Goal: Task Accomplishment & Management: Use online tool/utility

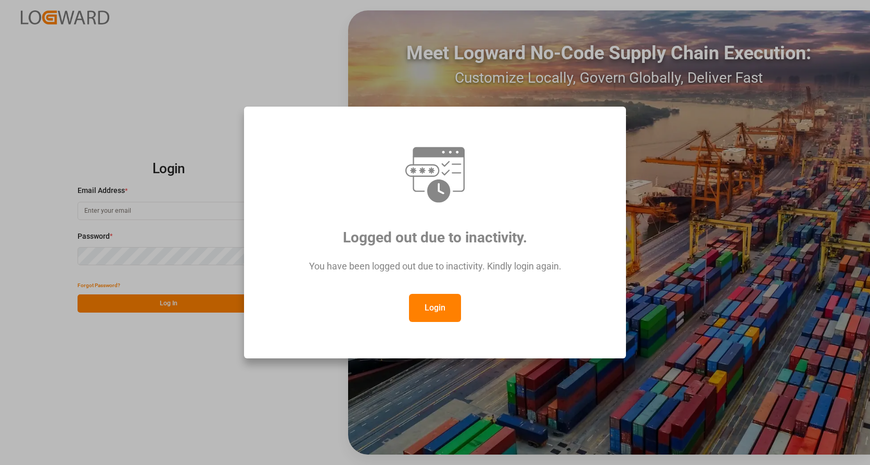
click at [425, 301] on button "Login" at bounding box center [435, 308] width 52 height 28
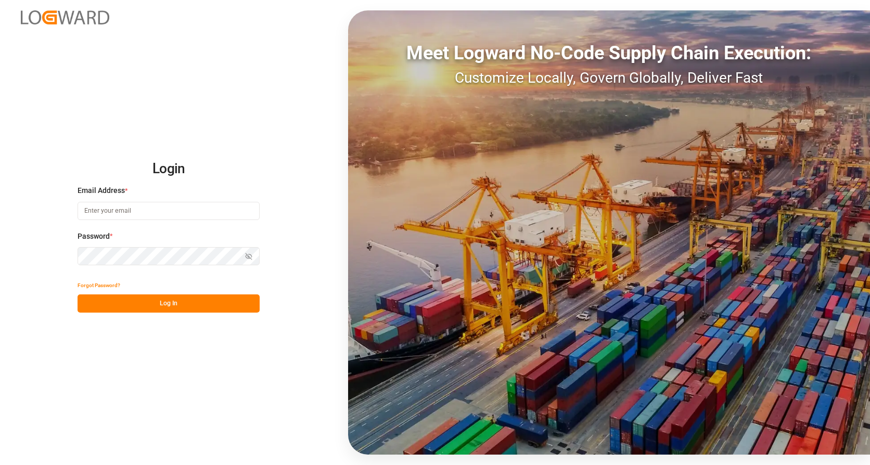
click at [105, 214] on input at bounding box center [168, 211] width 182 height 18
type input "[PERSON_NAME][EMAIL_ADDRESS][PERSON_NAME][DOMAIN_NAME]"
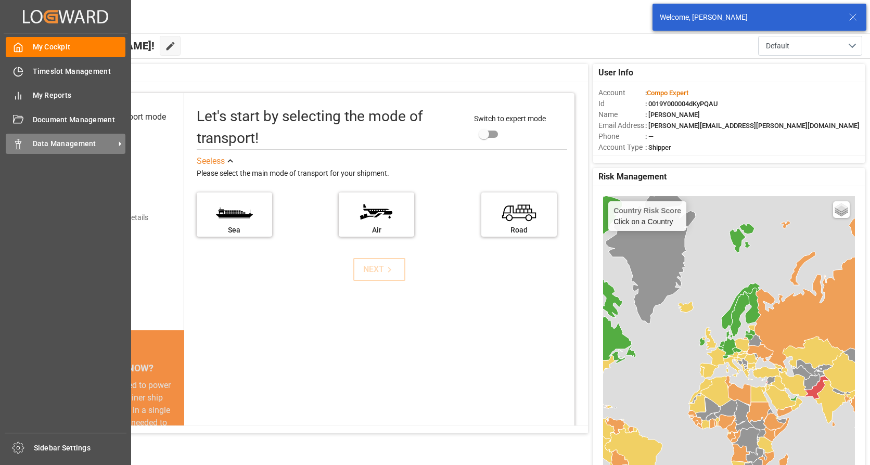
click at [40, 142] on span "Data Management" at bounding box center [74, 143] width 82 height 11
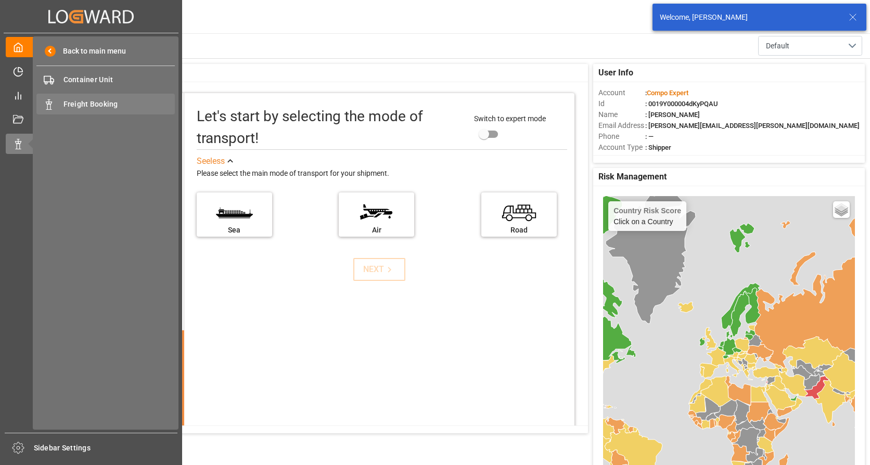
click at [93, 100] on span "Freight Booking" at bounding box center [119, 104] width 112 height 11
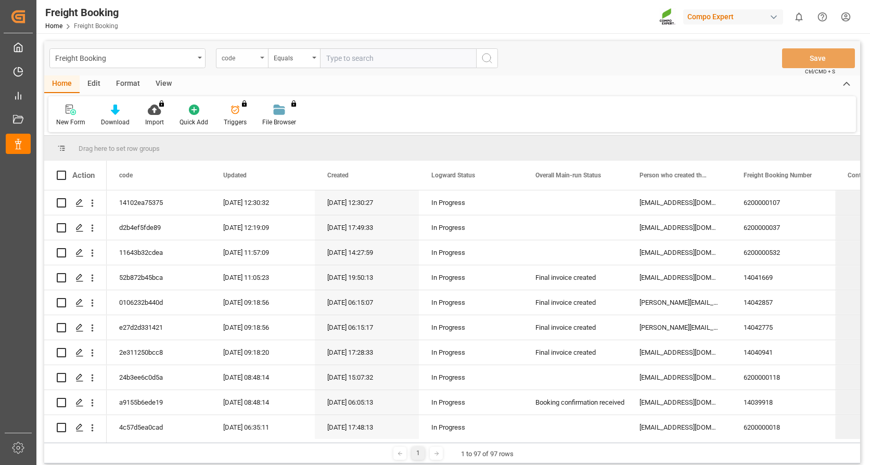
click at [264, 56] on div "code" at bounding box center [242, 58] width 52 height 20
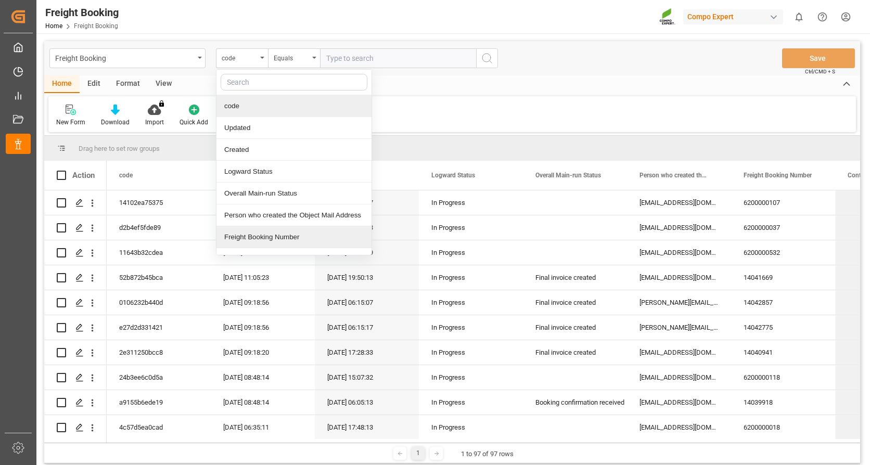
drag, startPoint x: 267, startPoint y: 235, endPoint x: 309, endPoint y: 198, distance: 55.6
click at [267, 234] on div "Freight Booking Number" at bounding box center [293, 237] width 155 height 22
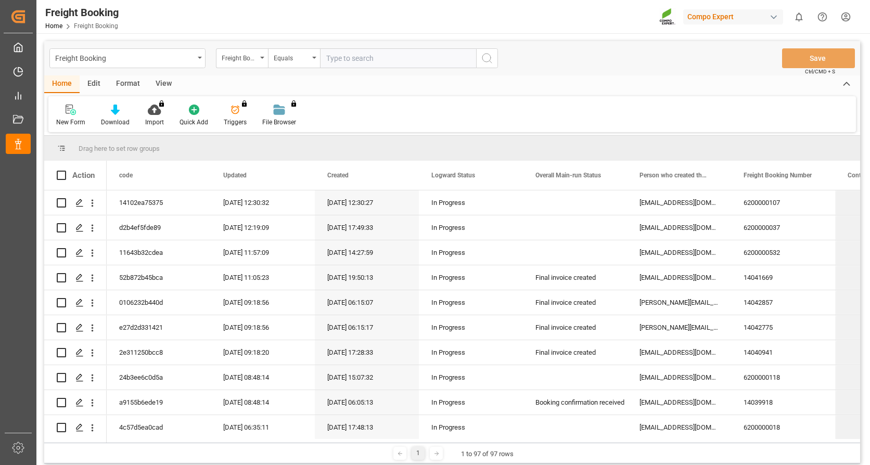
click at [343, 57] on input "text" at bounding box center [398, 58] width 156 height 20
type input "6200000107"
click at [491, 58] on icon "search button" at bounding box center [487, 58] width 12 height 12
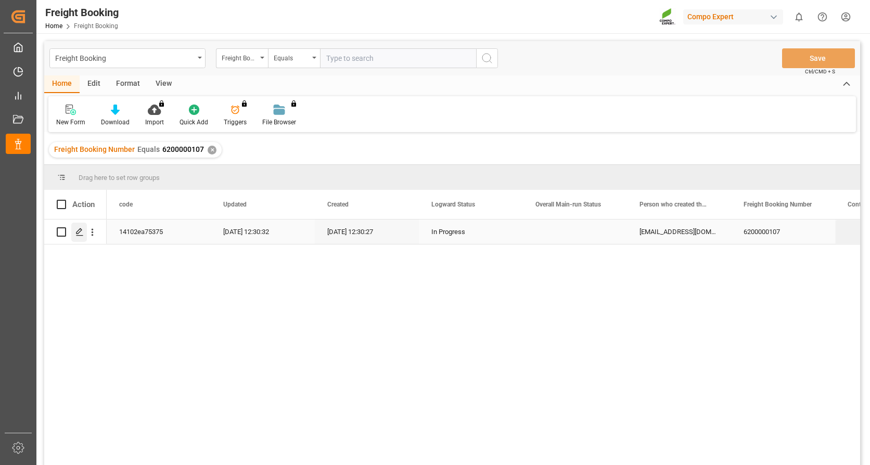
click at [80, 229] on icon "Press SPACE to select this row." at bounding box center [79, 232] width 8 height 8
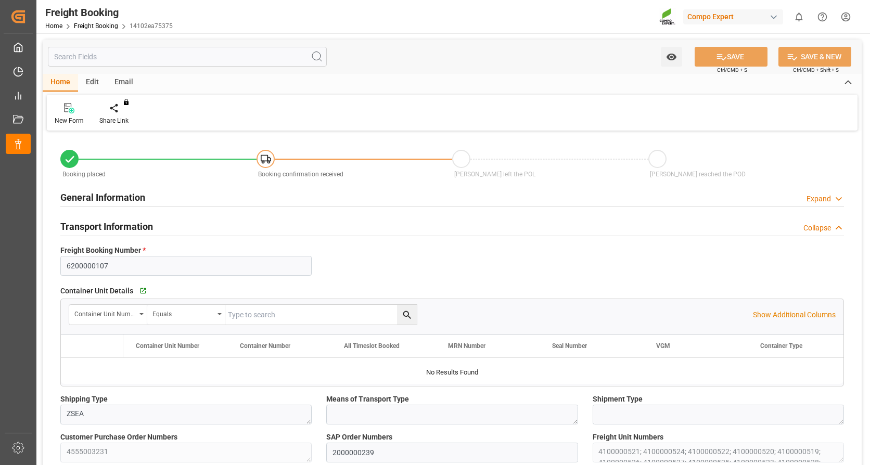
type input "VNVTG"
type input "0"
type input "318000"
type input "29.08.2025 01:00"
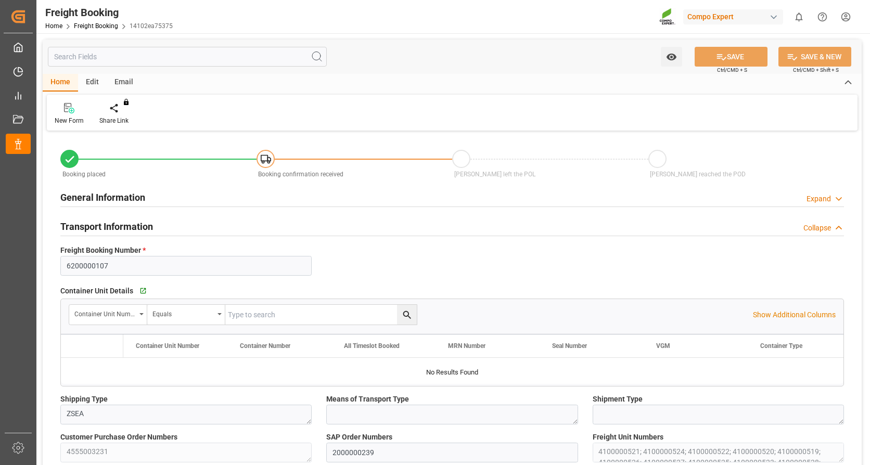
type input "03.09.2025 12:30"
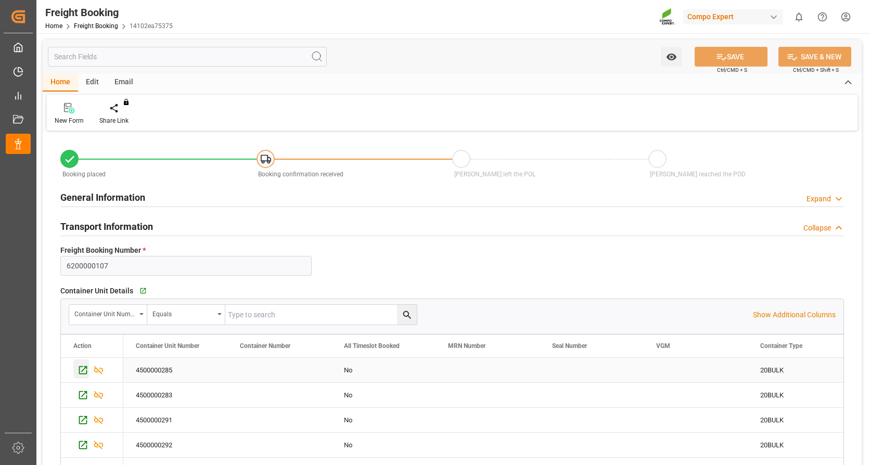
click at [81, 368] on icon "Press SPACE to select this row." at bounding box center [82, 370] width 11 height 11
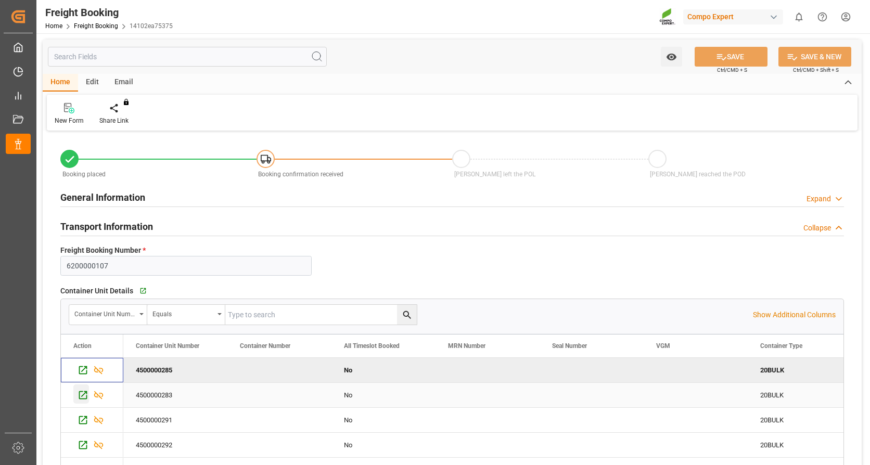
click at [82, 396] on icon "Press SPACE to select this row." at bounding box center [83, 395] width 8 height 8
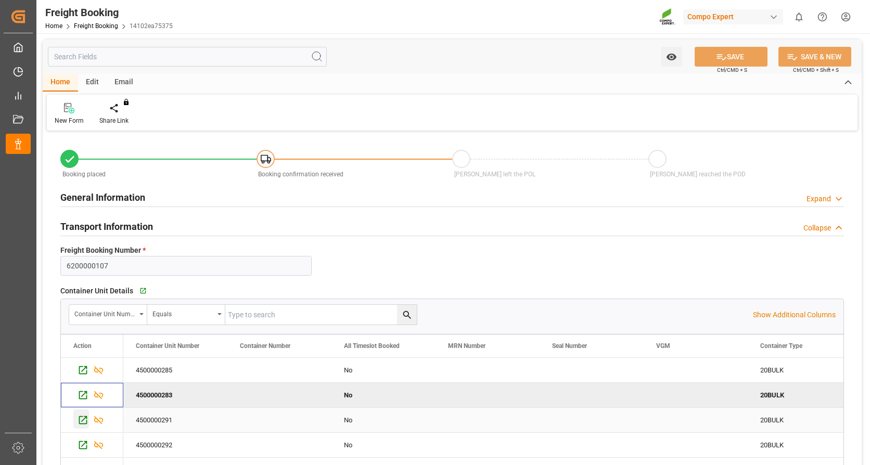
click at [79, 420] on icon "Press SPACE to select this row." at bounding box center [83, 420] width 8 height 8
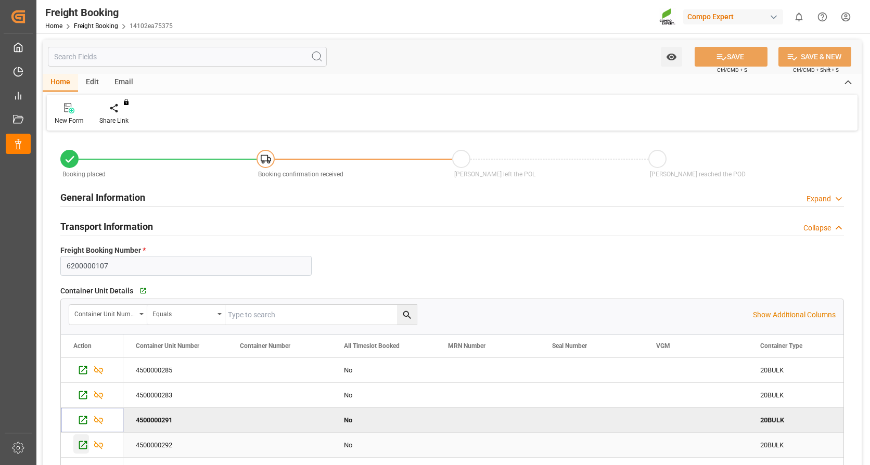
click at [85, 442] on icon "Press SPACE to select this row." at bounding box center [82, 444] width 11 height 11
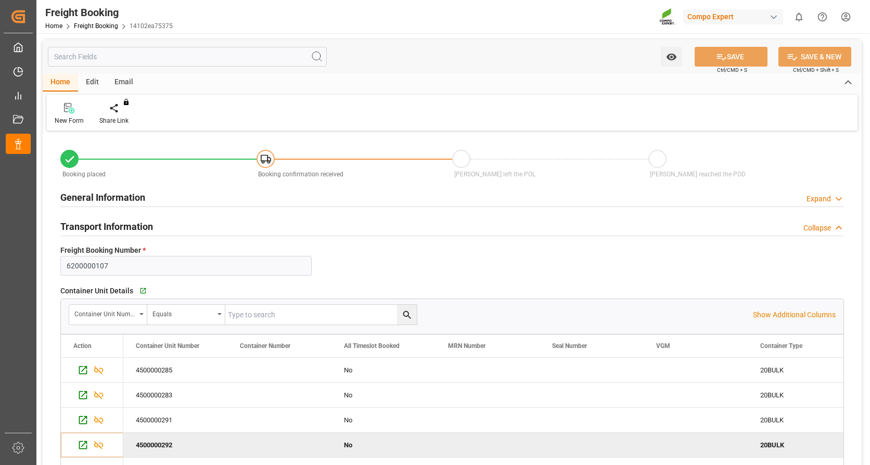
drag, startPoint x: 860, startPoint y: 352, endPoint x: 863, endPoint y: 386, distance: 33.9
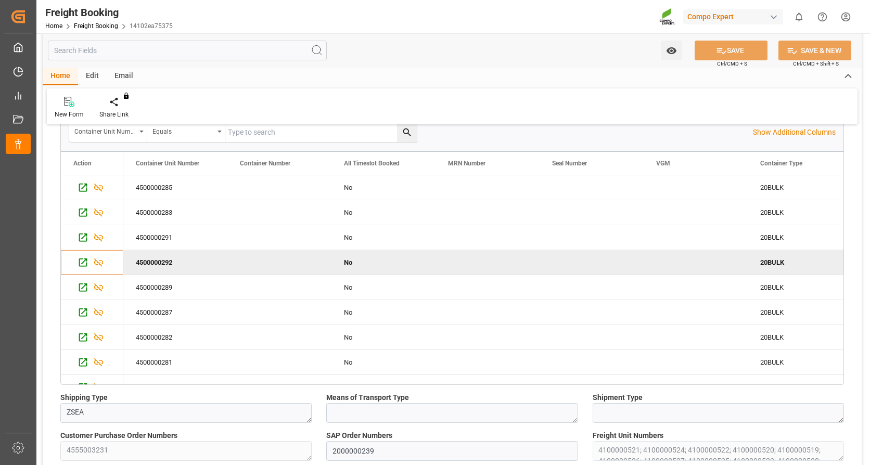
scroll to position [208, 0]
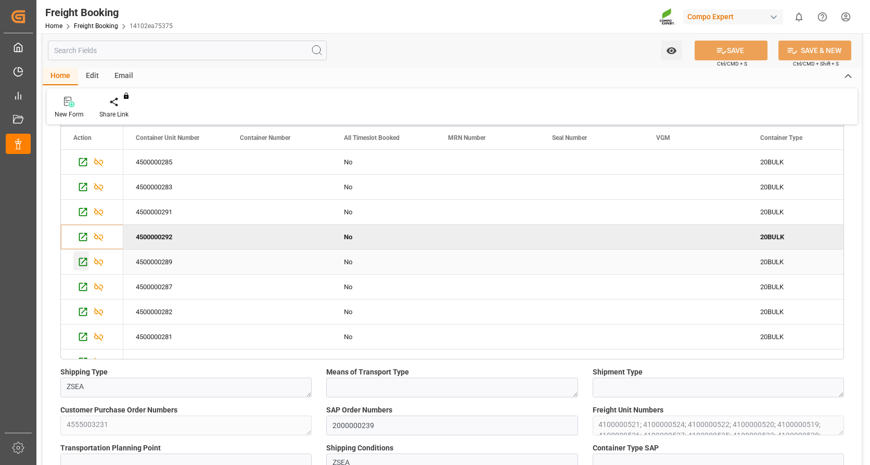
click at [83, 254] on div "Press SPACE to select this row." at bounding box center [81, 260] width 16 height 19
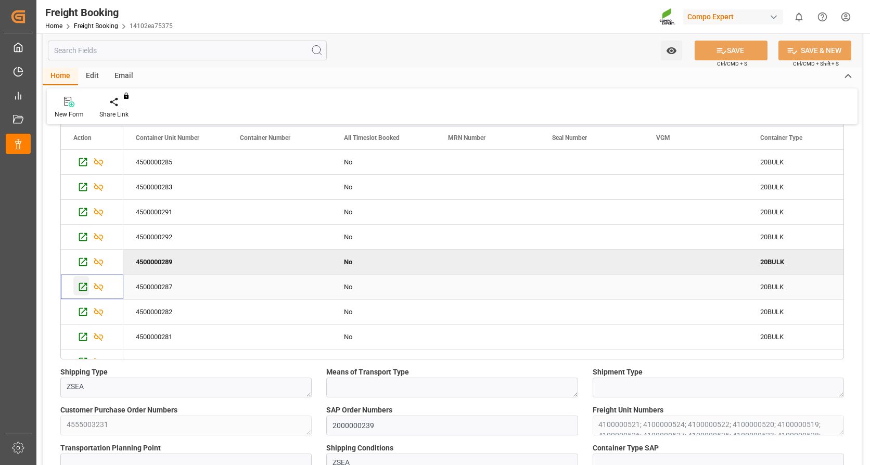
click at [85, 287] on icon "Press SPACE to select this row." at bounding box center [82, 286] width 11 height 11
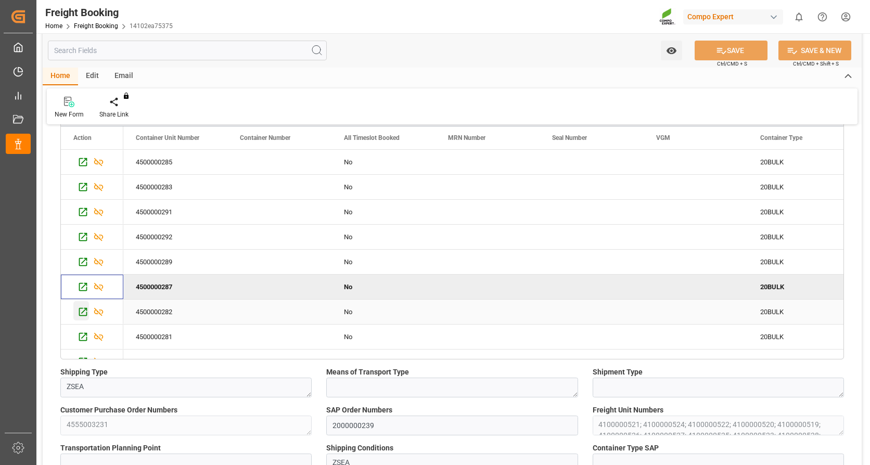
click at [80, 308] on icon "Press SPACE to select this row." at bounding box center [83, 312] width 8 height 8
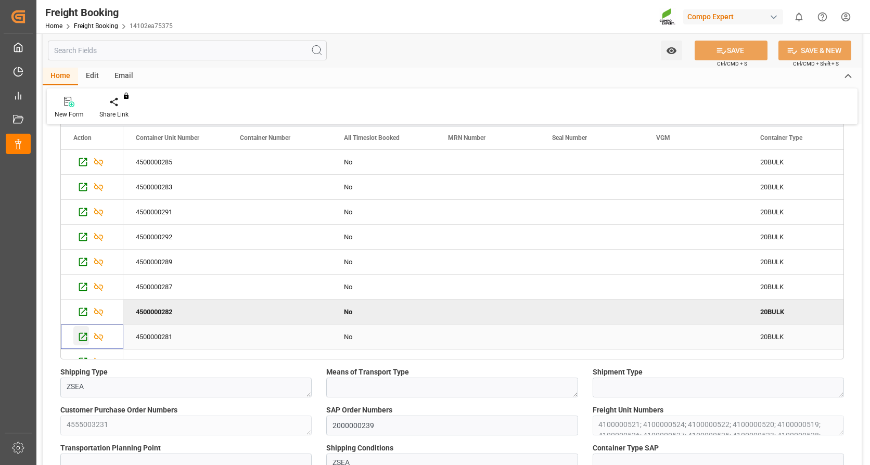
click at [78, 336] on icon "Press SPACE to select this row." at bounding box center [82, 336] width 11 height 11
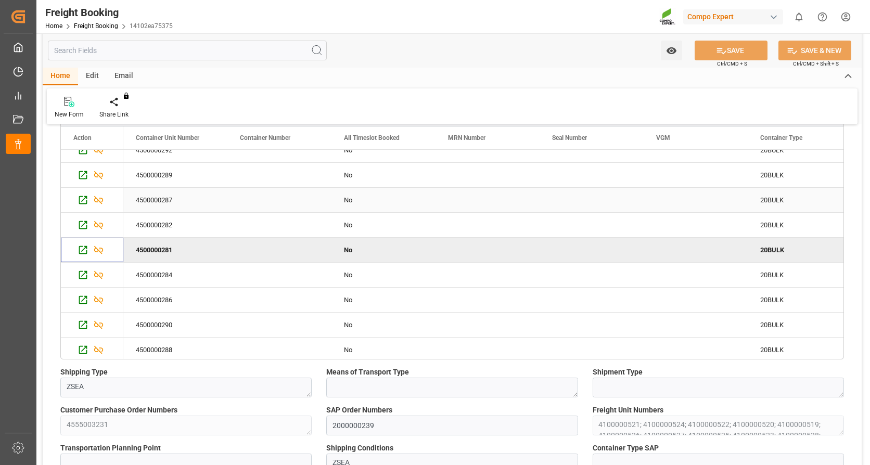
scroll to position [90, 0]
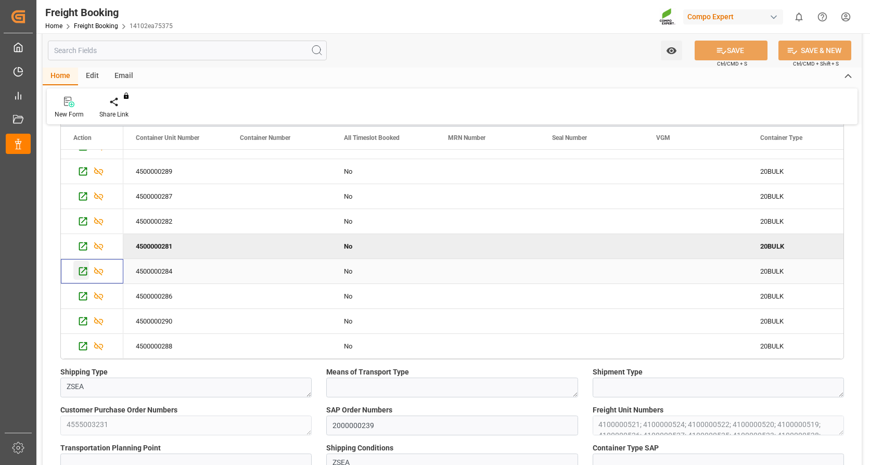
click at [80, 270] on icon "Press SPACE to select this row." at bounding box center [82, 271] width 11 height 11
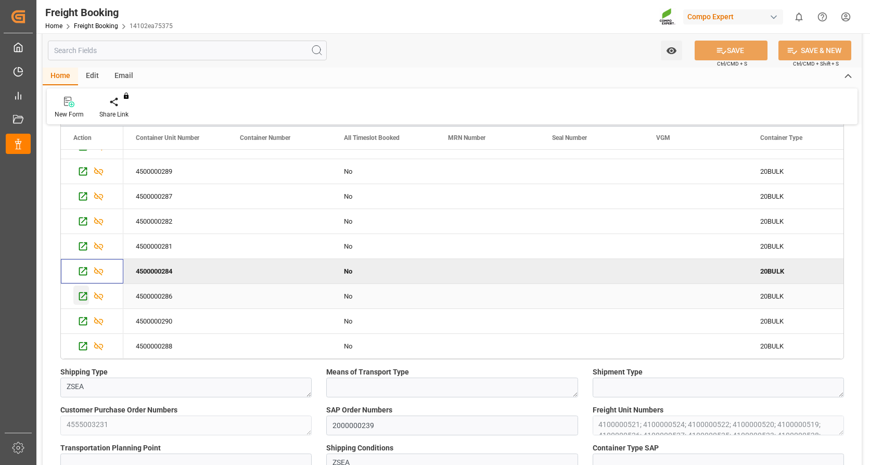
click at [80, 298] on icon "Press SPACE to select this row." at bounding box center [82, 296] width 11 height 11
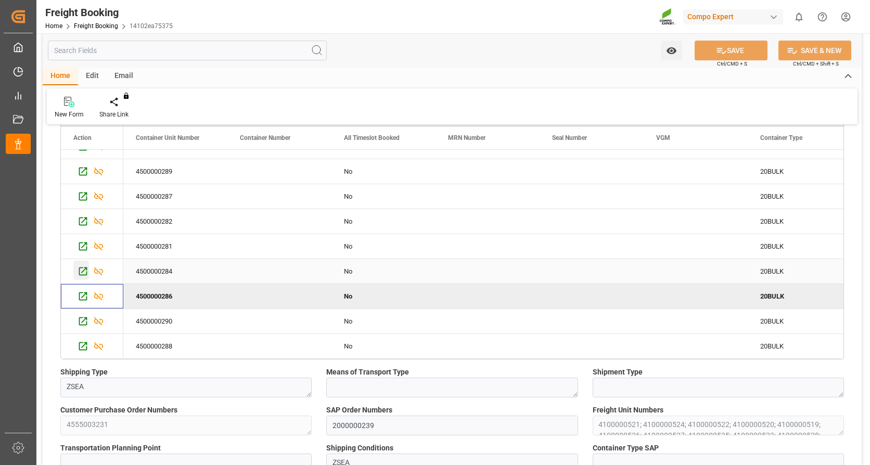
click at [81, 267] on icon "Press SPACE to select this row." at bounding box center [83, 271] width 8 height 8
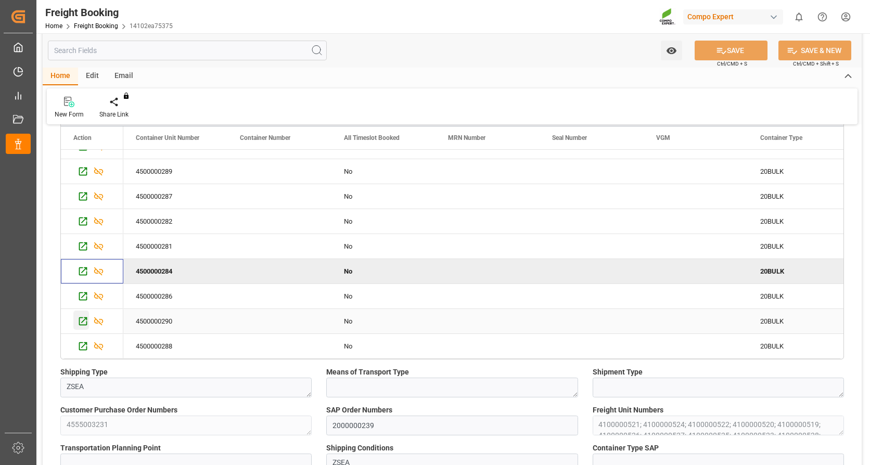
click at [81, 320] on icon "Press SPACE to select this row." at bounding box center [82, 321] width 11 height 11
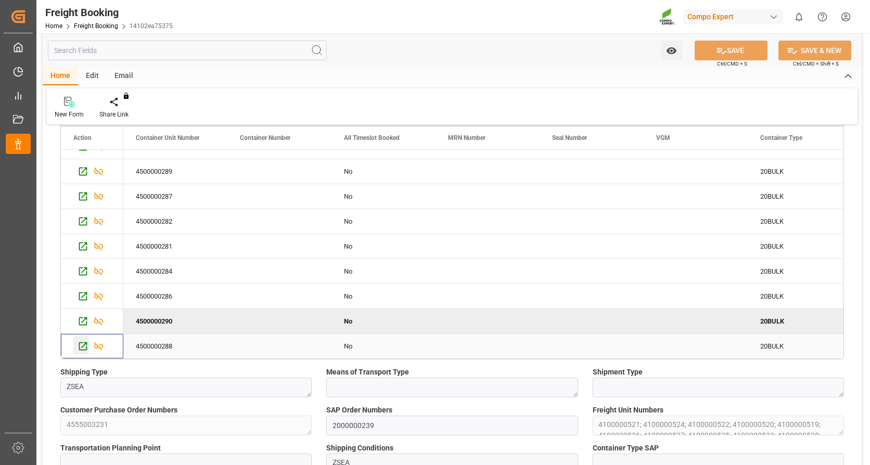
click at [77, 347] on div "Press SPACE to select this row." at bounding box center [81, 344] width 16 height 19
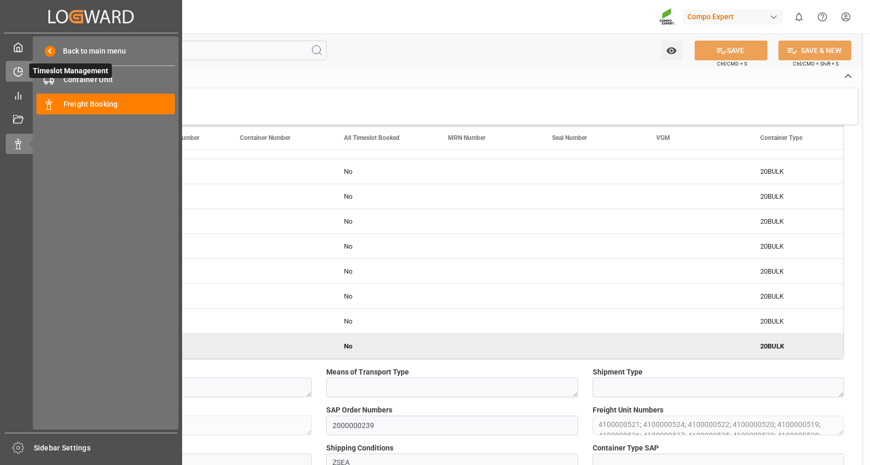
click at [13, 76] on icon at bounding box center [18, 72] width 10 height 10
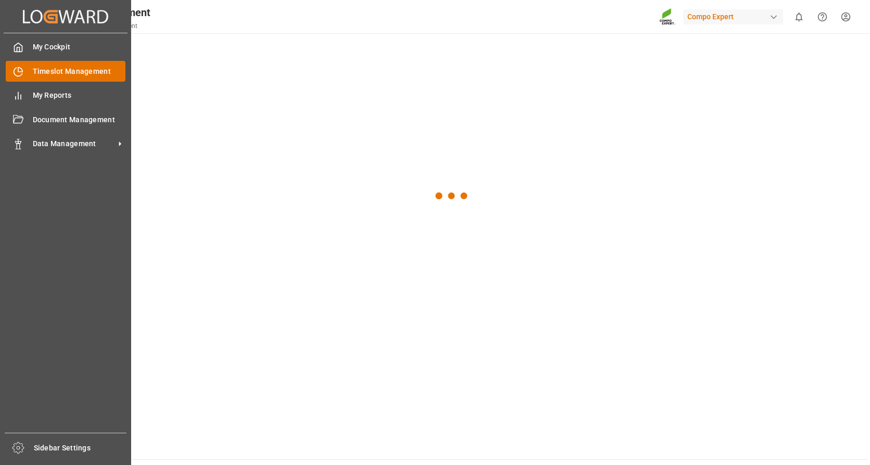
click at [57, 65] on div "Timeslot Management Timeslot Management" at bounding box center [66, 71] width 120 height 20
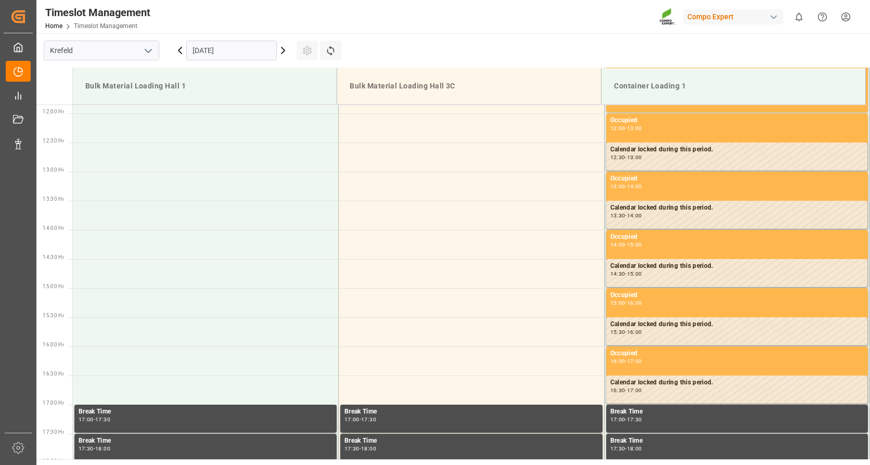
scroll to position [692, 0]
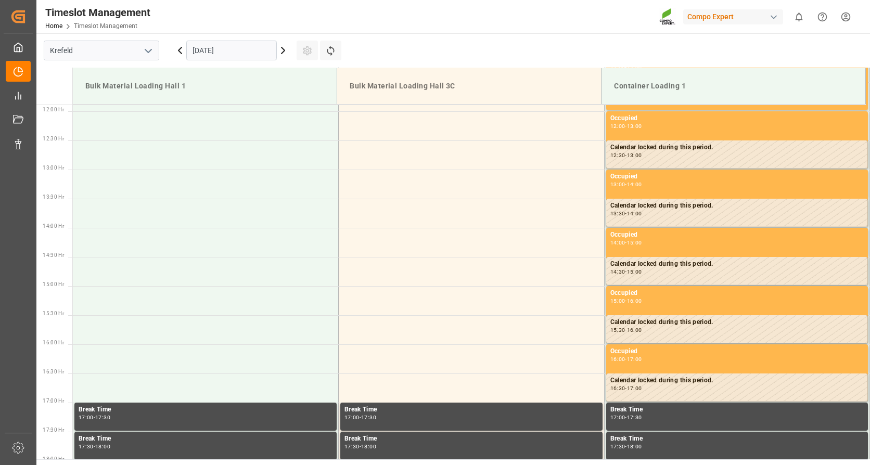
click at [225, 46] on input "[DATE]" at bounding box center [231, 51] width 90 height 20
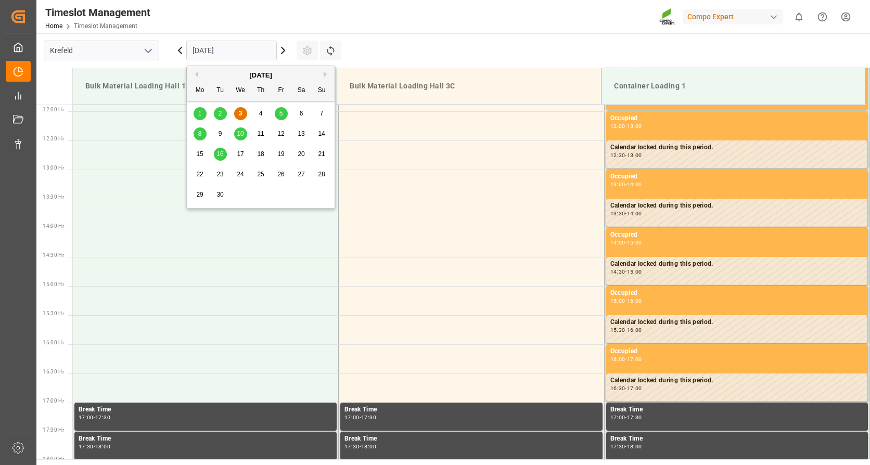
click at [221, 151] on span "16" at bounding box center [219, 153] width 7 height 7
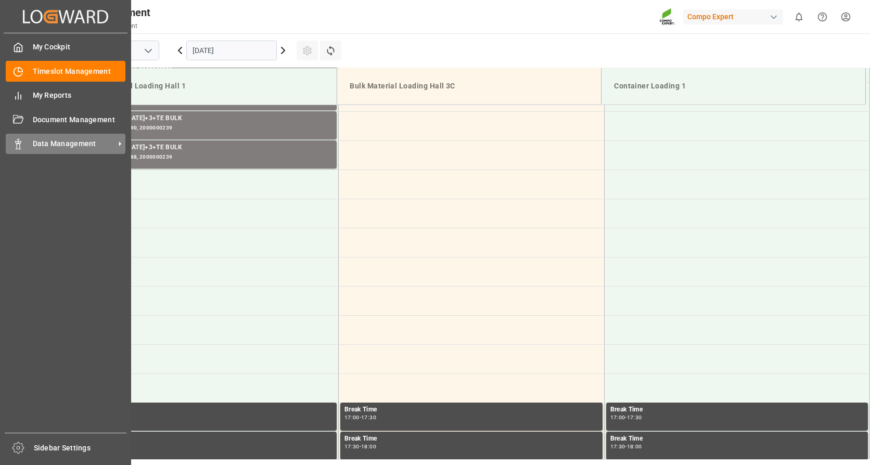
click at [20, 145] on icon at bounding box center [18, 144] width 10 height 10
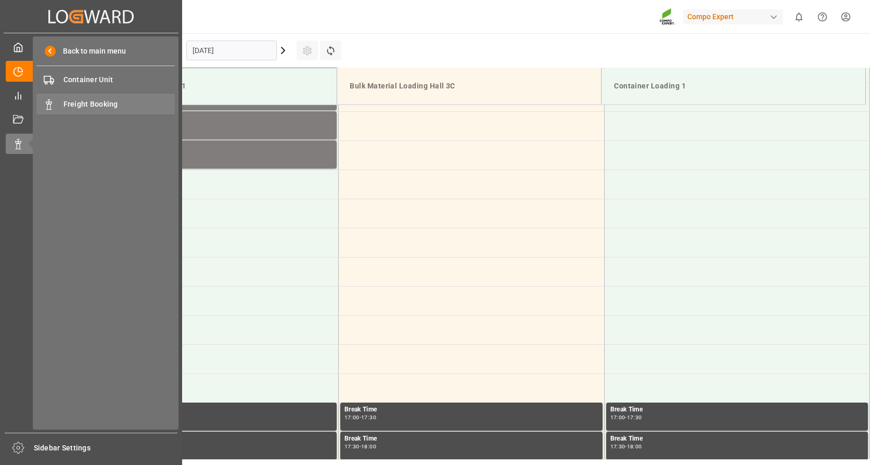
click at [81, 102] on span "Freight Booking" at bounding box center [119, 104] width 112 height 11
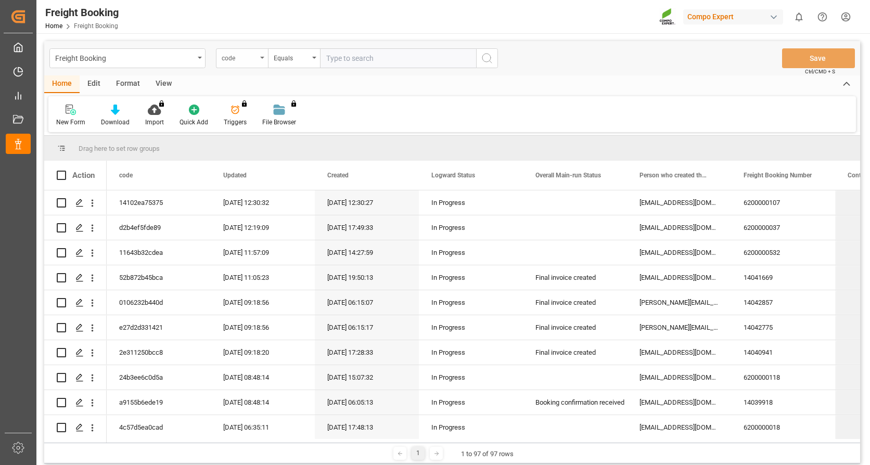
click at [263, 58] on icon "open menu" at bounding box center [262, 58] width 4 height 2
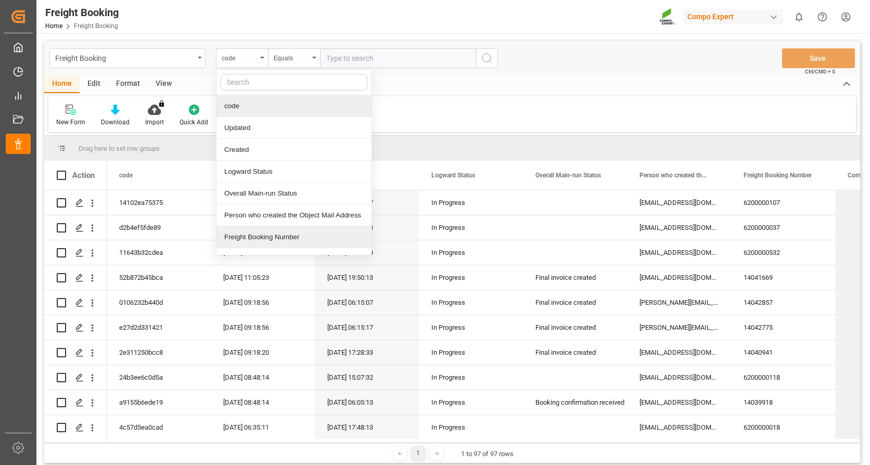
click at [242, 238] on div "Freight Booking Number" at bounding box center [293, 237] width 155 height 22
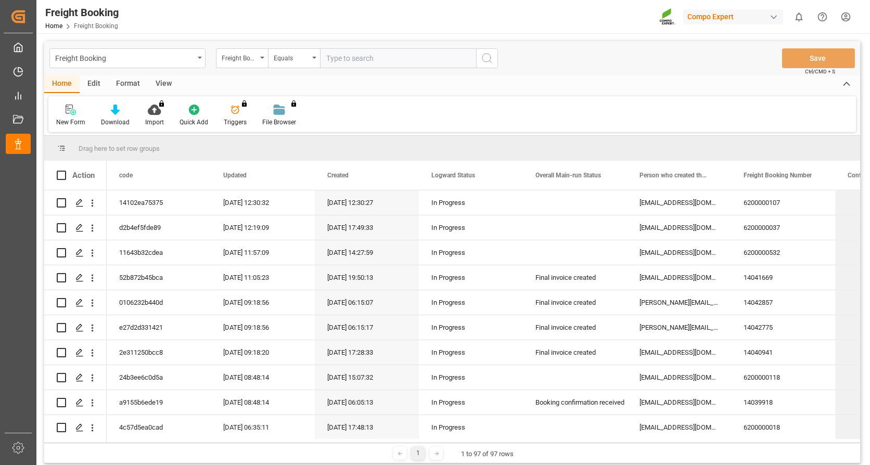
click at [359, 61] on input "text" at bounding box center [398, 58] width 156 height 20
type input "6200000107"
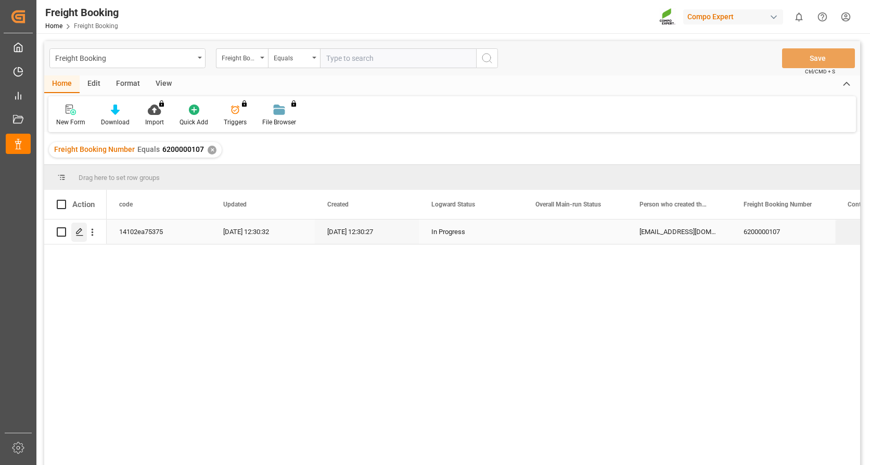
click at [79, 230] on icon "Press SPACE to select this row." at bounding box center [79, 232] width 8 height 8
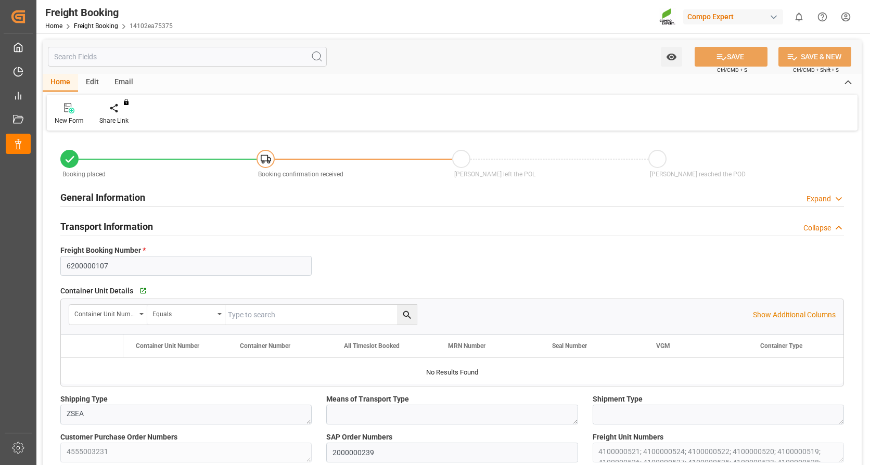
type input "VNVTG"
type input "0"
type input "318000"
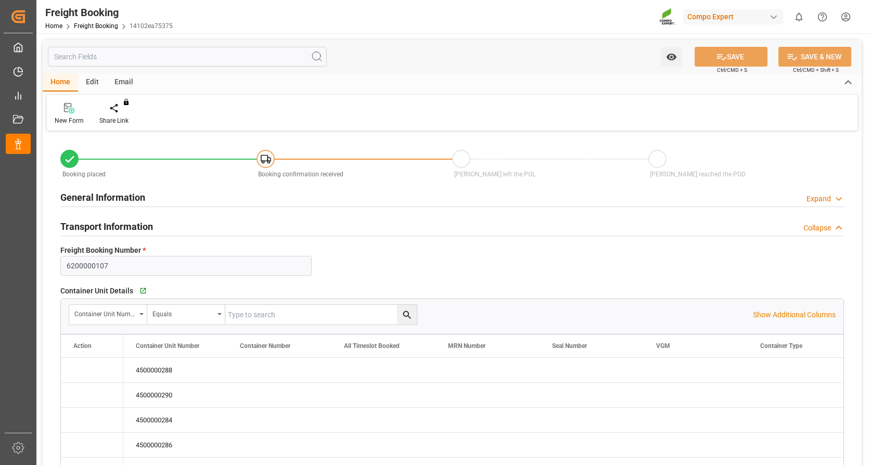
type input "29.08.2025 01:00"
type input "03.09.2025 12:30"
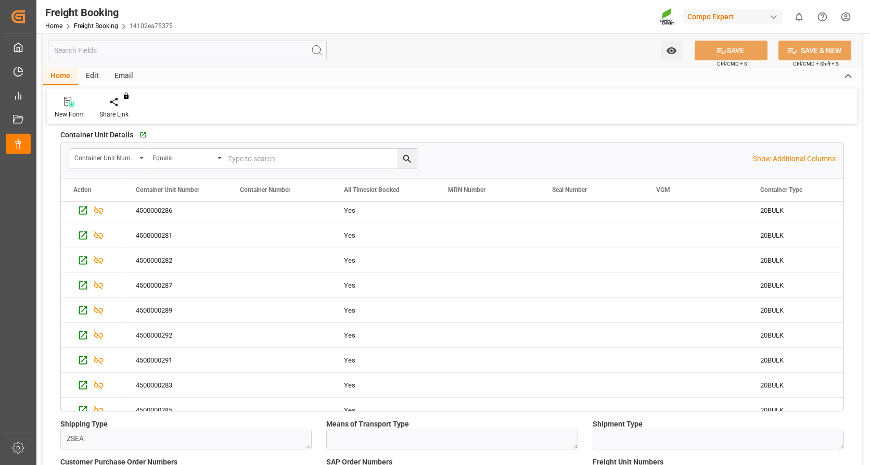
scroll to position [90, 0]
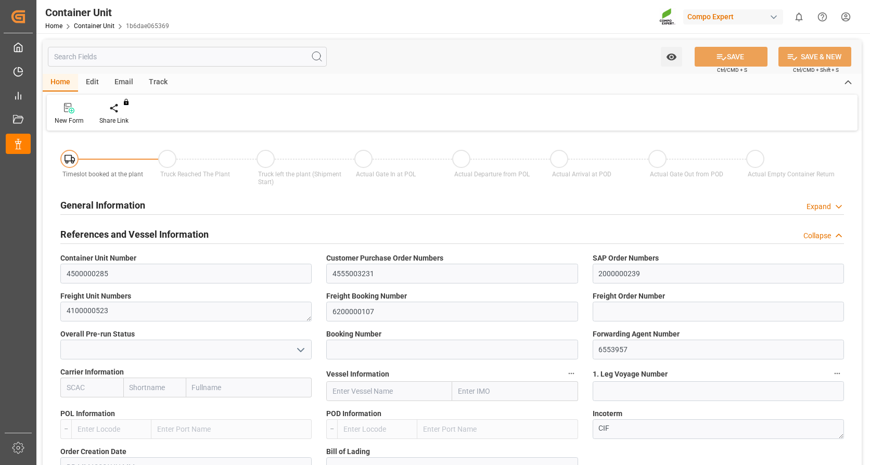
type input "VNVTG"
type input "0"
type input "26500"
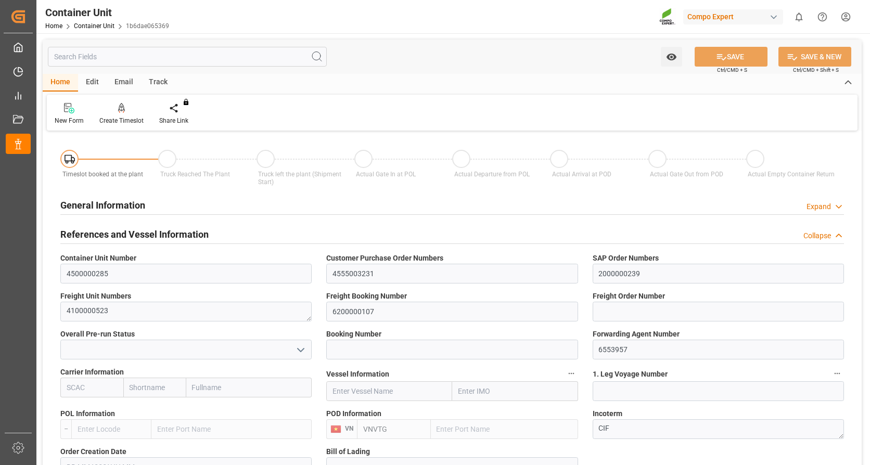
type input "29.08.2025"
click at [120, 114] on div "Create Timeslot" at bounding box center [122, 113] width 60 height 23
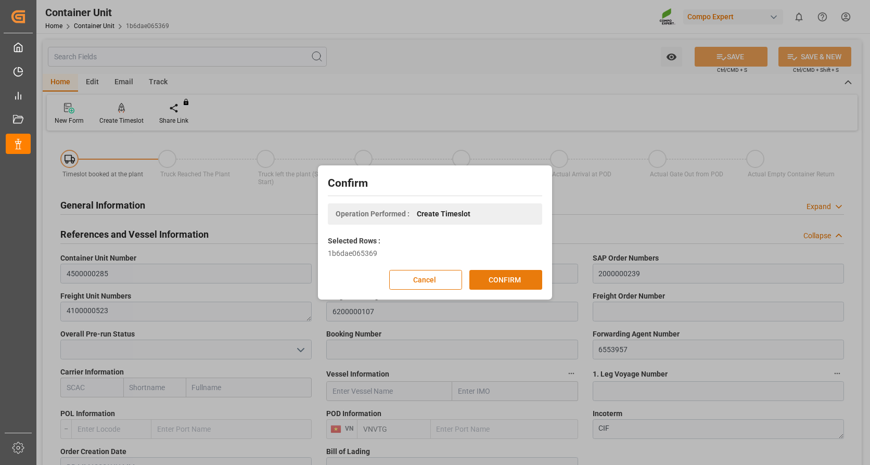
click at [488, 280] on button "CONFIRM" at bounding box center [505, 280] width 73 height 20
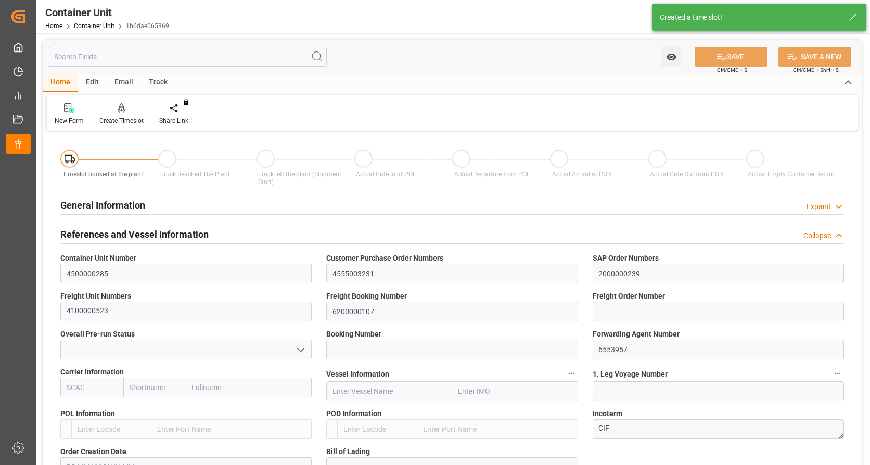
type input "VNVTG"
type input "0"
type input "26500"
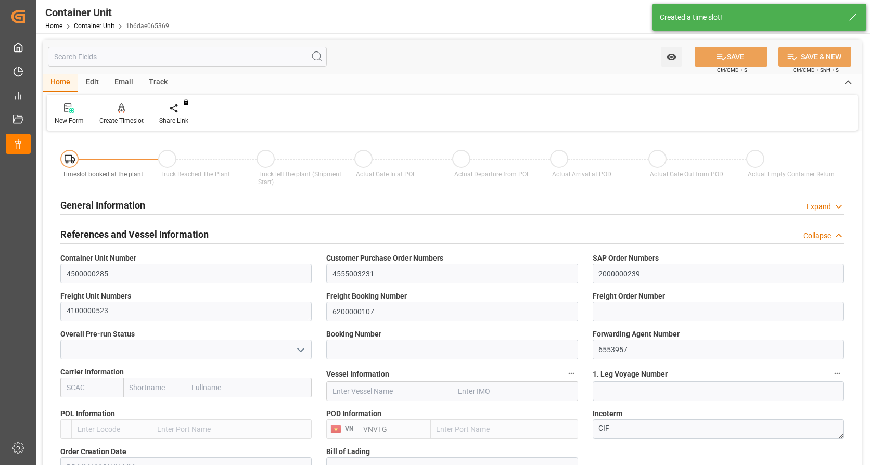
type input "29.08.2025"
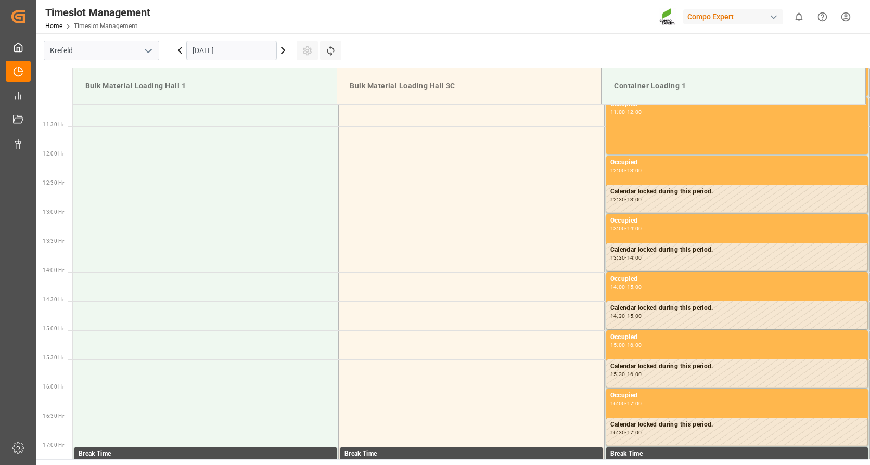
scroll to position [692, 0]
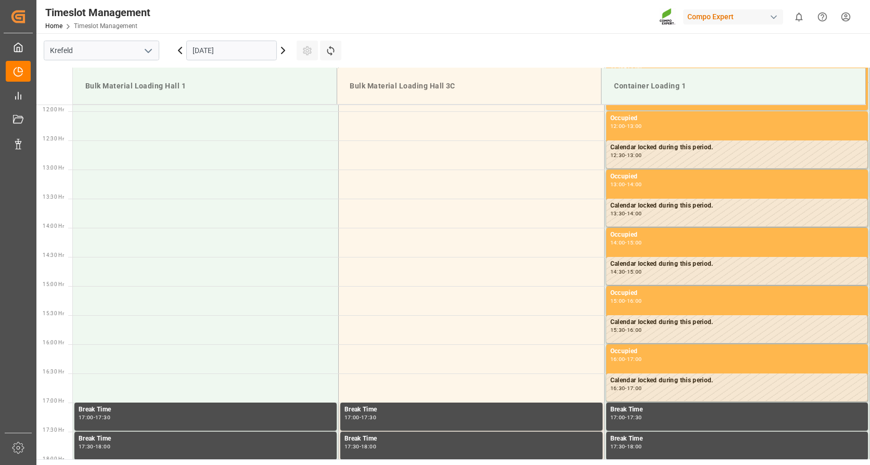
click at [235, 48] on input "[DATE]" at bounding box center [231, 51] width 90 height 20
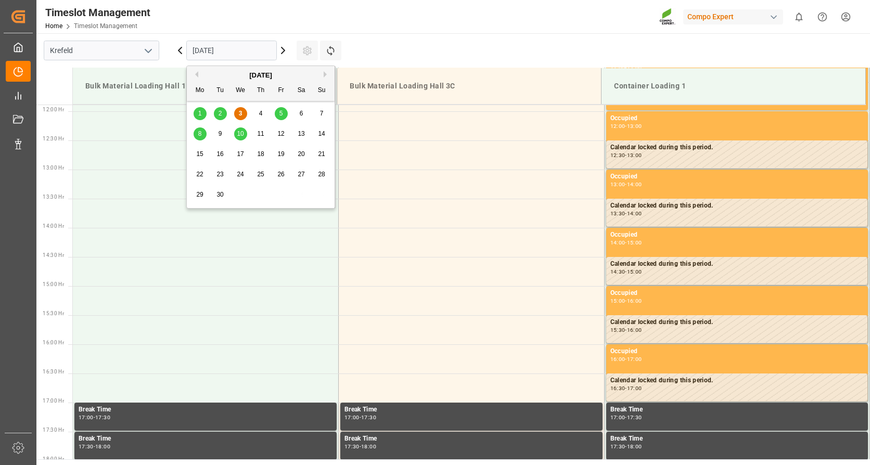
click at [218, 154] on span "16" at bounding box center [219, 153] width 7 height 7
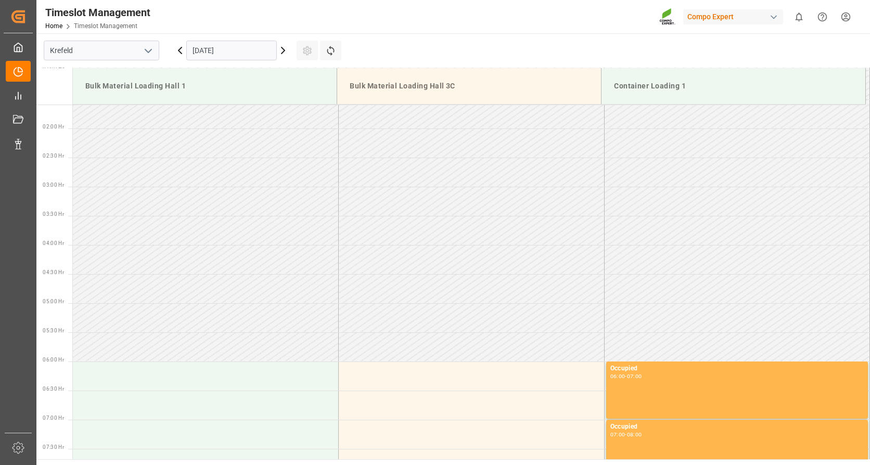
scroll to position [68, 0]
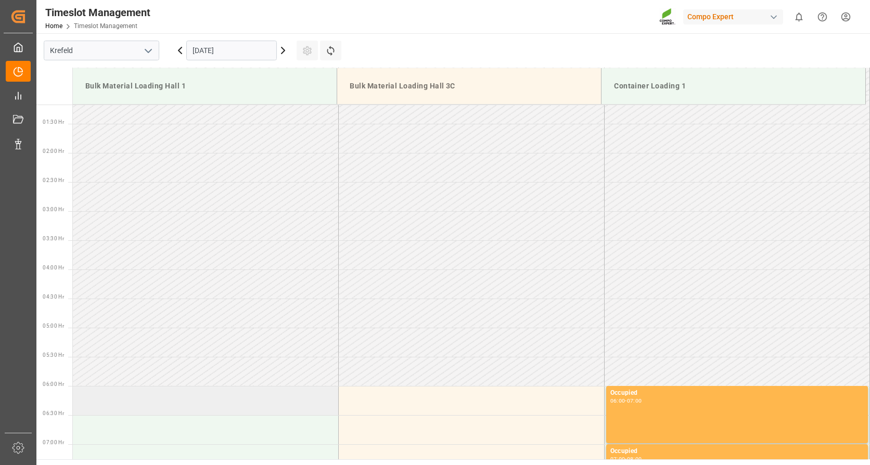
click at [167, 398] on td at bounding box center [206, 400] width 266 height 29
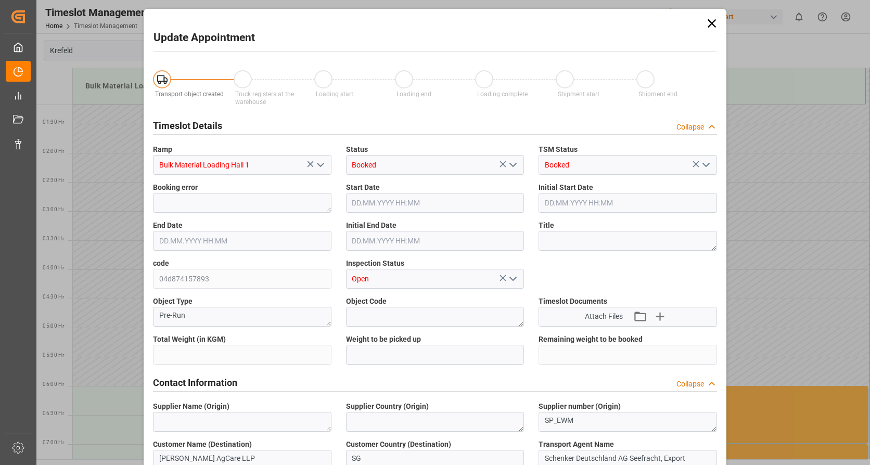
type input "26500"
type input "0"
type input "16.09.2025 06:00"
type input "16.09.2025 06:30"
type input "03.09.2025 11:10"
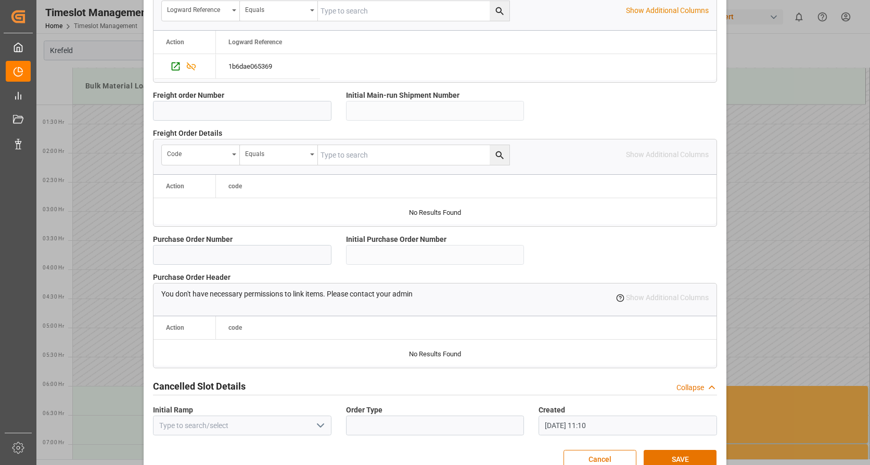
scroll to position [907, 0]
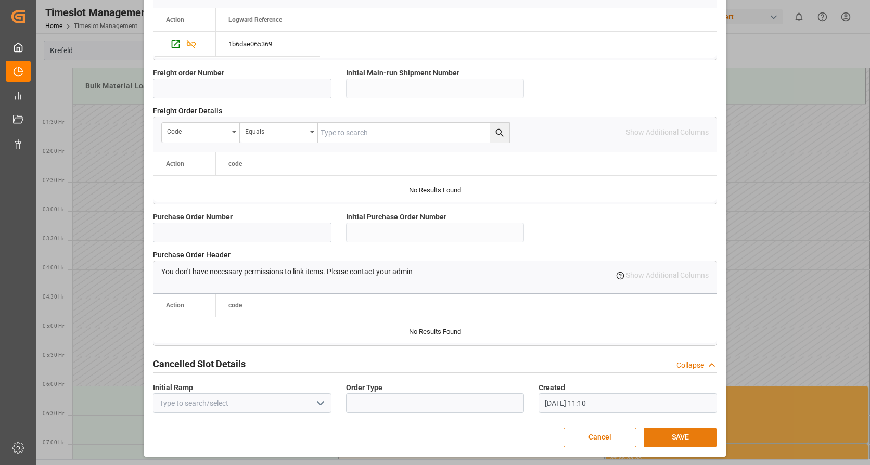
click at [669, 435] on button "SAVE" at bounding box center [679, 438] width 73 height 20
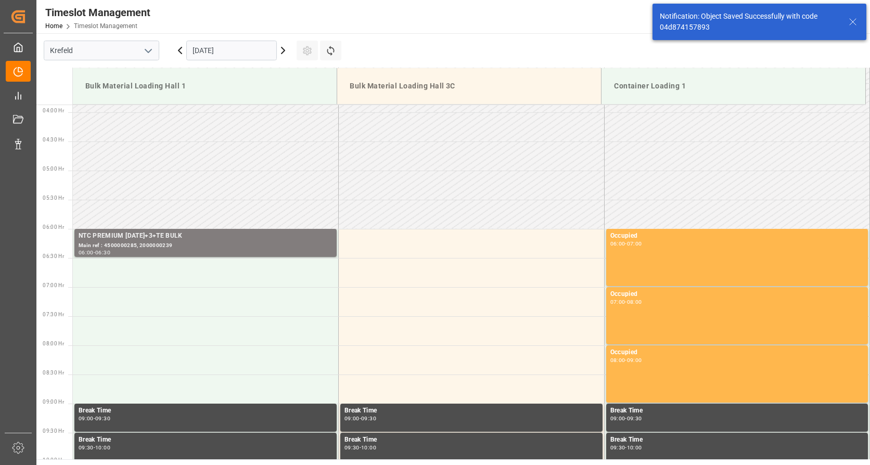
scroll to position [284, 0]
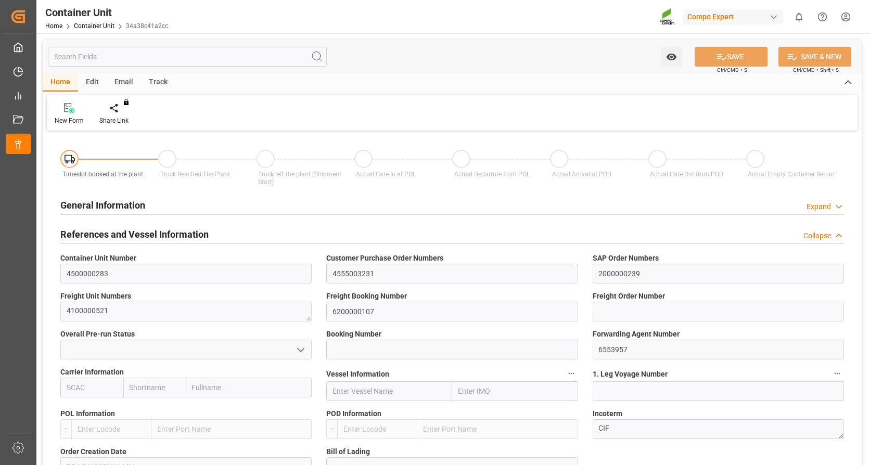
type input "VNVTG"
type input "0"
type input "26500"
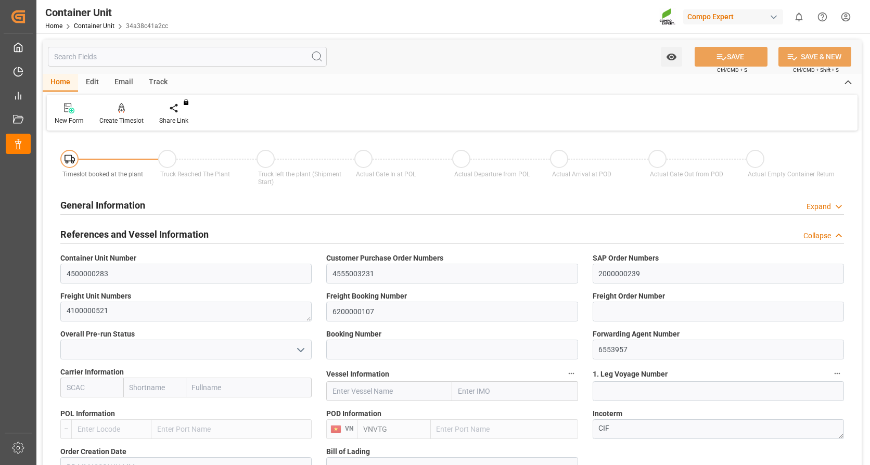
type input "29.08.2025"
click at [118, 112] on icon at bounding box center [121, 108] width 7 height 10
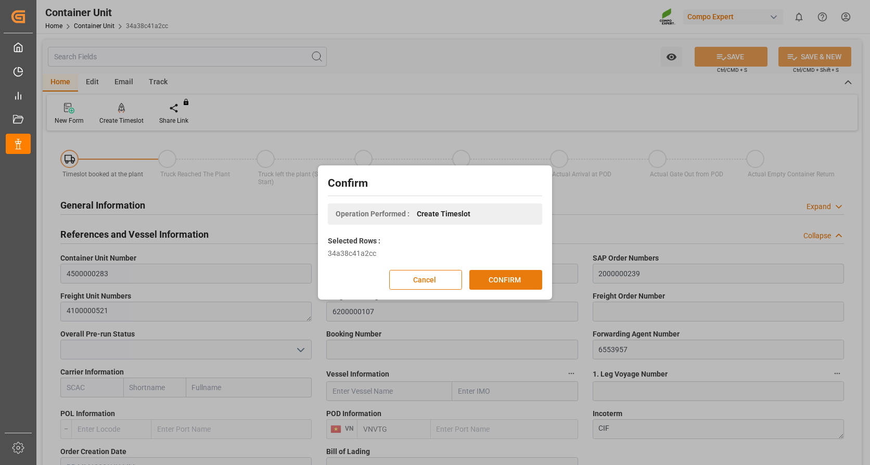
click at [514, 280] on button "CONFIRM" at bounding box center [505, 280] width 73 height 20
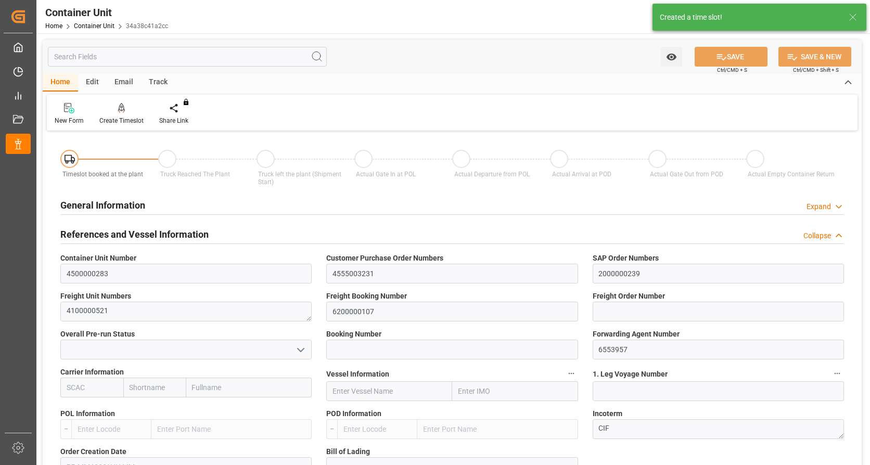
type input "VNVTG"
type input "0"
type input "26500"
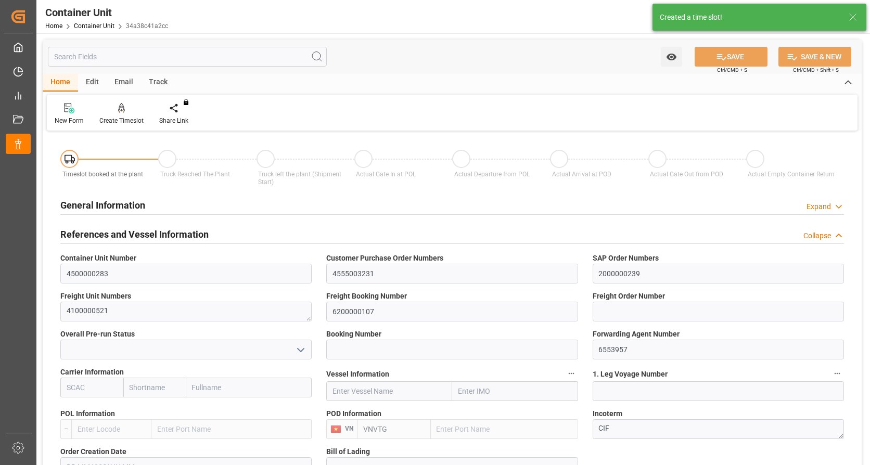
type input "29.08.2025"
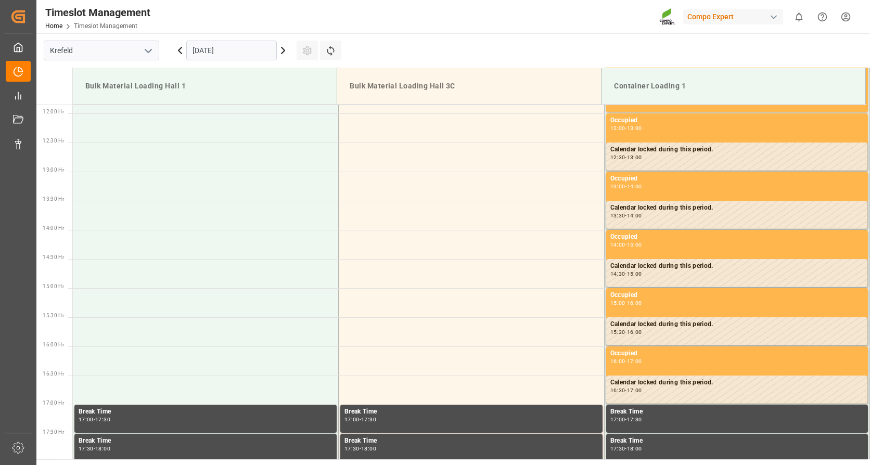
scroll to position [692, 0]
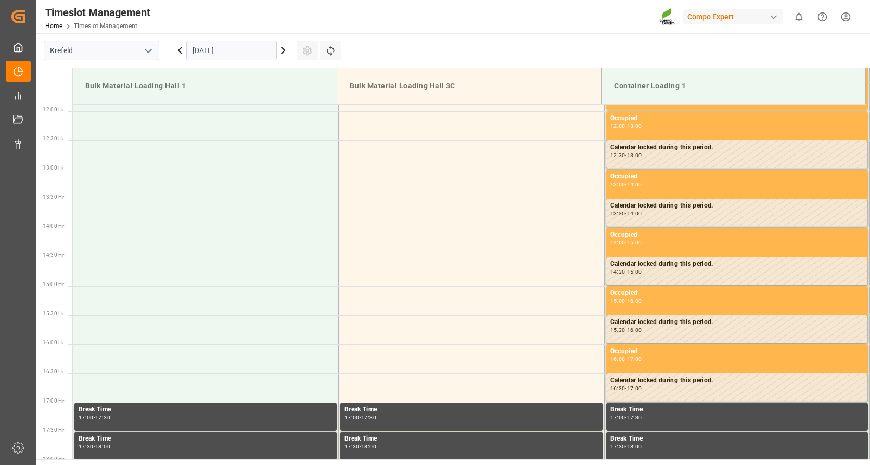
click at [211, 48] on input "[DATE]" at bounding box center [231, 51] width 90 height 20
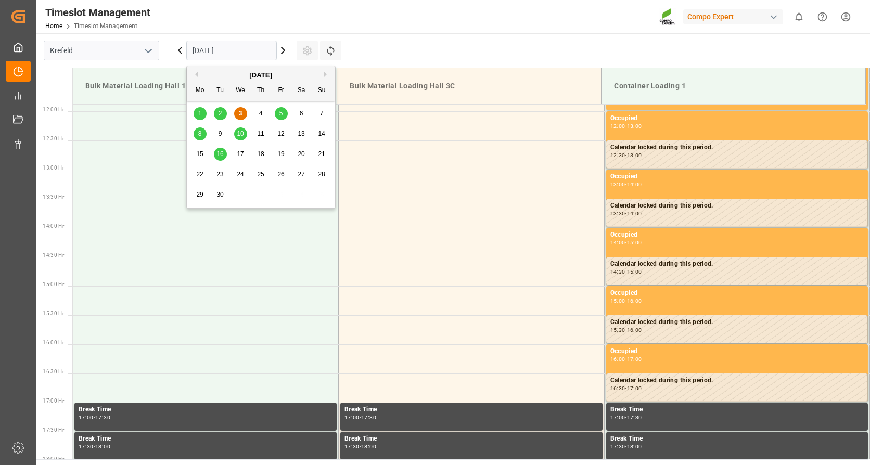
click at [224, 152] on div "16" at bounding box center [220, 154] width 13 height 12
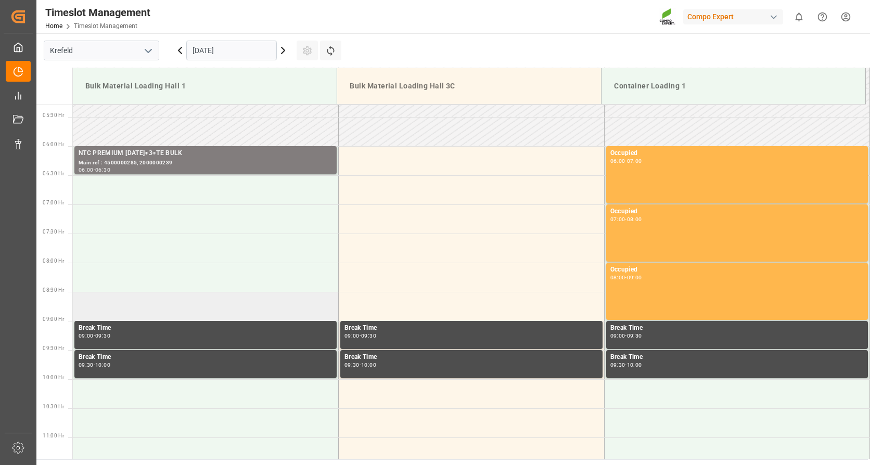
scroll to position [276, 0]
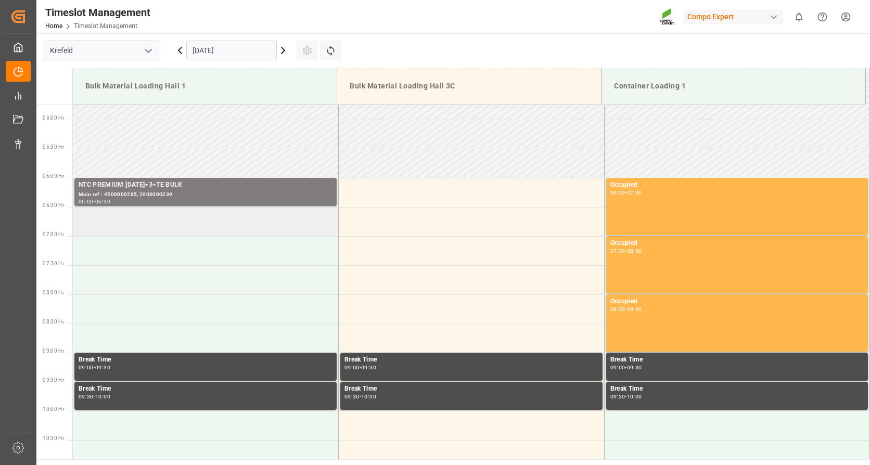
click at [132, 227] on td at bounding box center [206, 221] width 266 height 29
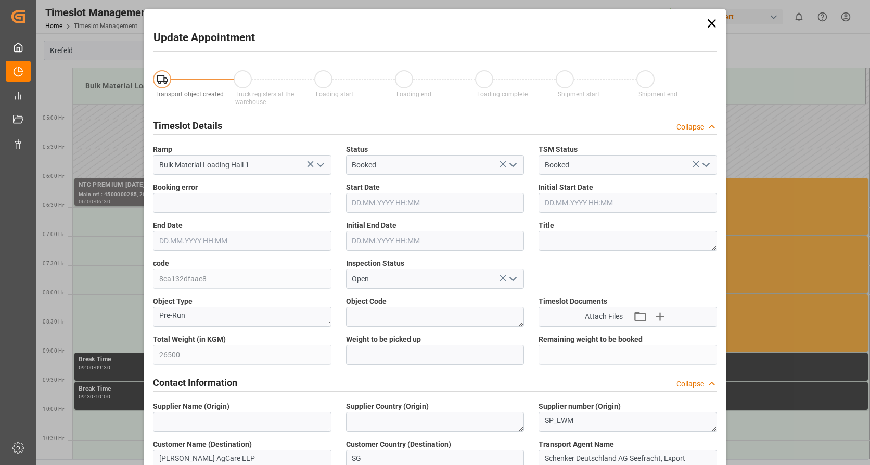
type input "[DATE] 06:30"
type input "[DATE] 07:00"
type input "[DATE] 11:11"
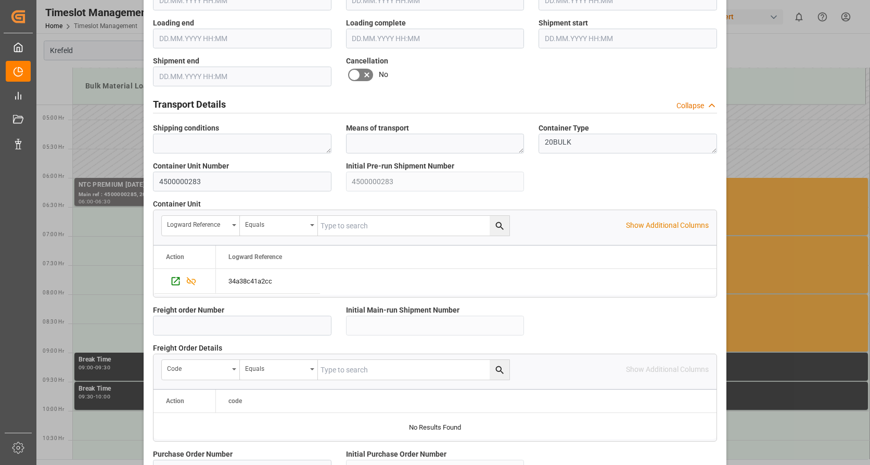
scroll to position [907, 0]
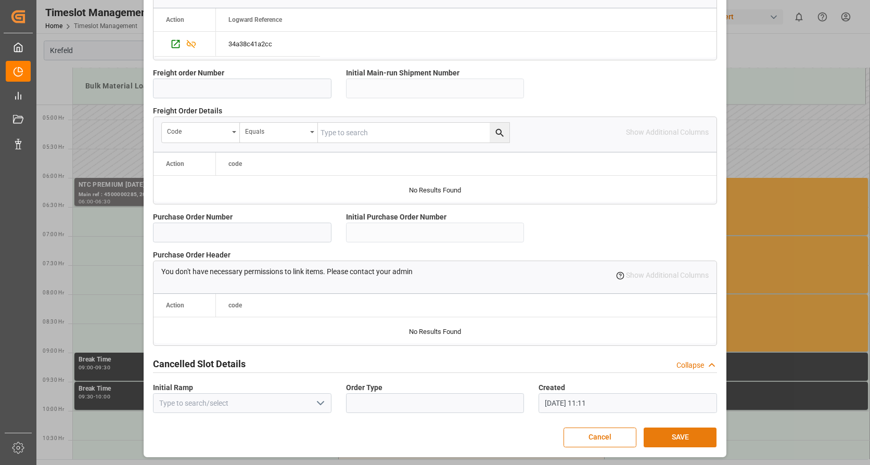
drag, startPoint x: 678, startPoint y: 437, endPoint x: 678, endPoint y: 431, distance: 6.3
click at [678, 436] on button "SAVE" at bounding box center [679, 438] width 73 height 20
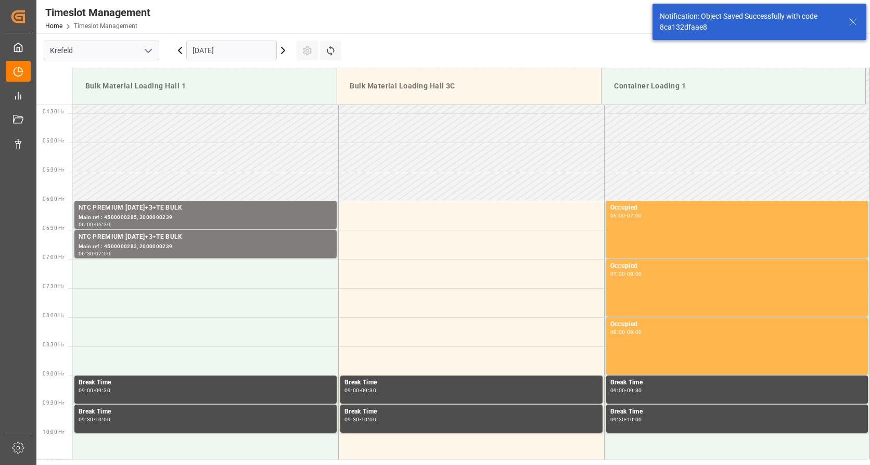
scroll to position [284, 0]
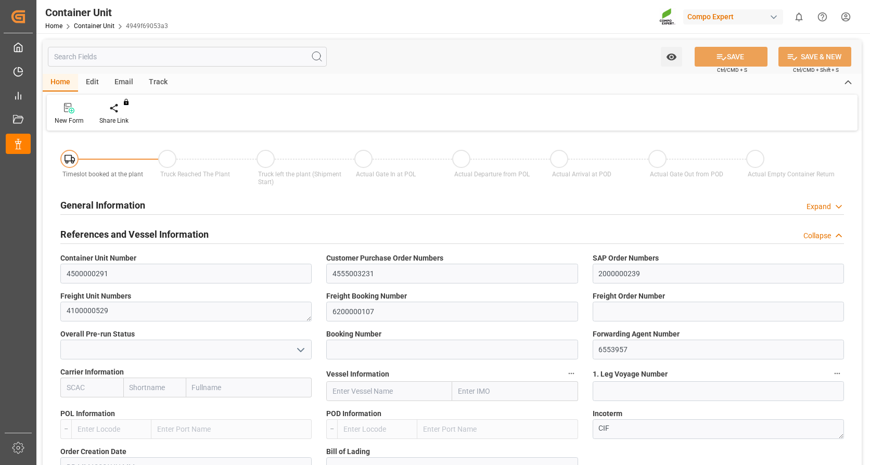
type input "VNVTG"
type input "0"
type input "26500"
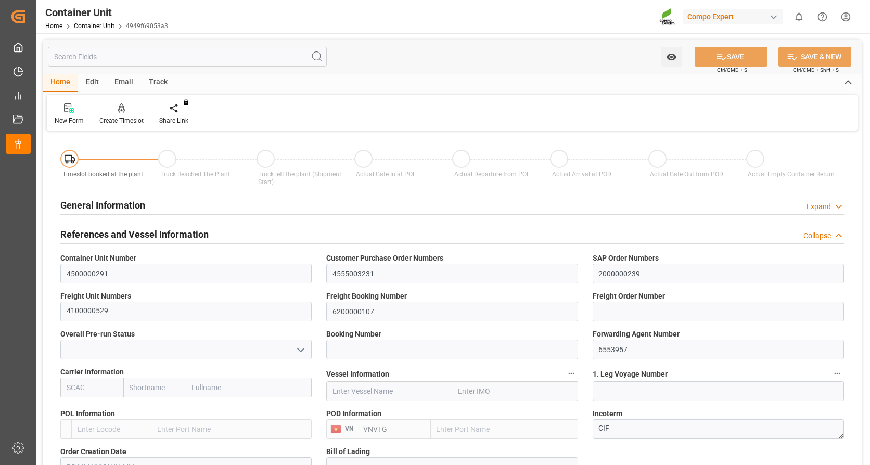
type input "29.08.2025"
click at [127, 109] on div at bounding box center [121, 107] width 44 height 11
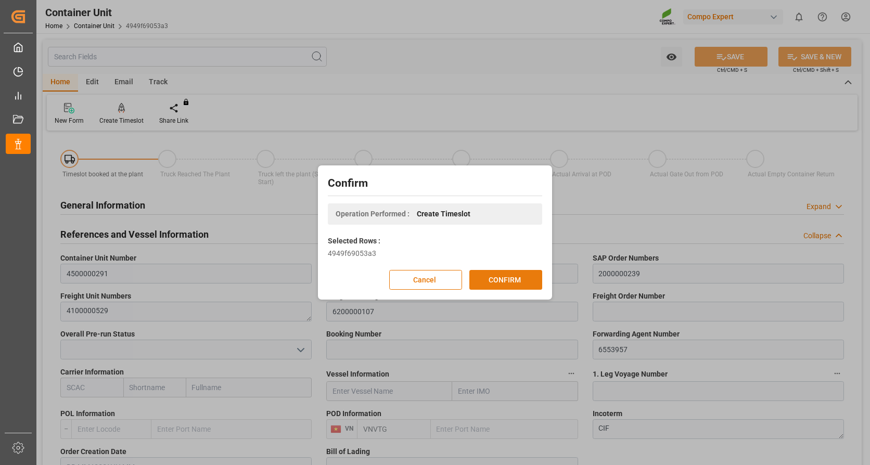
click at [495, 277] on button "CONFIRM" at bounding box center [505, 280] width 73 height 20
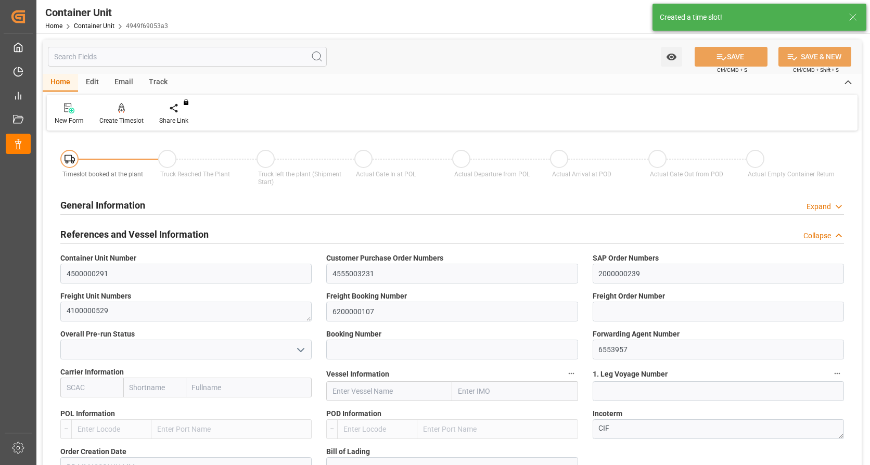
type input "VNVTG"
type input "0"
type input "26500"
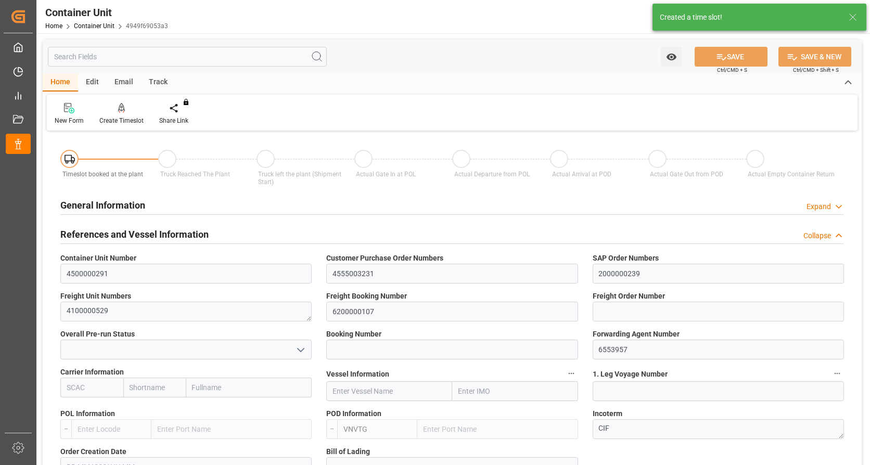
type input "29.08.2025"
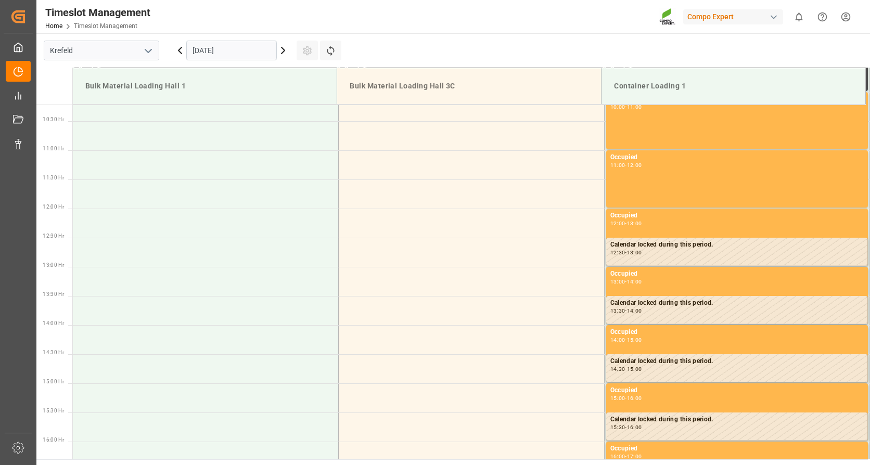
scroll to position [692, 0]
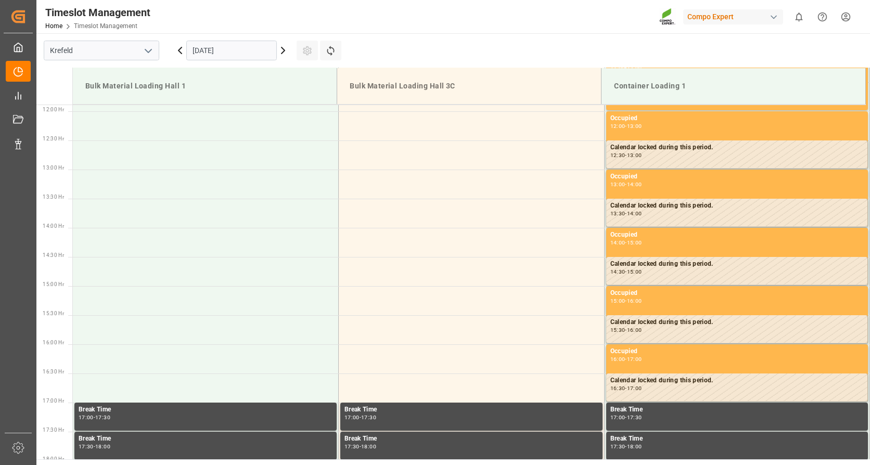
click at [253, 51] on input "[DATE]" at bounding box center [231, 51] width 90 height 20
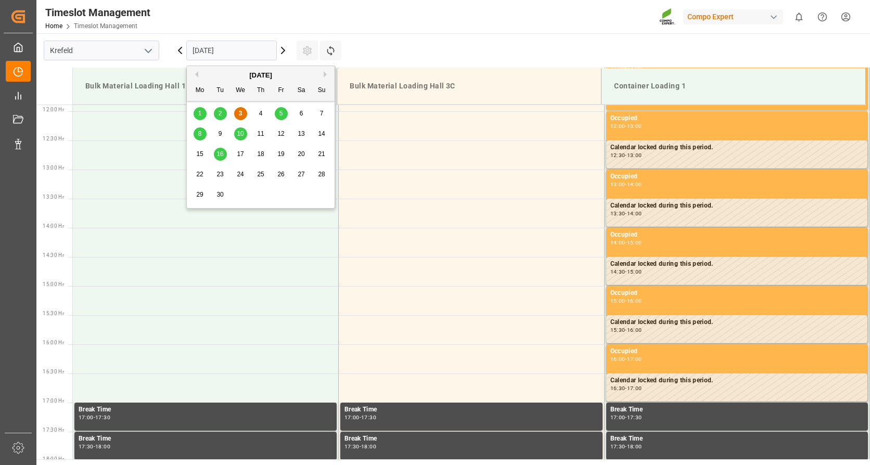
click at [221, 151] on span "16" at bounding box center [219, 153] width 7 height 7
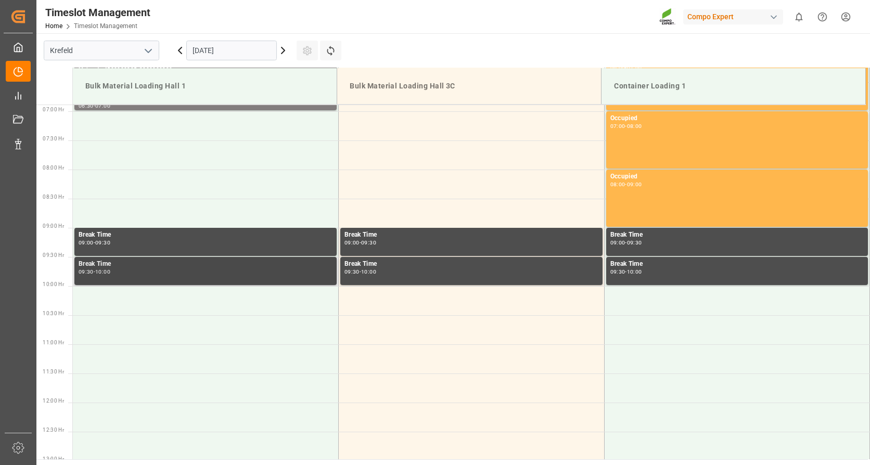
scroll to position [276, 0]
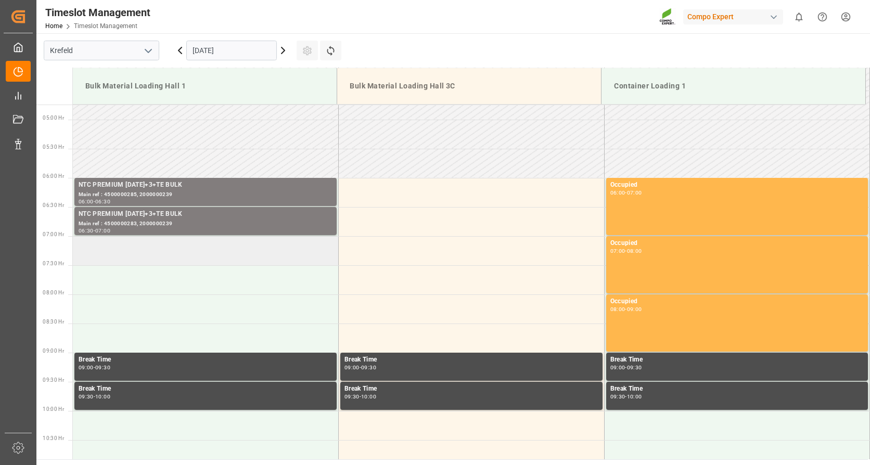
click at [136, 246] on td at bounding box center [206, 250] width 266 height 29
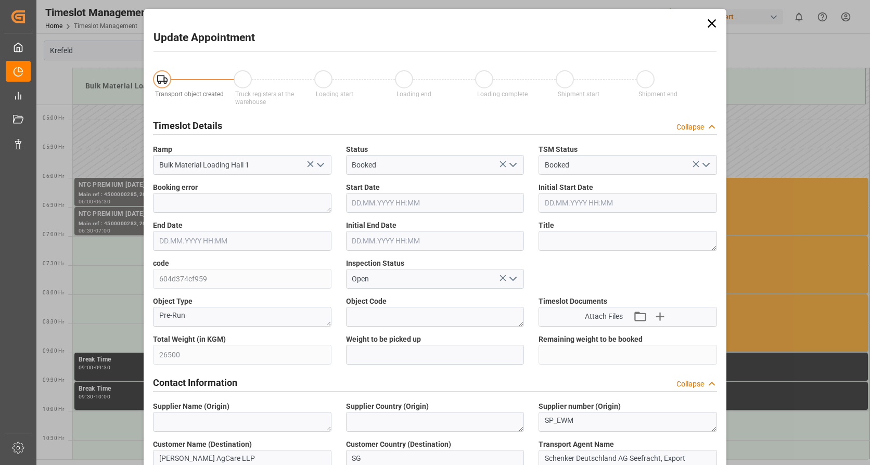
type input "[DATE] 07:00"
type input "[DATE] 07:30"
type input "[DATE] 11:11"
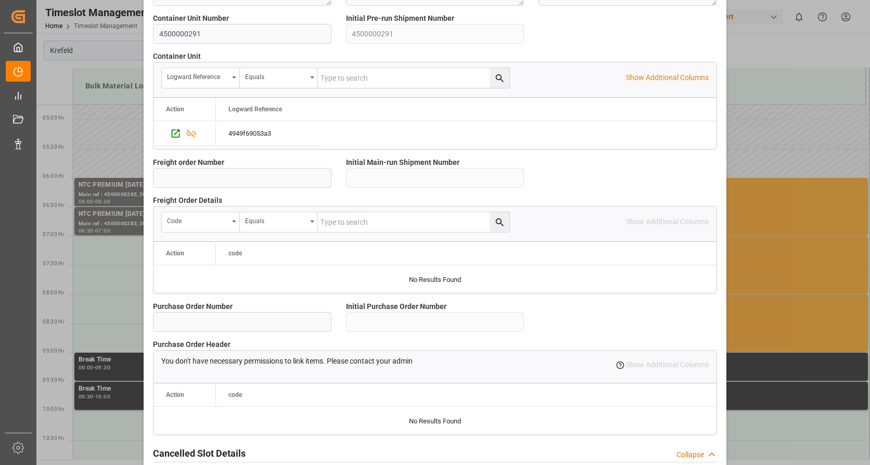
scroll to position [907, 0]
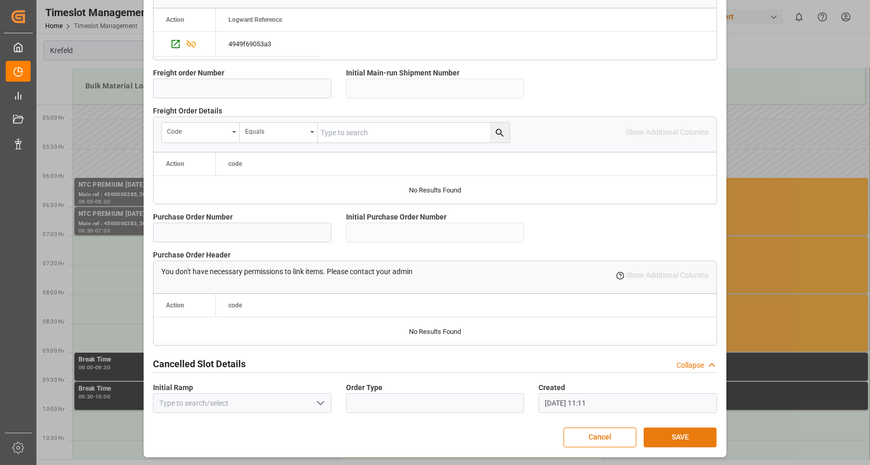
click at [687, 436] on button "SAVE" at bounding box center [679, 438] width 73 height 20
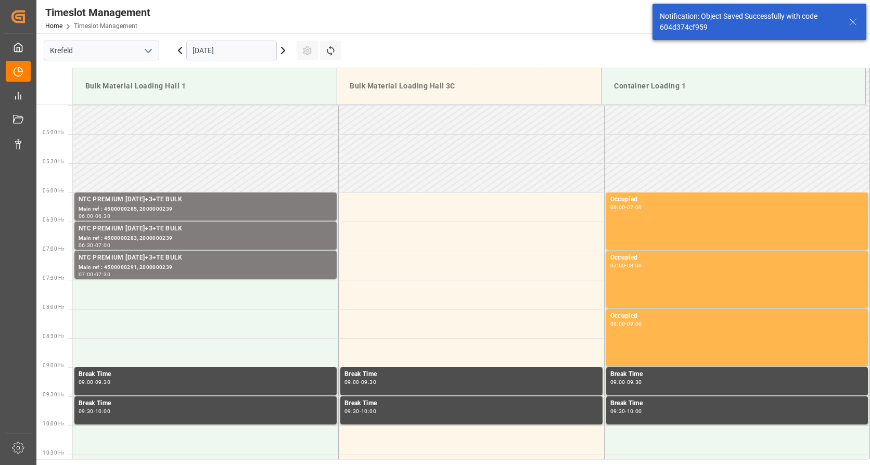
scroll to position [343, 0]
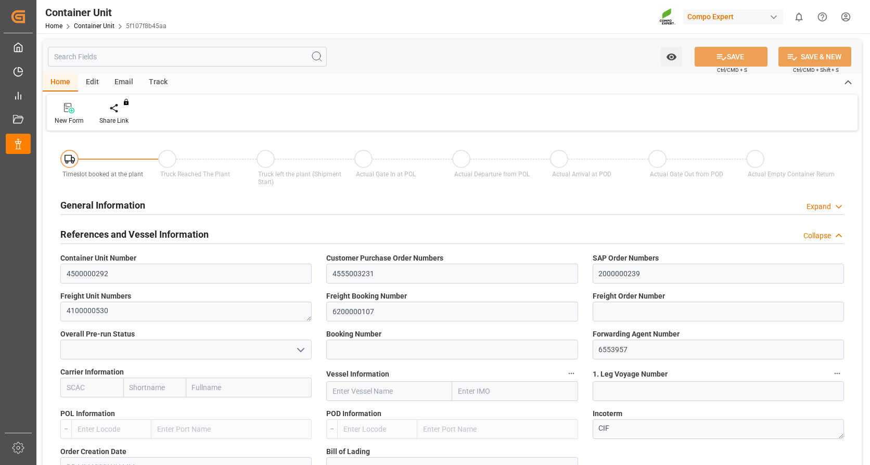
type input "VNVTG"
type input "0"
type input "26500"
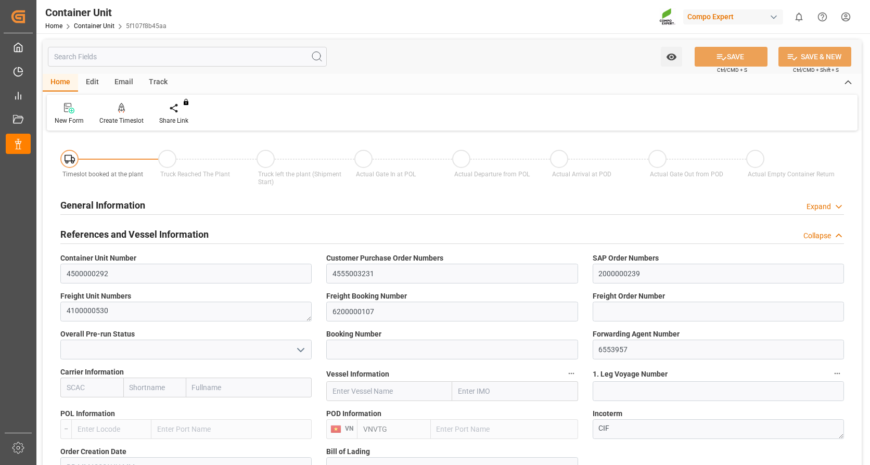
type input "29.08.2025"
click at [134, 114] on div "Create Timeslot" at bounding box center [122, 113] width 60 height 23
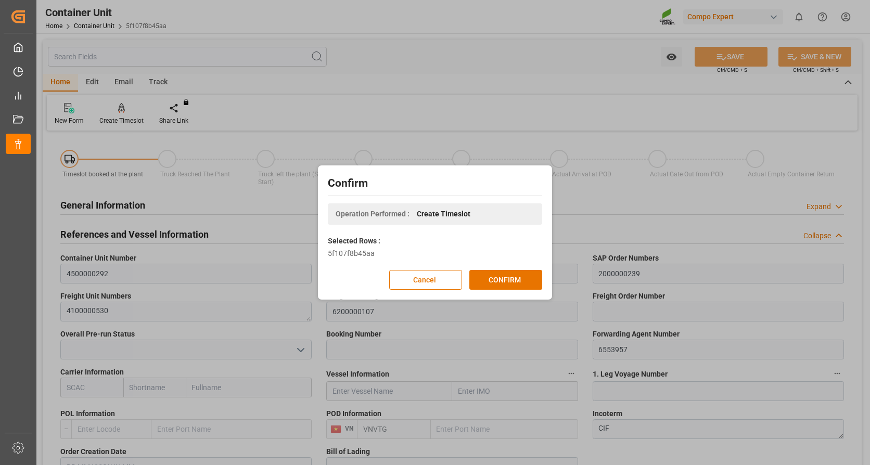
click at [544, 280] on div "Confirm Operation Performed : Create Timeslot Selected Rows : 5f107f8b45aa Canc…" at bounding box center [434, 232] width 229 height 129
click at [534, 280] on button "CONFIRM" at bounding box center [505, 280] width 73 height 20
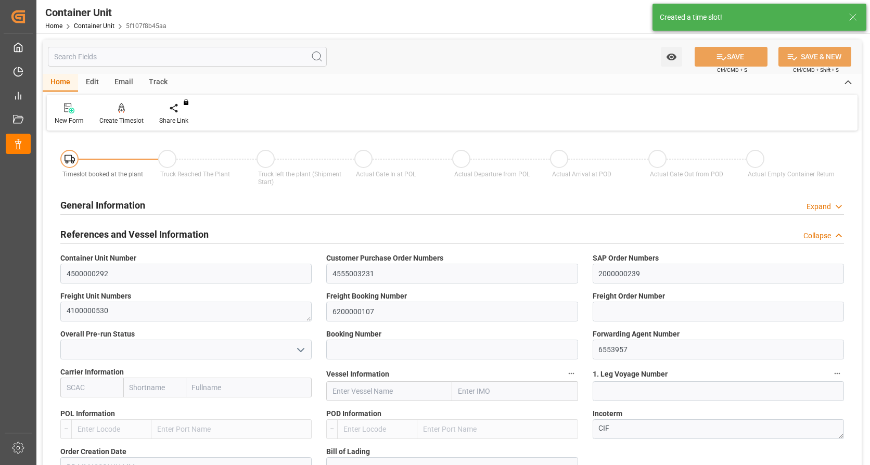
type input "VNVTG"
type input "0"
type input "26500"
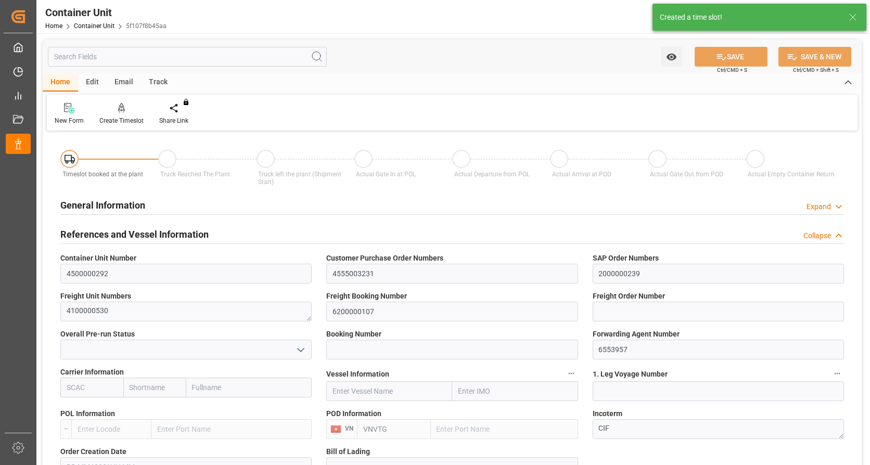
type input "[DATE]"
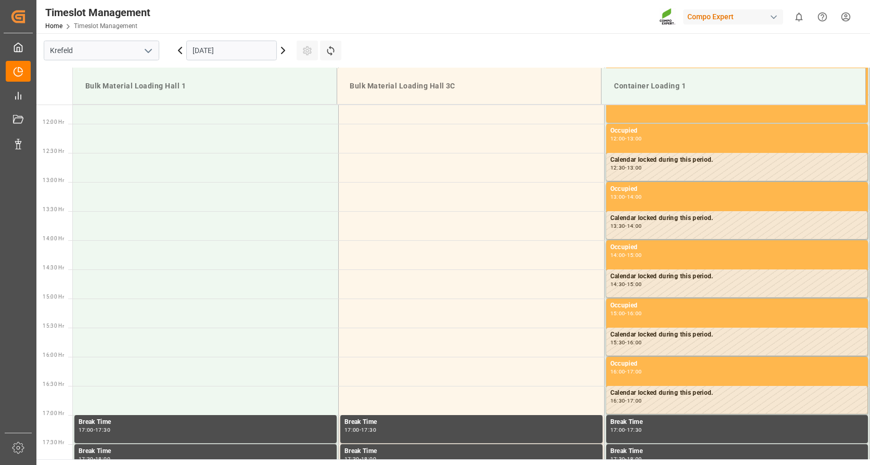
scroll to position [692, 0]
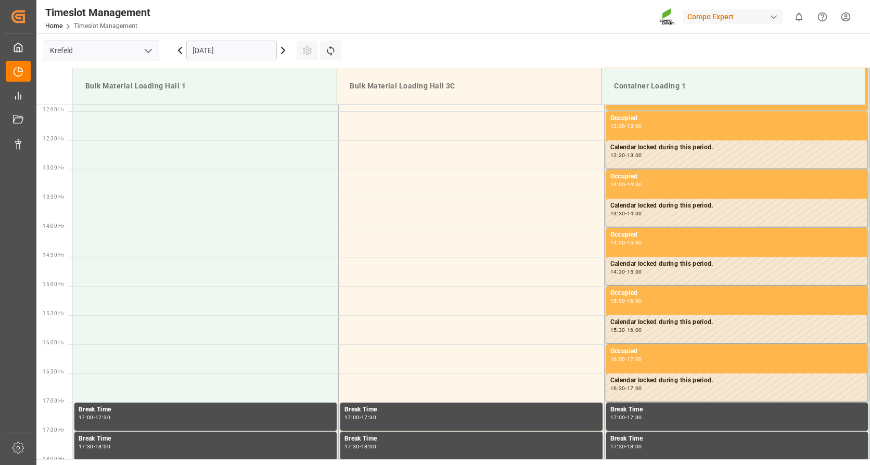
click at [215, 45] on input "[DATE]" at bounding box center [231, 51] width 90 height 20
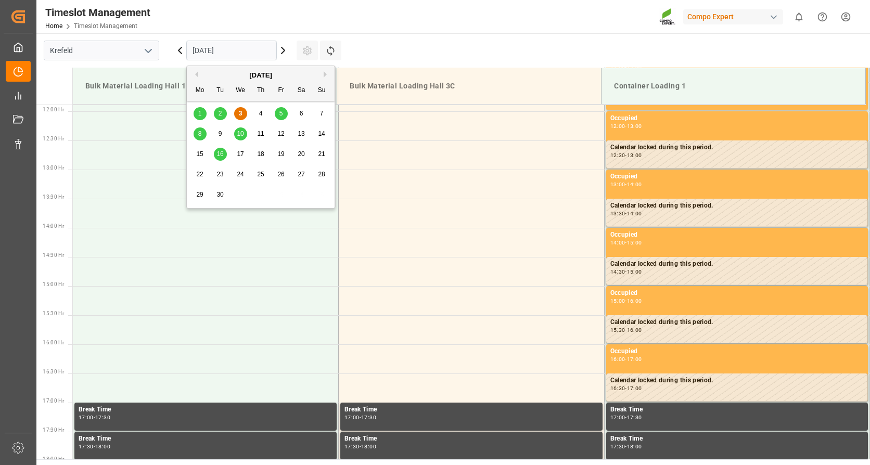
click at [222, 151] on span "16" at bounding box center [219, 153] width 7 height 7
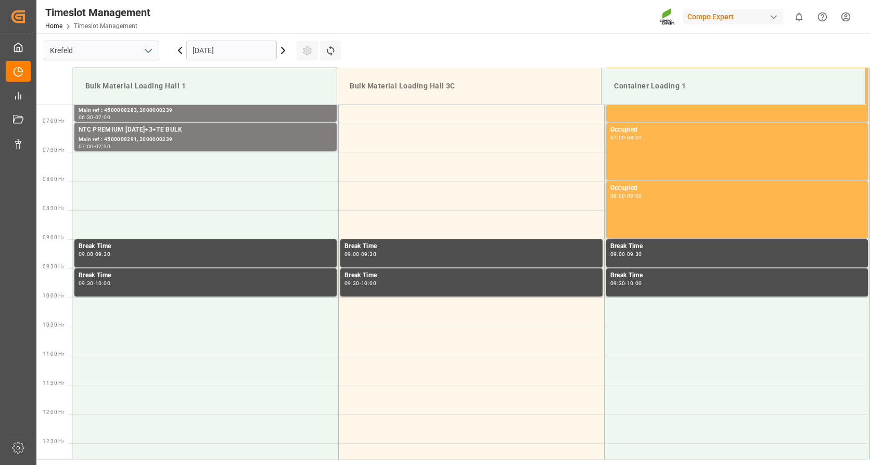
scroll to position [380, 0]
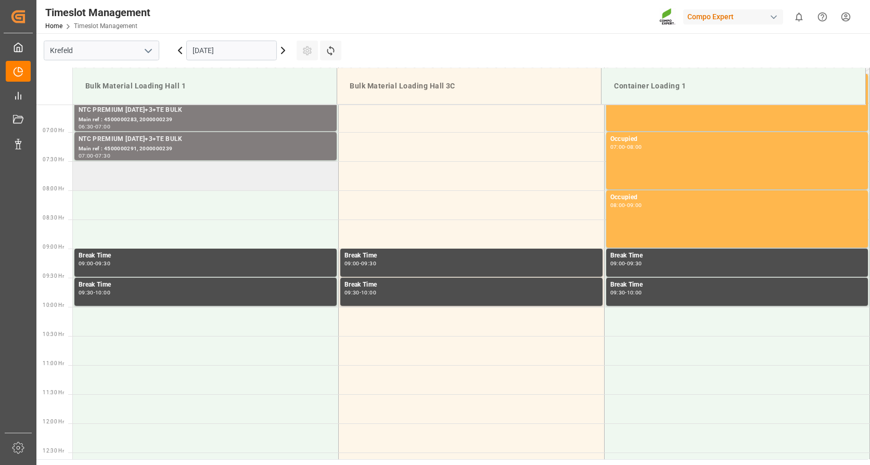
click at [150, 180] on td at bounding box center [206, 175] width 266 height 29
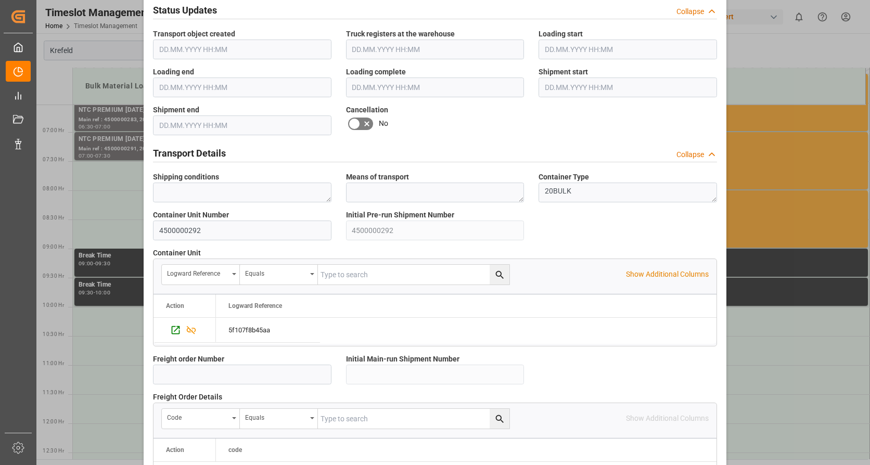
scroll to position [907, 0]
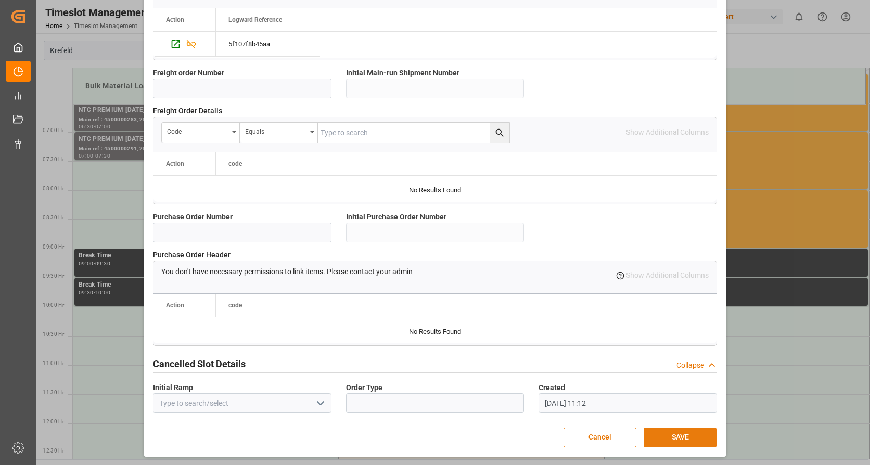
click at [671, 432] on button "SAVE" at bounding box center [679, 438] width 73 height 20
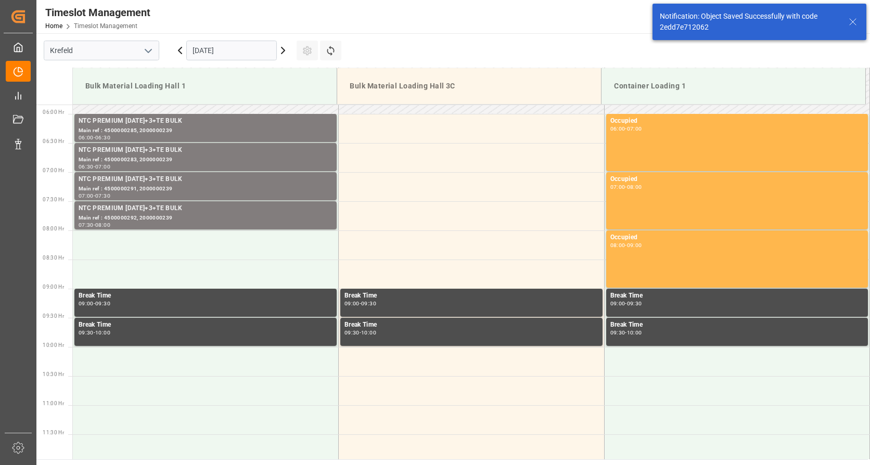
scroll to position [343, 0]
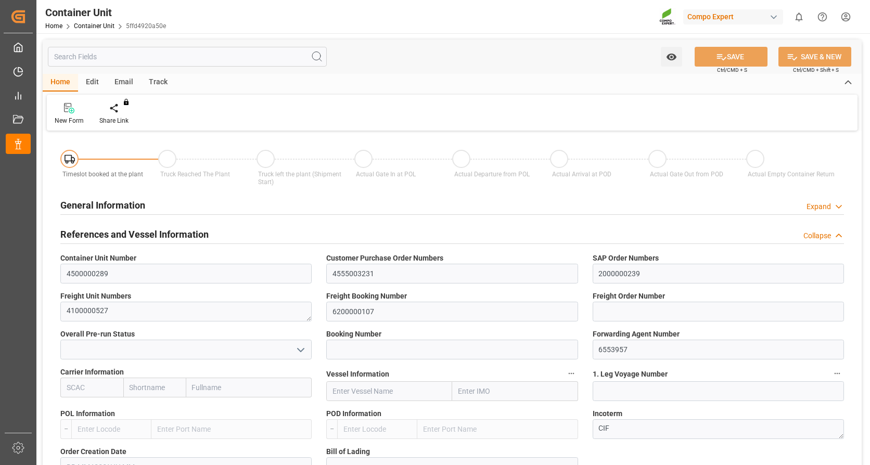
type input "VNVTG"
type input "0"
type input "26500"
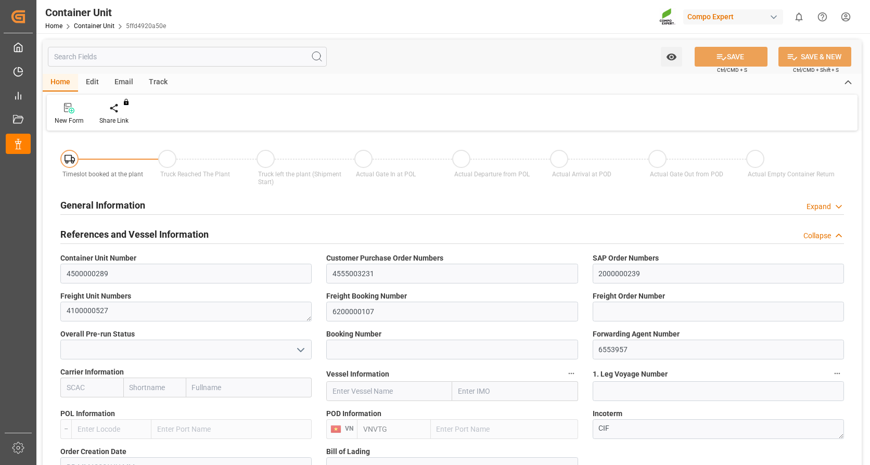
type input "29.08.2025"
click at [118, 113] on icon at bounding box center [121, 108] width 7 height 10
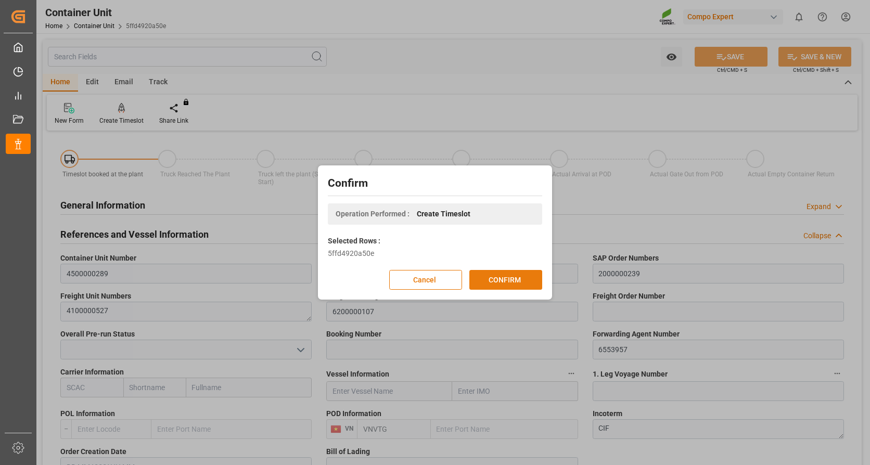
click at [504, 276] on button "CONFIRM" at bounding box center [505, 280] width 73 height 20
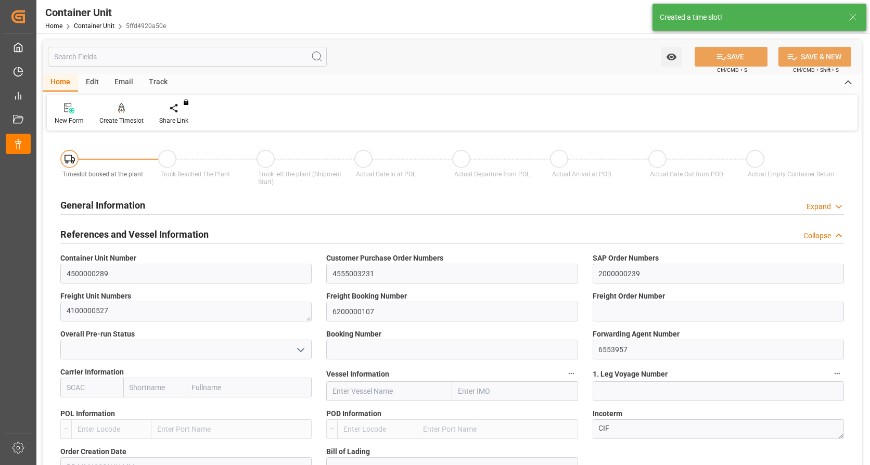
type input "VNVTG"
type input "0"
type input "26500"
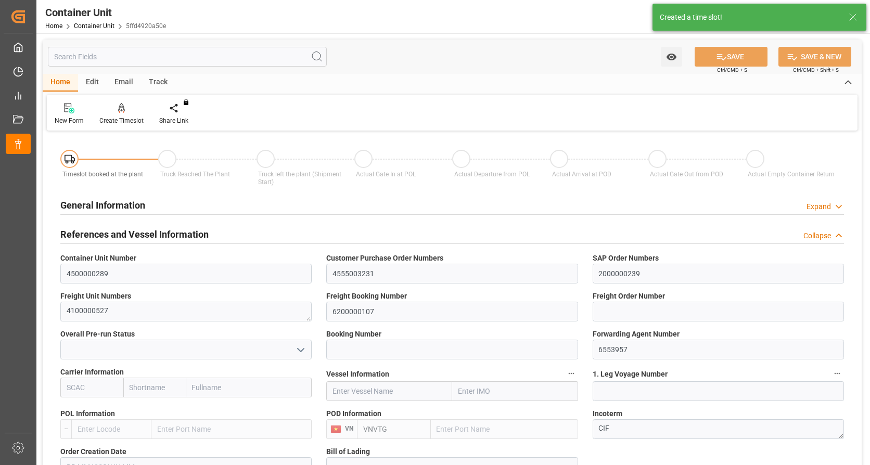
type input "29.08.2025"
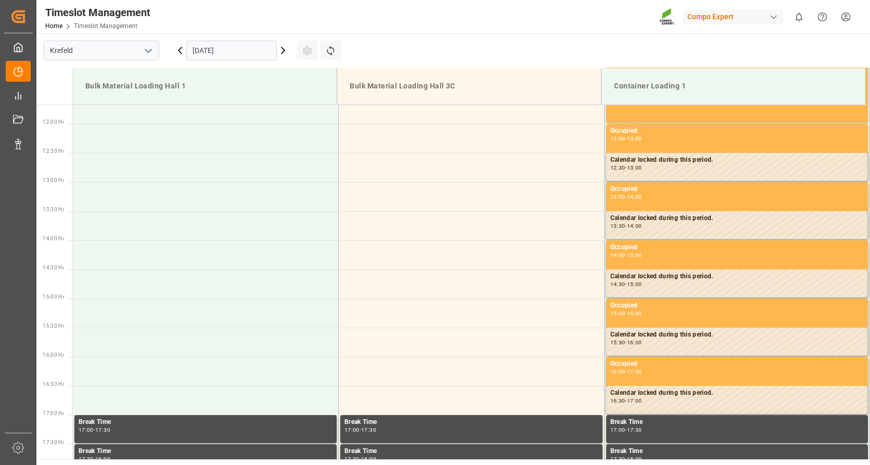
scroll to position [692, 0]
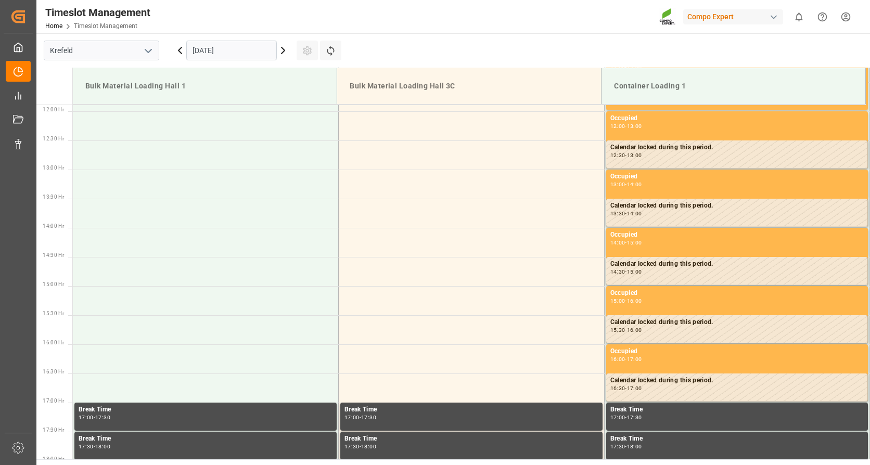
click at [241, 53] on input "[DATE]" at bounding box center [231, 51] width 90 height 20
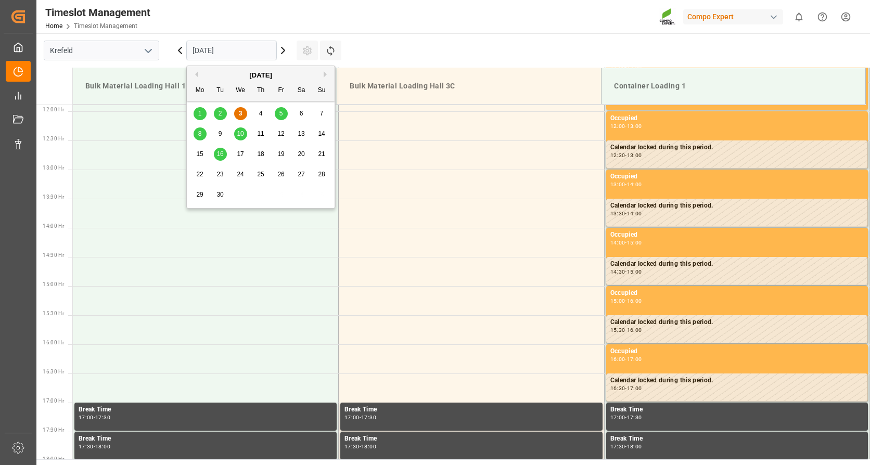
click at [224, 152] on div "16" at bounding box center [220, 154] width 13 height 12
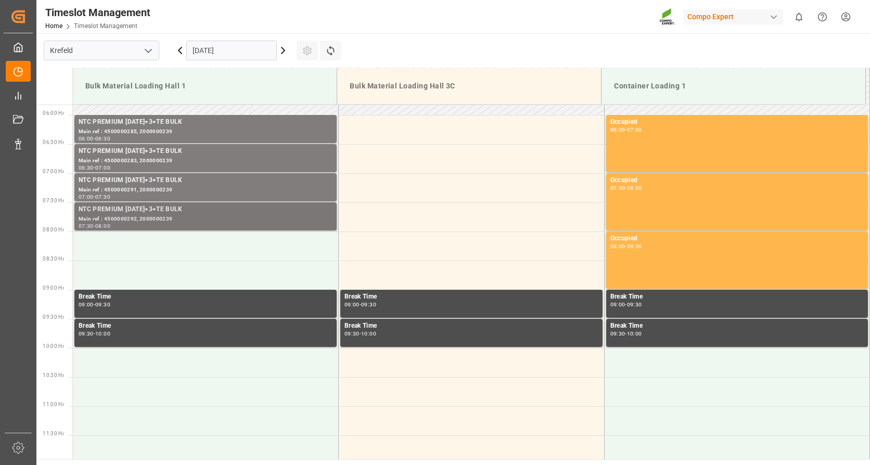
scroll to position [328, 0]
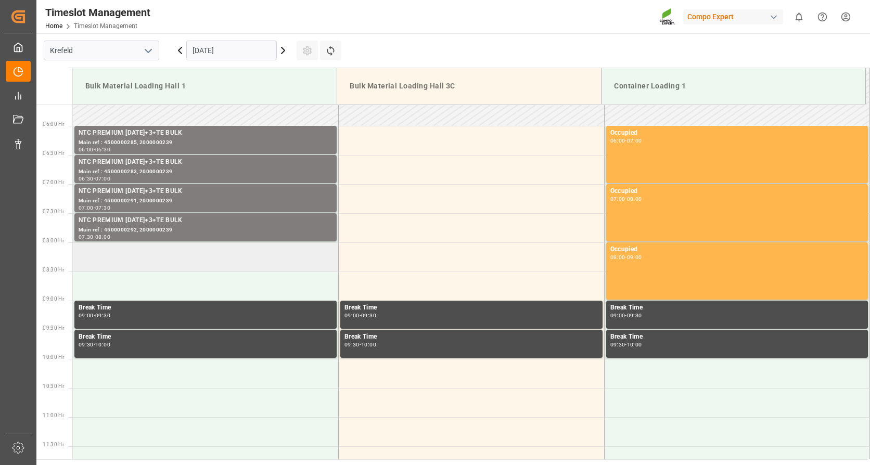
click at [171, 256] on td at bounding box center [206, 256] width 266 height 29
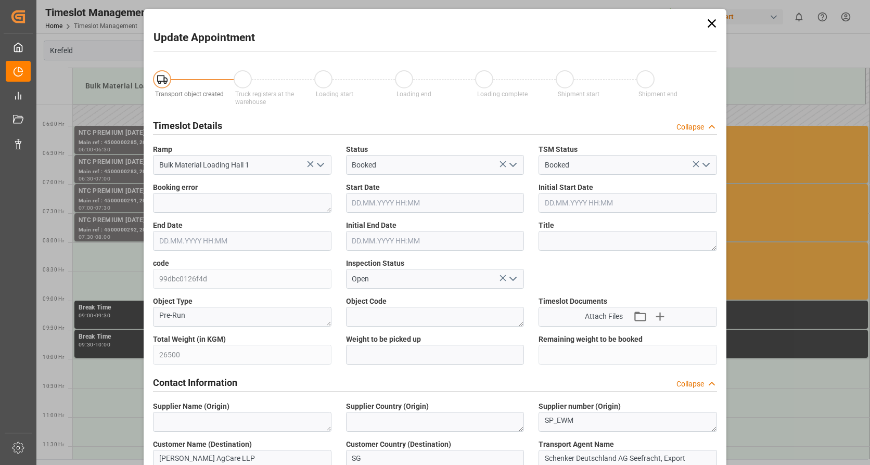
type input "[DATE] 08:00"
type input "[DATE] 08:30"
type input "[DATE] 11:12"
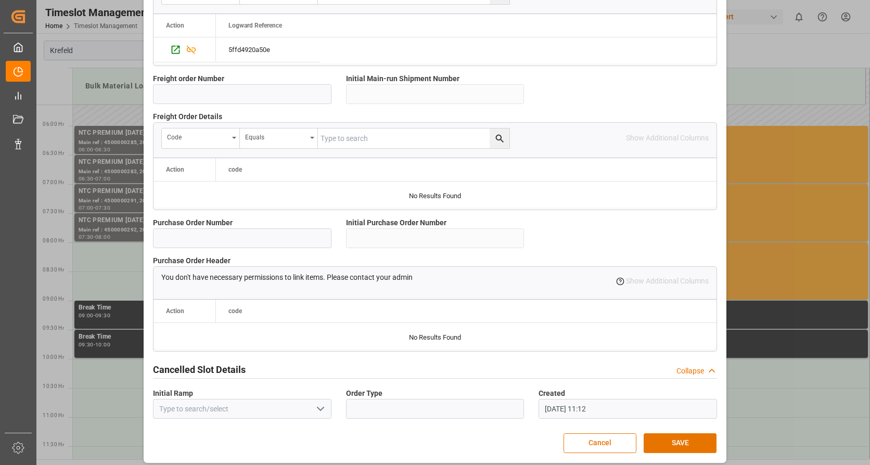
scroll to position [907, 0]
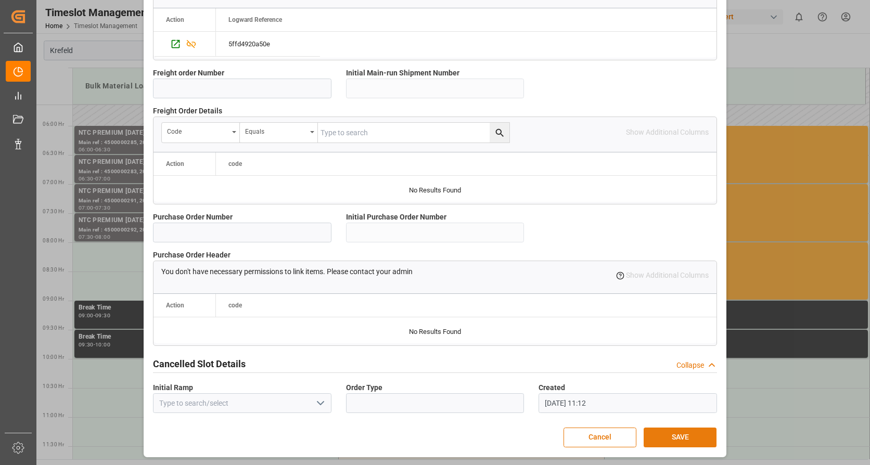
click at [670, 434] on button "SAVE" at bounding box center [679, 438] width 73 height 20
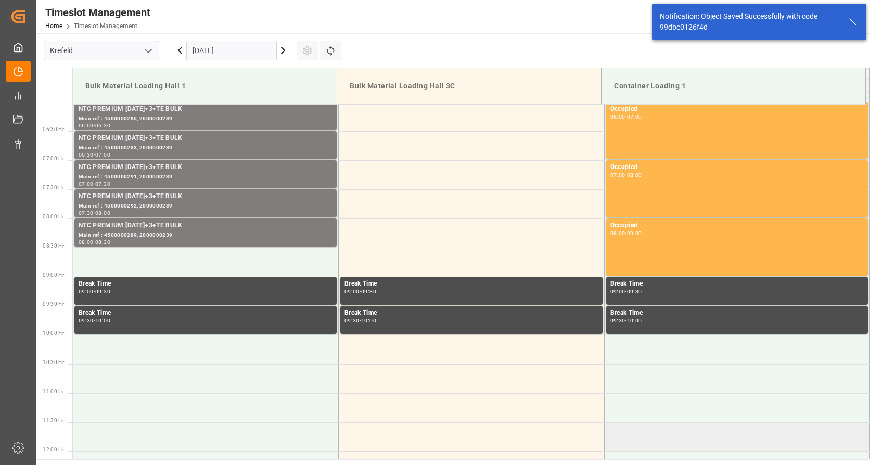
scroll to position [401, 0]
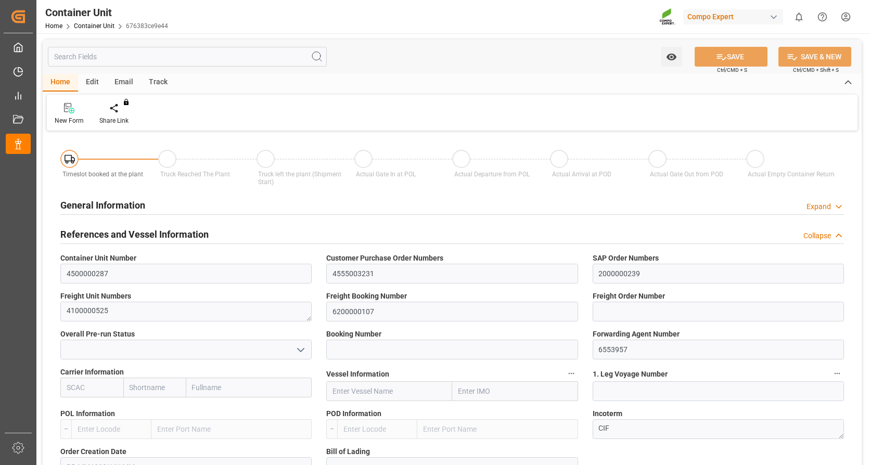
type input "VNVTG"
type input "0"
type input "26500"
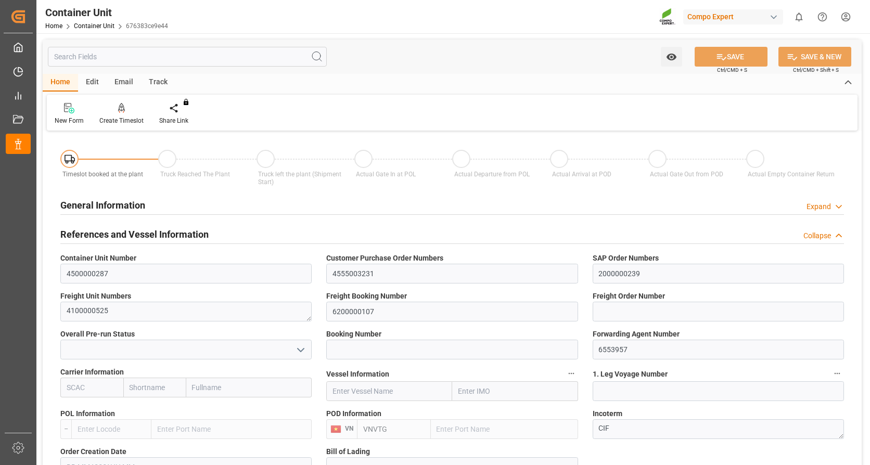
type input "29.08.2025"
click at [124, 111] on icon at bounding box center [121, 107] width 7 height 9
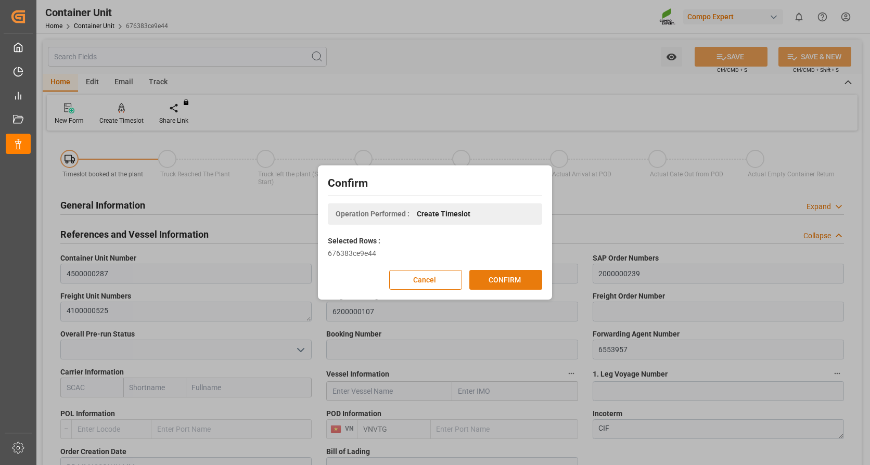
click at [525, 279] on button "CONFIRM" at bounding box center [505, 280] width 73 height 20
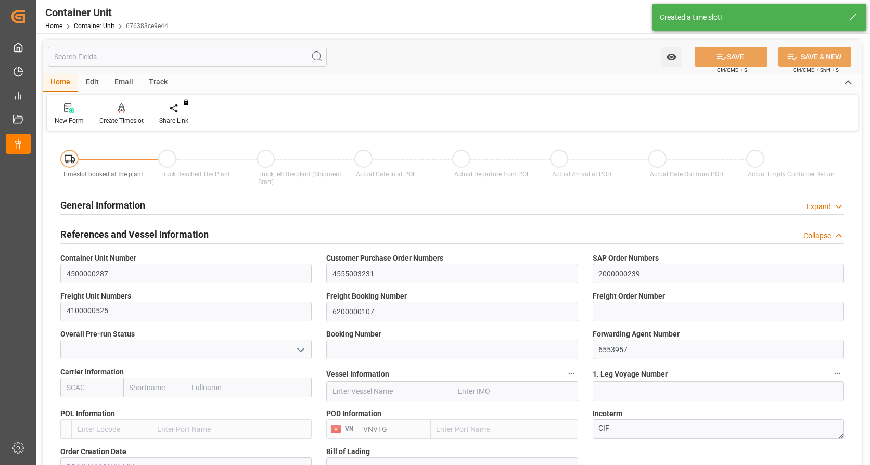
type input "VNVTG"
type input "0"
type input "26500"
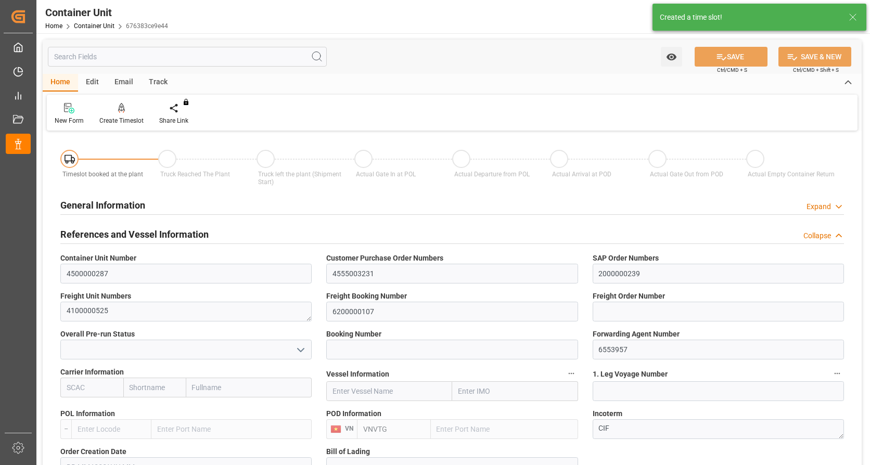
type input "29.08.2025"
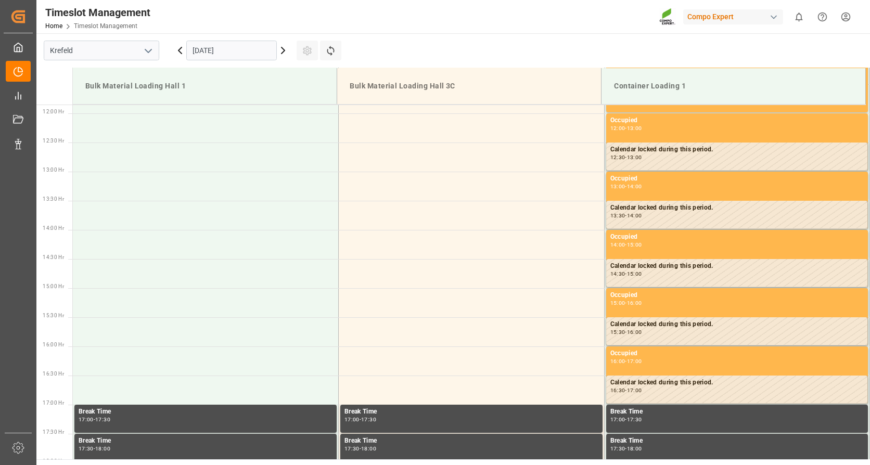
scroll to position [692, 0]
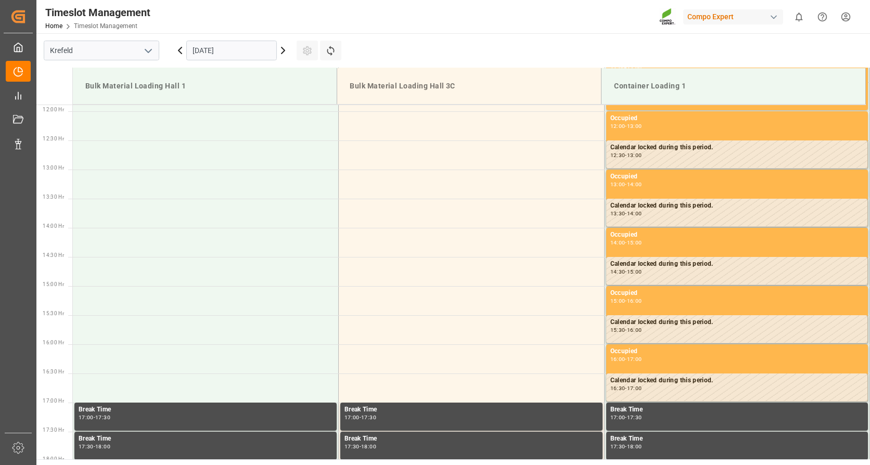
click at [247, 54] on input "[DATE]" at bounding box center [231, 51] width 90 height 20
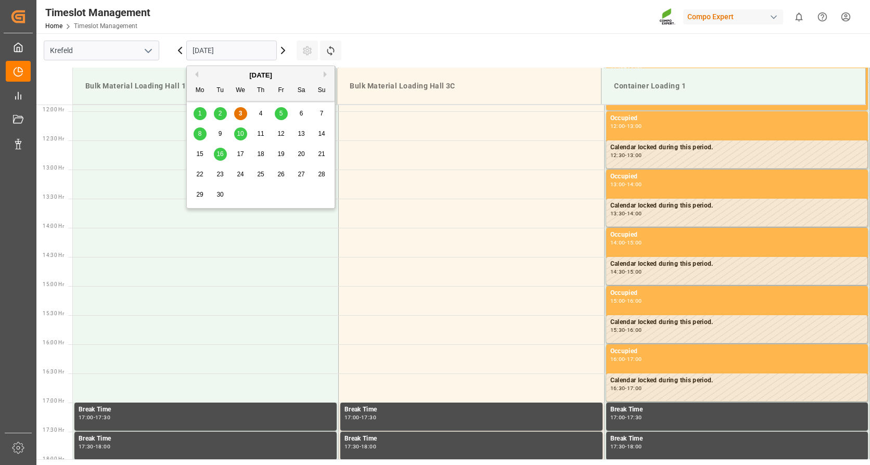
click at [216, 153] on div "16" at bounding box center [220, 154] width 13 height 12
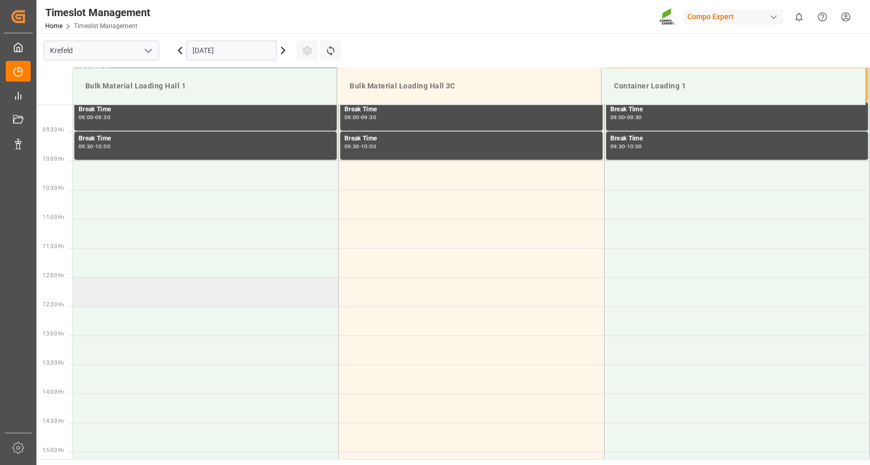
scroll to position [380, 0]
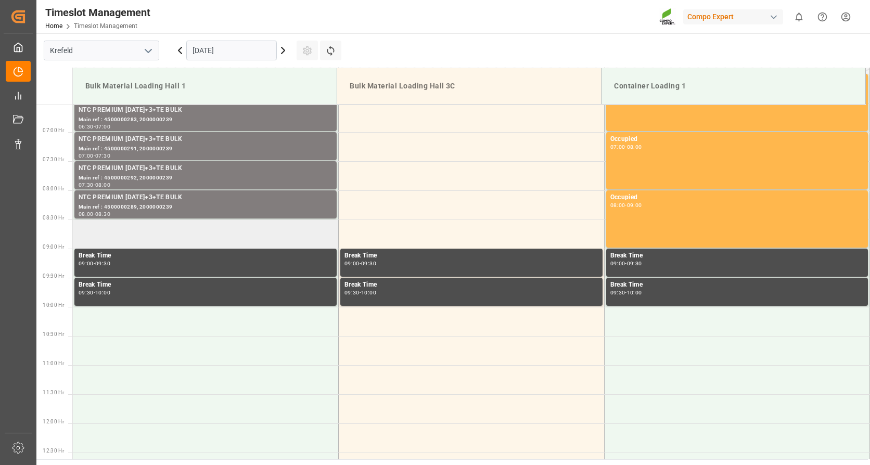
click at [188, 232] on td at bounding box center [206, 233] width 266 height 29
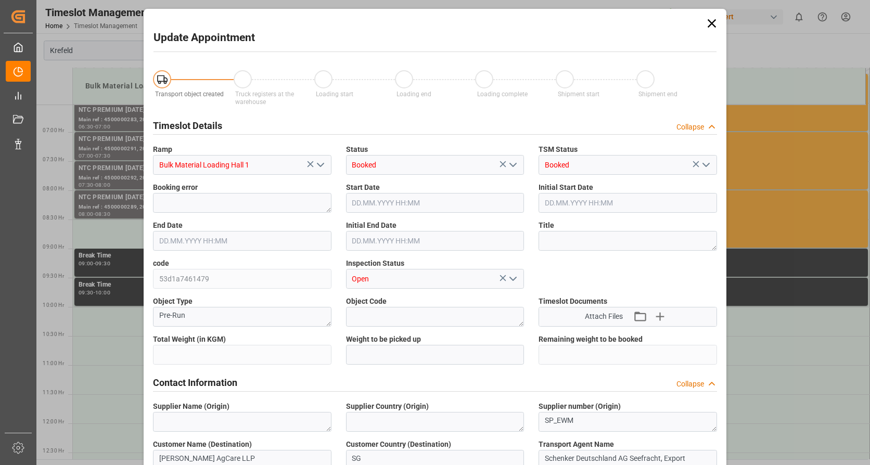
type input "26500"
type input "0"
type input "[DATE] 08:30"
type input "[DATE] 09:00"
type input "[DATE] 11:13"
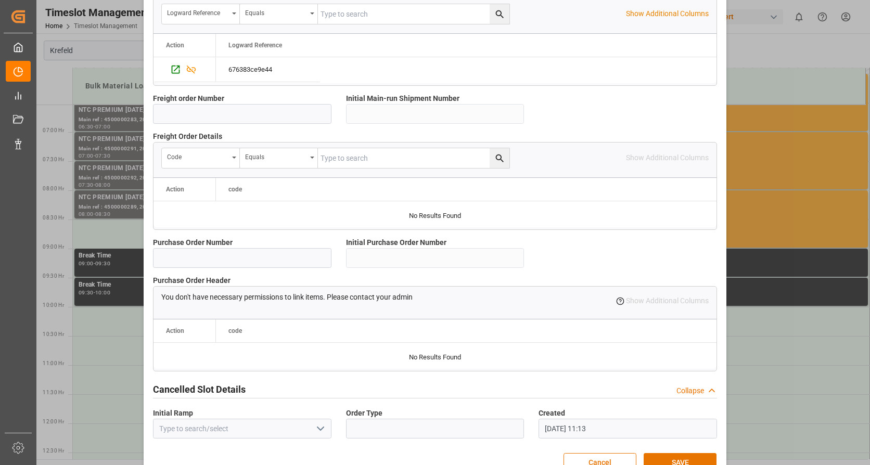
scroll to position [907, 0]
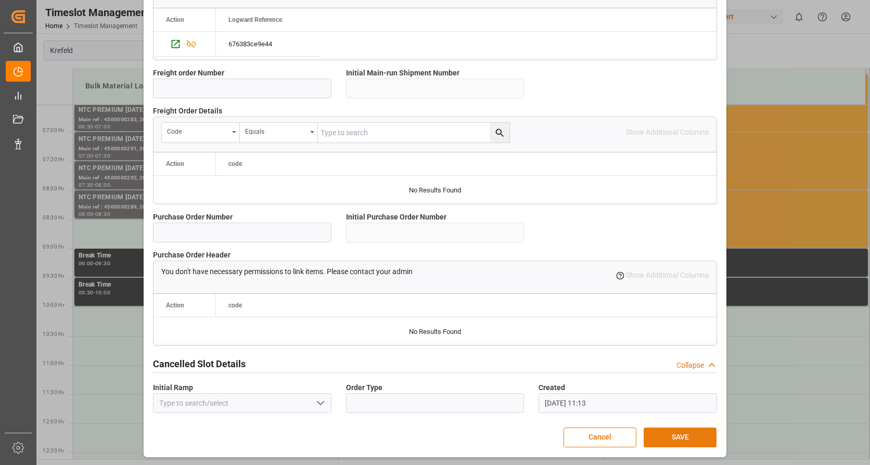
click at [679, 432] on button "SAVE" at bounding box center [679, 438] width 73 height 20
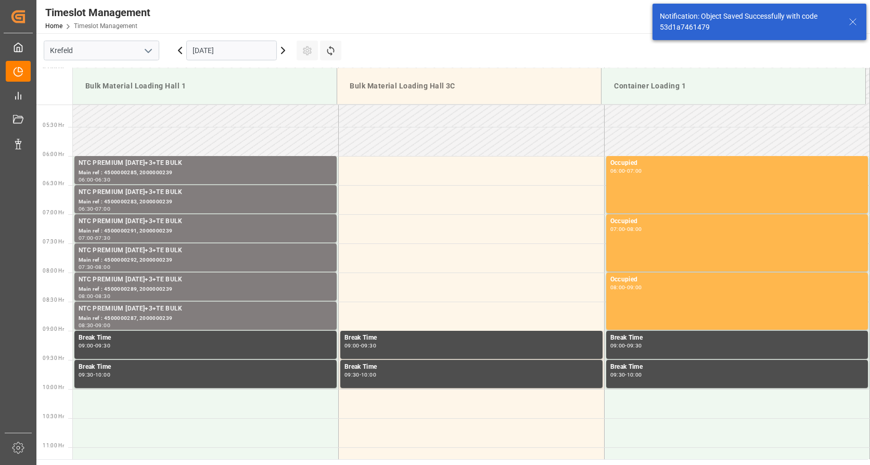
scroll to position [401, 0]
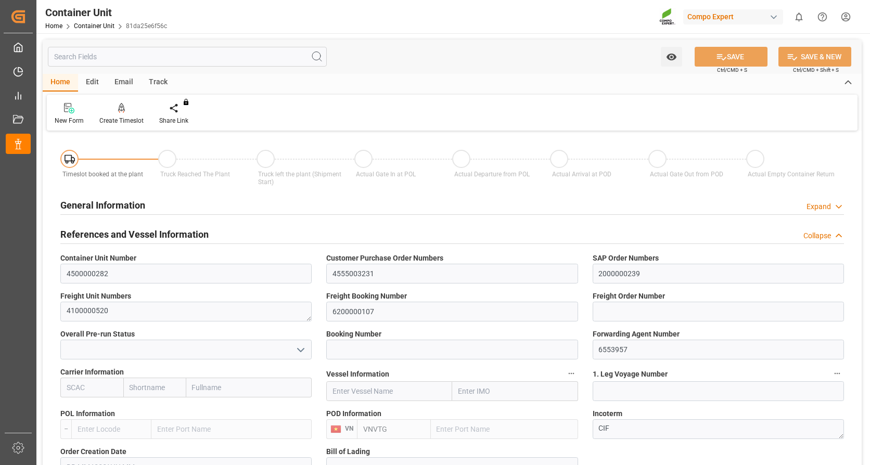
type input "VNVTG"
type input "0"
type input "26500"
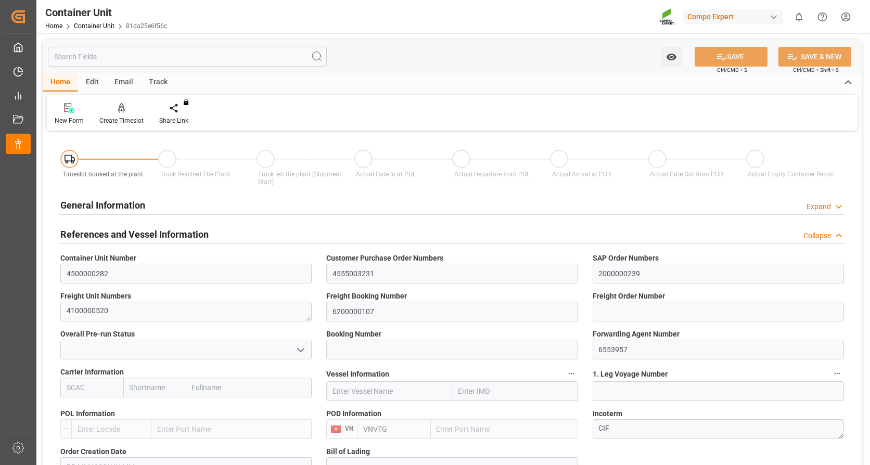
type input "[DATE]"
click at [127, 115] on div "Create Timeslot" at bounding box center [122, 113] width 60 height 23
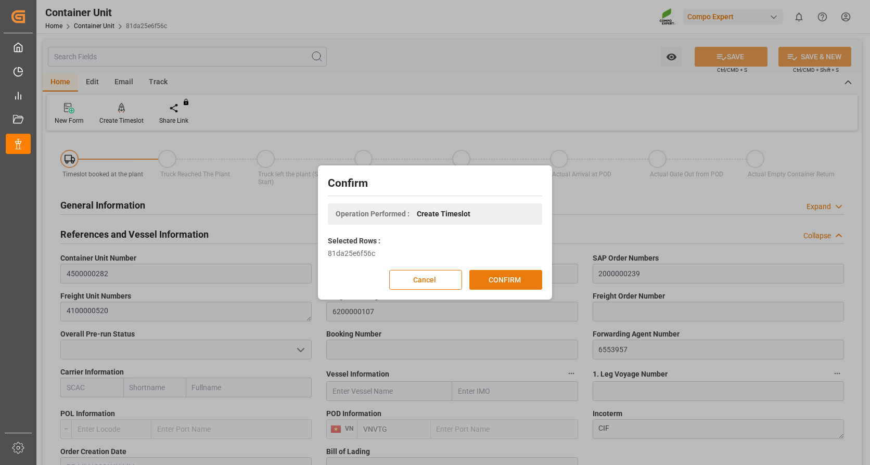
click at [525, 278] on button "CONFIRM" at bounding box center [505, 280] width 73 height 20
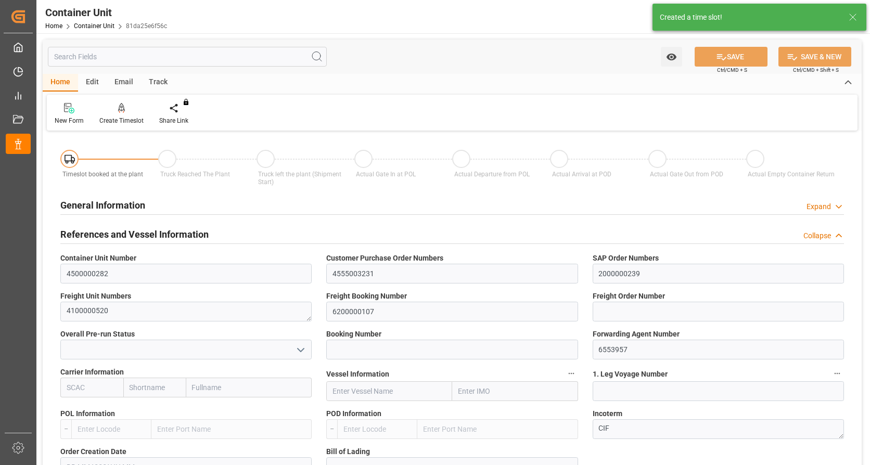
type input "VNVTG"
type input "0"
type input "26500"
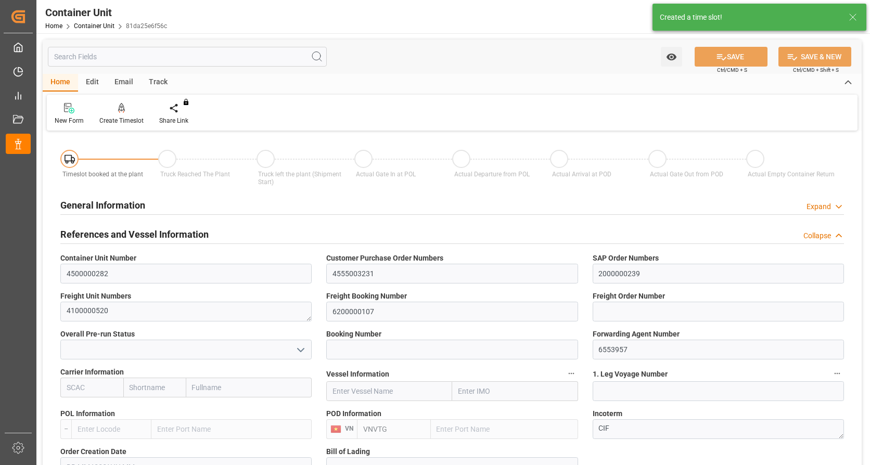
type input "[DATE]"
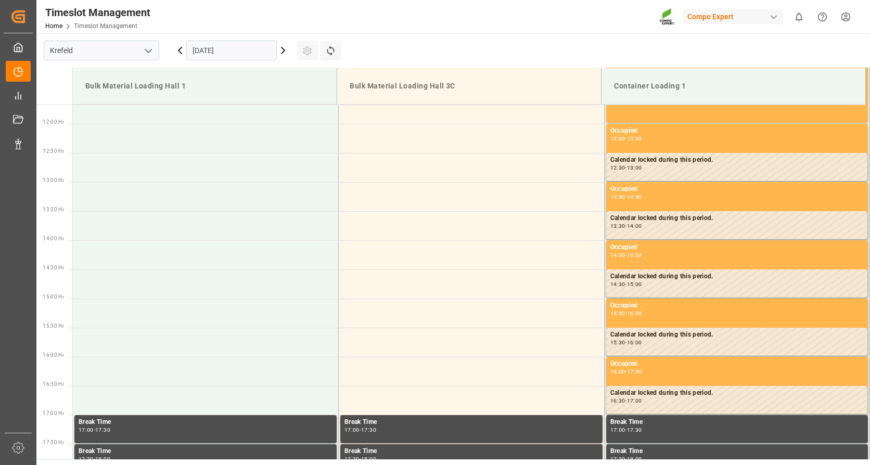
scroll to position [692, 0]
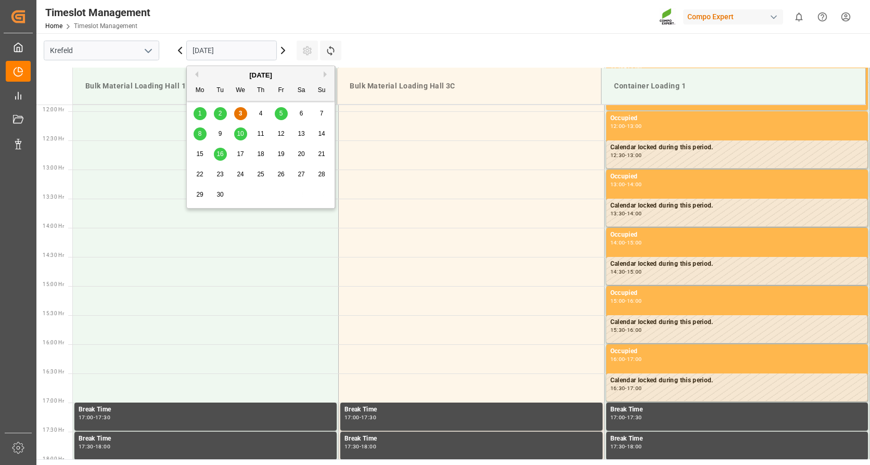
click at [208, 56] on input "[DATE]" at bounding box center [231, 51] width 90 height 20
click at [218, 153] on span "16" at bounding box center [219, 153] width 7 height 7
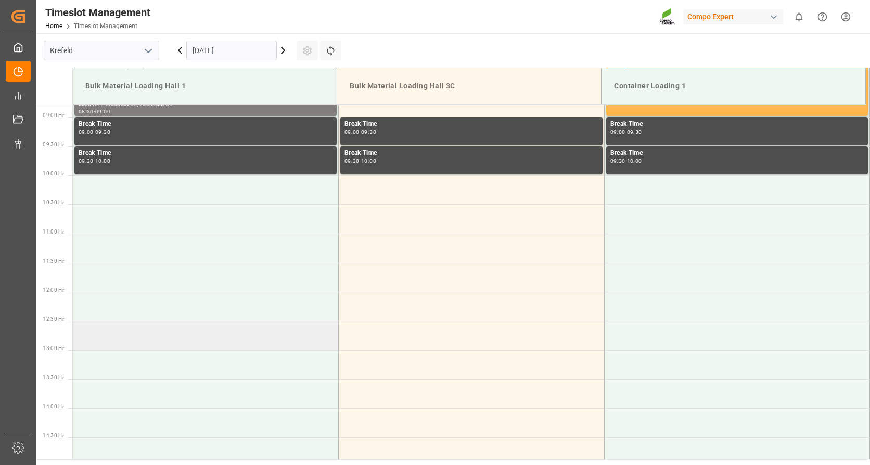
scroll to position [484, 0]
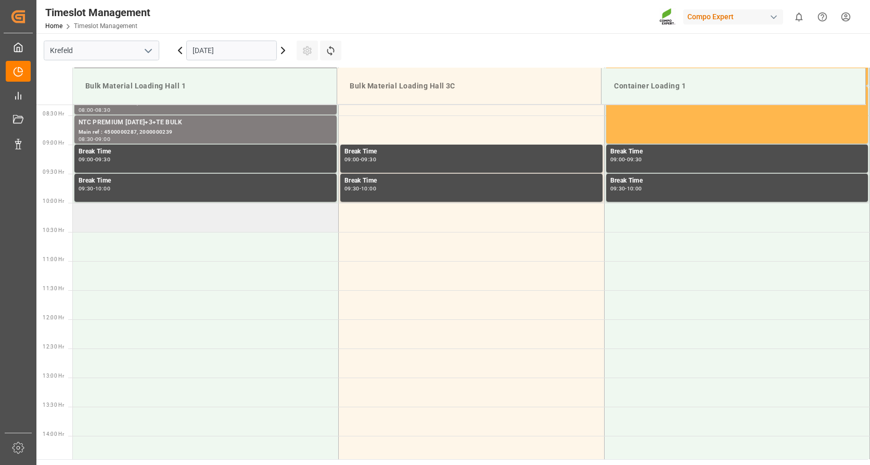
click at [180, 219] on td at bounding box center [206, 217] width 266 height 29
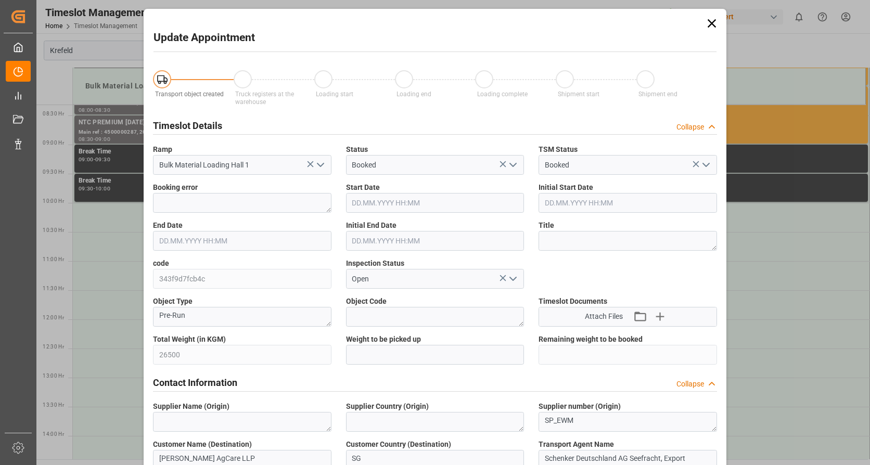
type input "[DATE] 10:00"
type input "16.09.2025 10:30"
type input "03.09.2025 11:14"
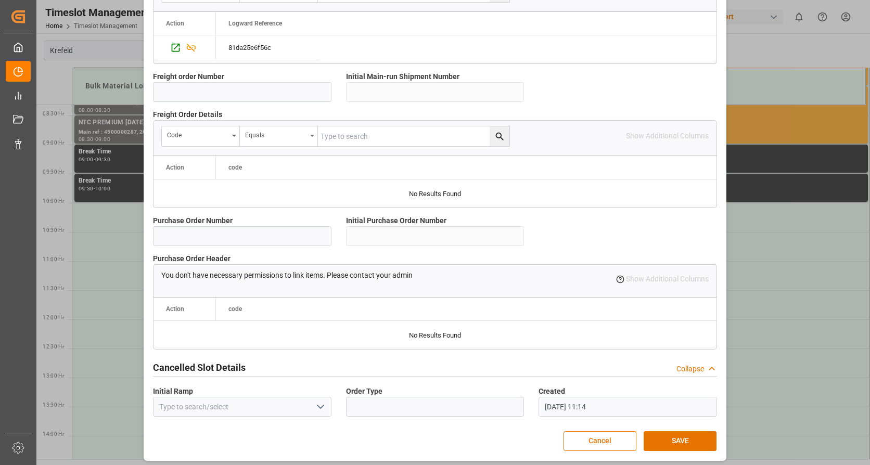
scroll to position [907, 0]
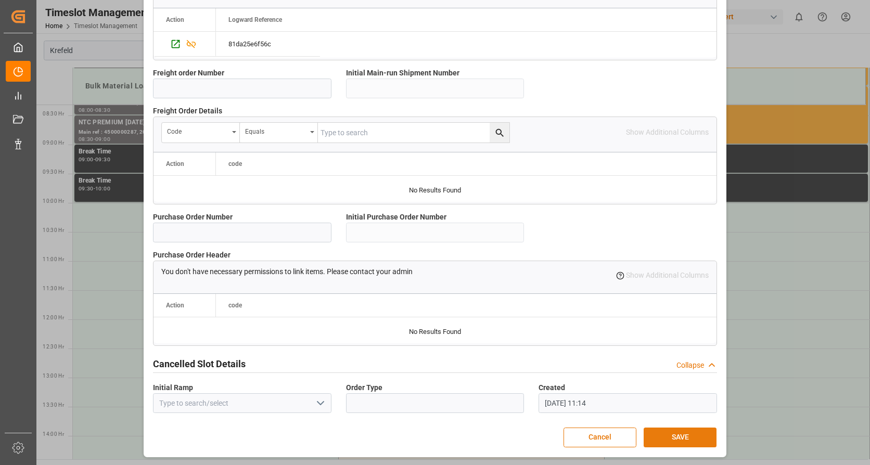
drag, startPoint x: 688, startPoint y: 435, endPoint x: 687, endPoint y: 426, distance: 8.4
click at [687, 430] on button "SAVE" at bounding box center [679, 438] width 73 height 20
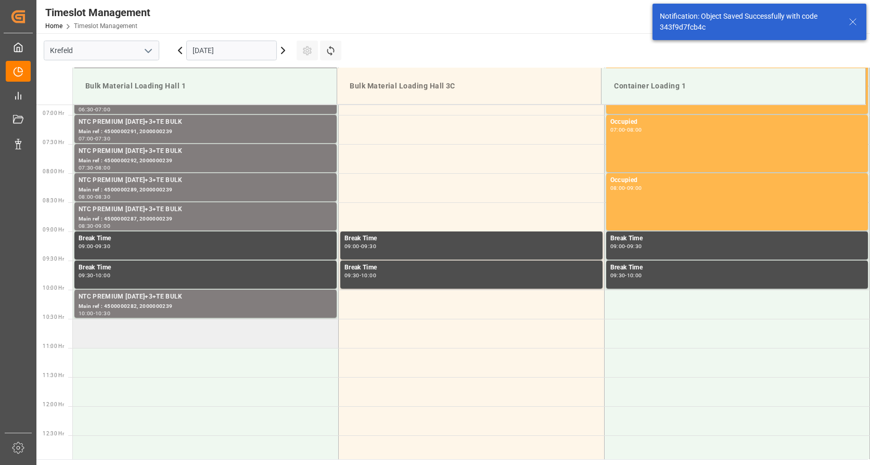
scroll to position [517, 0]
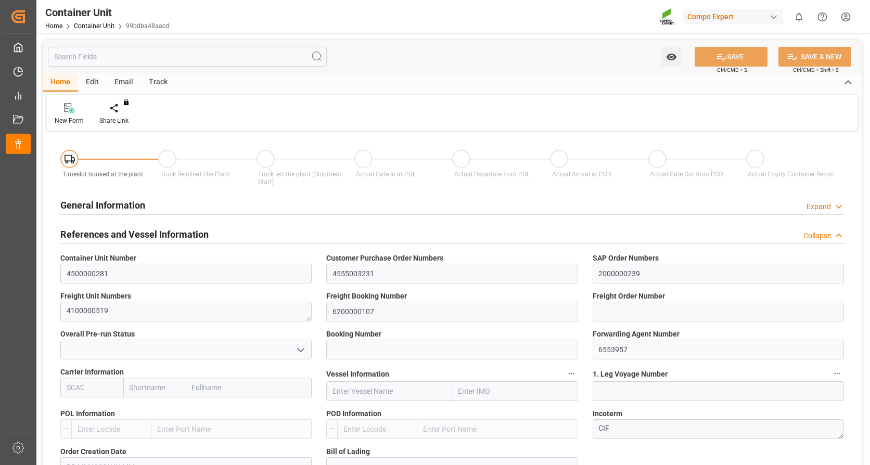
type input "VNVTG"
type input "0"
type input "26500"
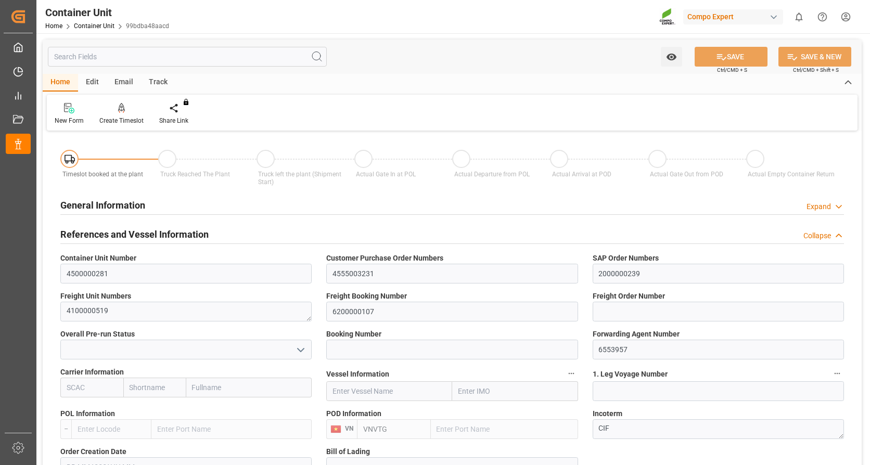
type input "[DATE]"
click at [113, 108] on div at bounding box center [121, 107] width 44 height 11
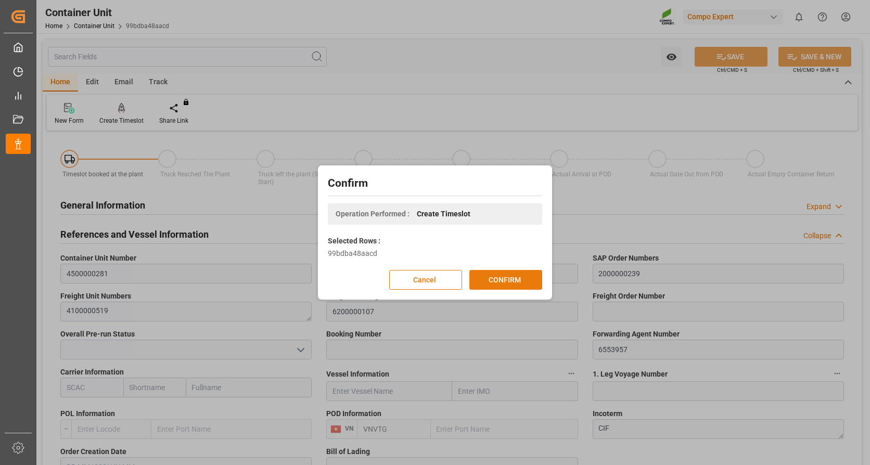
click at [505, 284] on button "CONFIRM" at bounding box center [505, 280] width 73 height 20
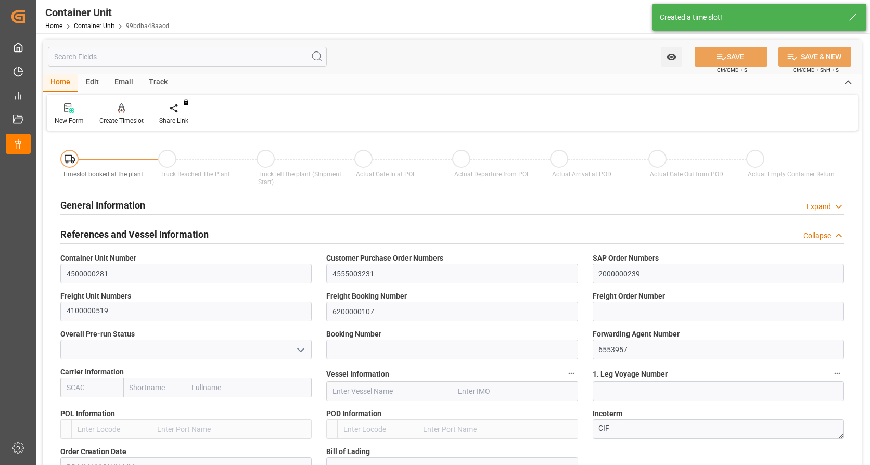
type input "VNVTG"
type input "0"
type input "26500"
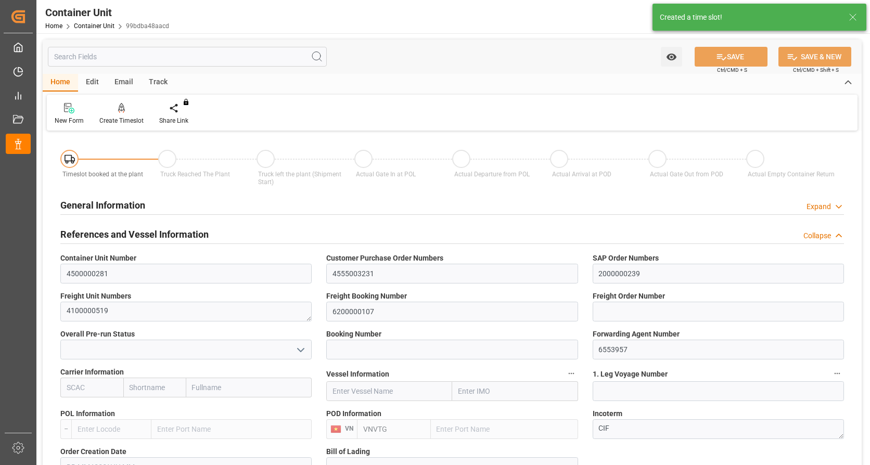
type input "[DATE]"
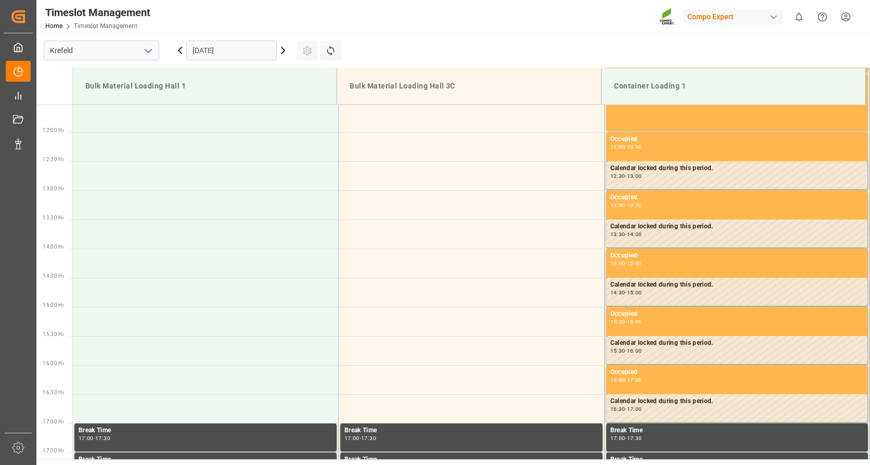
scroll to position [692, 0]
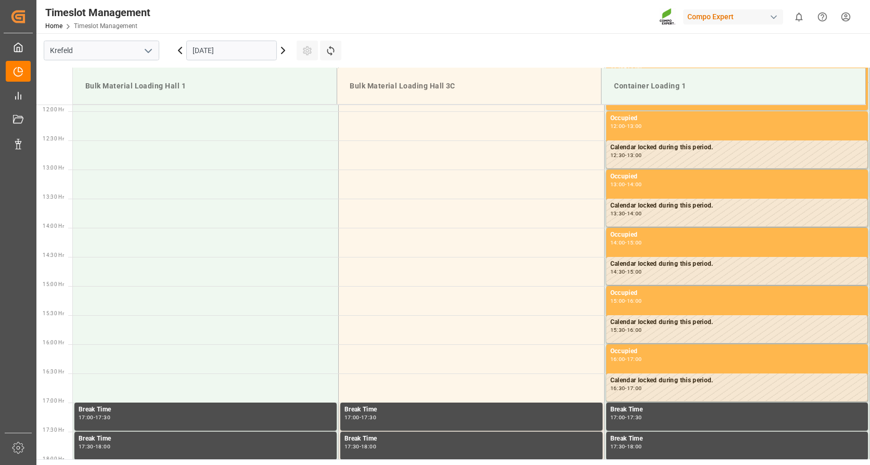
click at [215, 50] on input "[DATE]" at bounding box center [231, 51] width 90 height 20
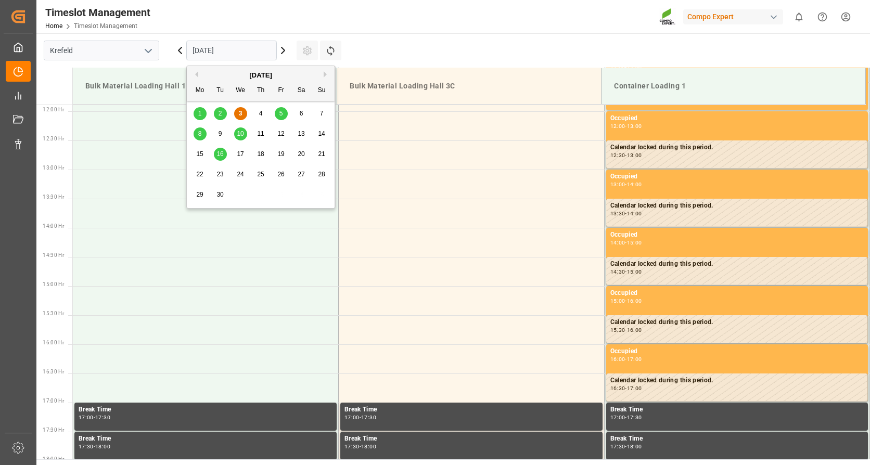
click at [221, 152] on span "16" at bounding box center [219, 153] width 7 height 7
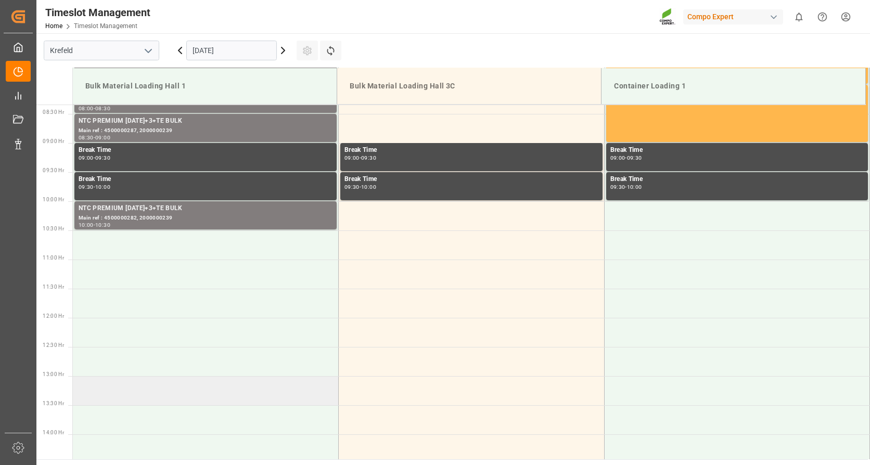
scroll to position [484, 0]
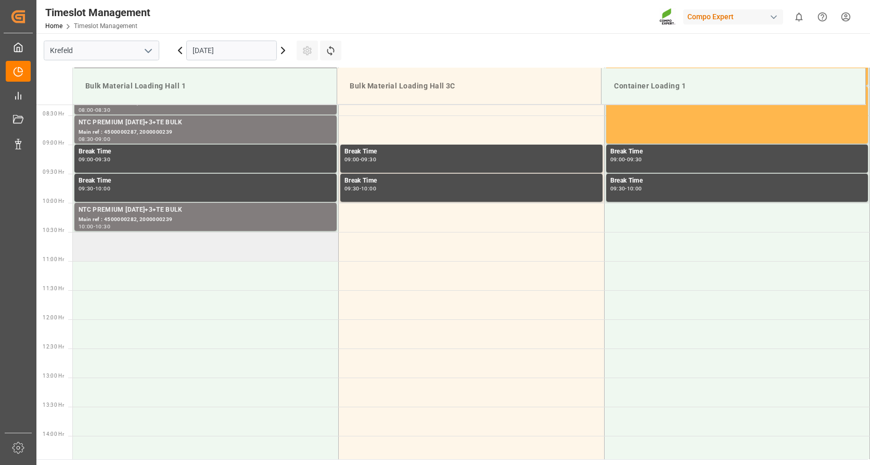
click at [164, 247] on td at bounding box center [206, 246] width 266 height 29
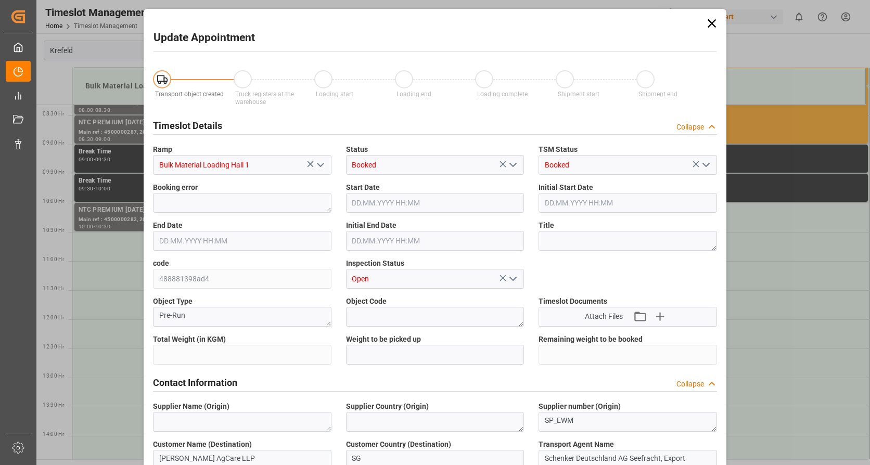
type input "26500"
type input "0"
type input "[DATE] 10:30"
type input "[DATE] 11:00"
type input "[DATE] 11:14"
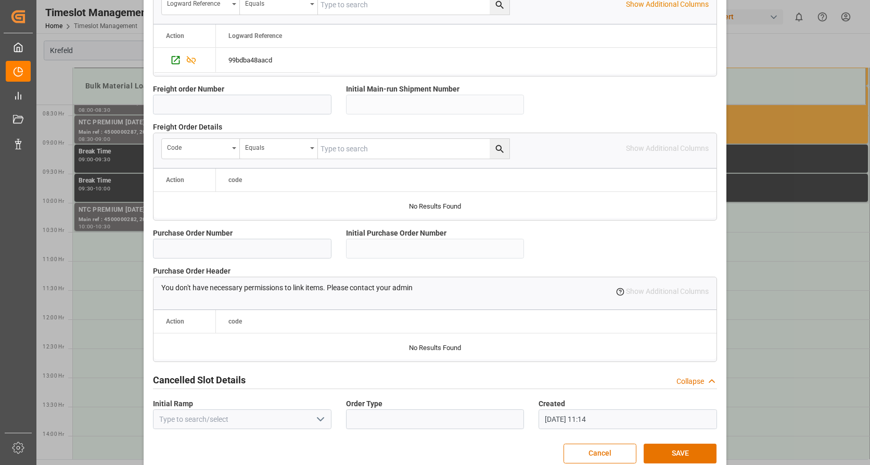
scroll to position [907, 0]
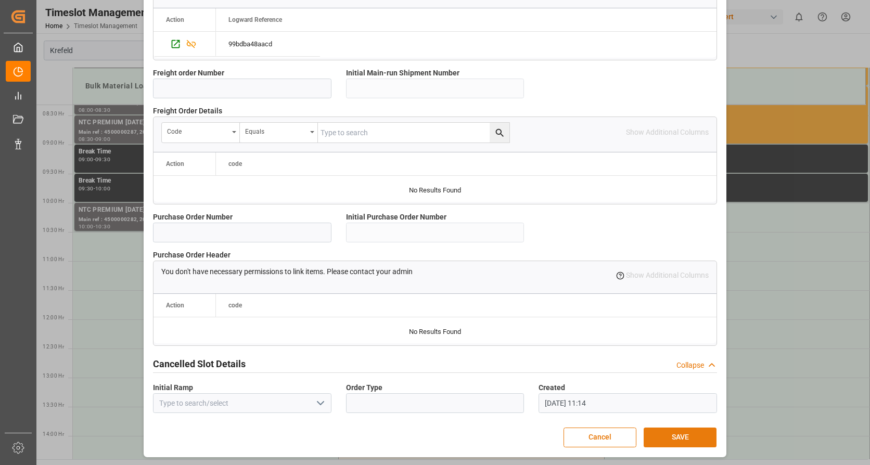
click at [683, 434] on button "SAVE" at bounding box center [679, 438] width 73 height 20
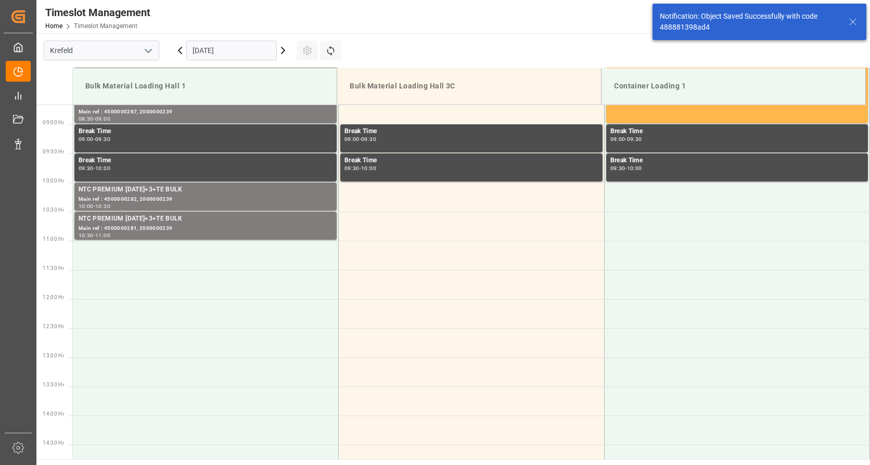
scroll to position [517, 0]
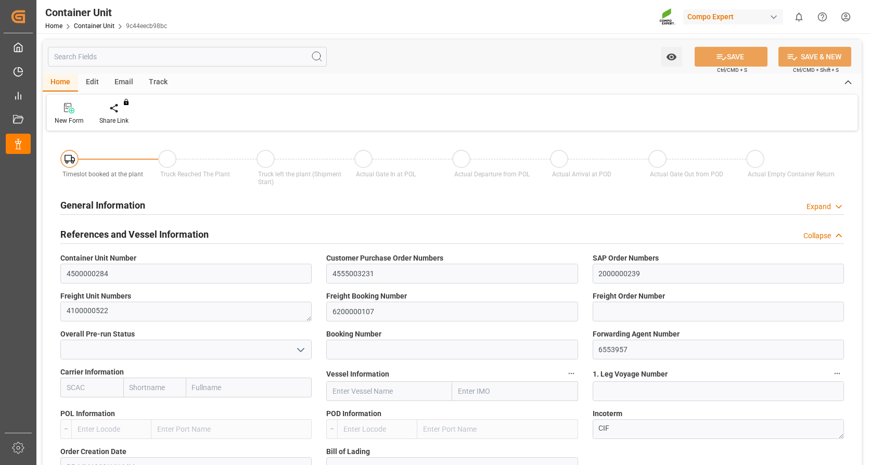
type input "VNVTG"
type input "0"
type input "26500"
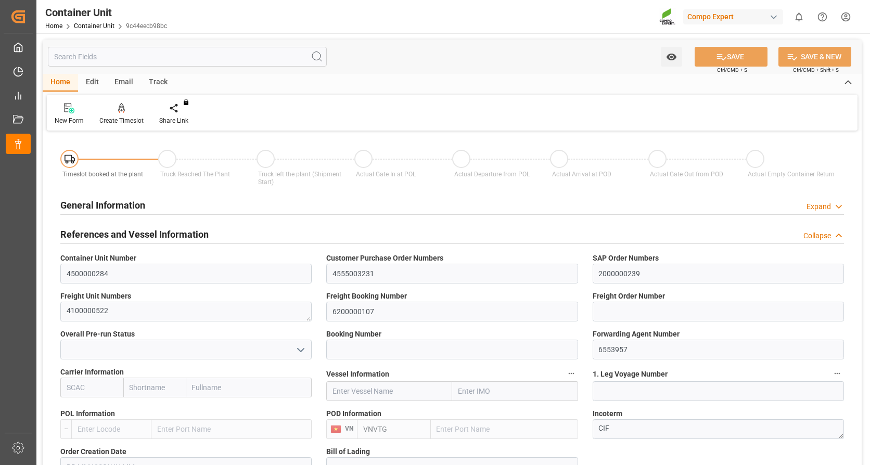
type input "29.08.2025"
click at [114, 115] on div "Create Timeslot" at bounding box center [122, 113] width 60 height 23
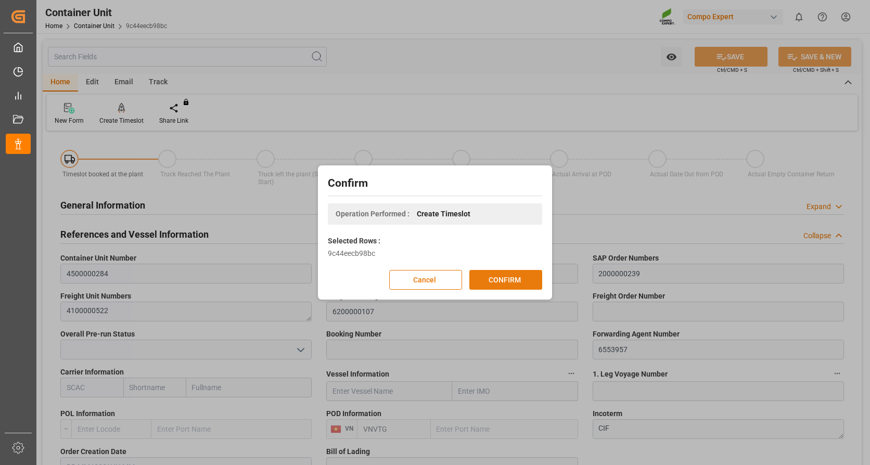
click at [498, 279] on button "CONFIRM" at bounding box center [505, 280] width 73 height 20
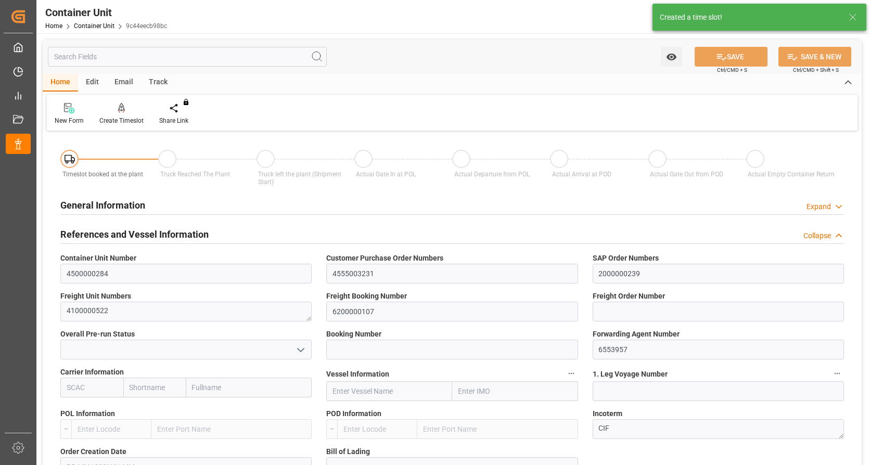
type input "VNVTG"
type input "0"
type input "26500"
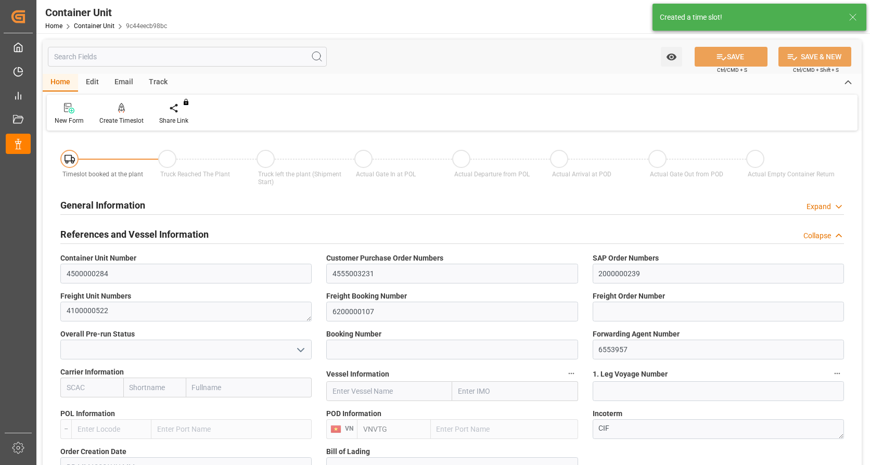
type input "[DATE]"
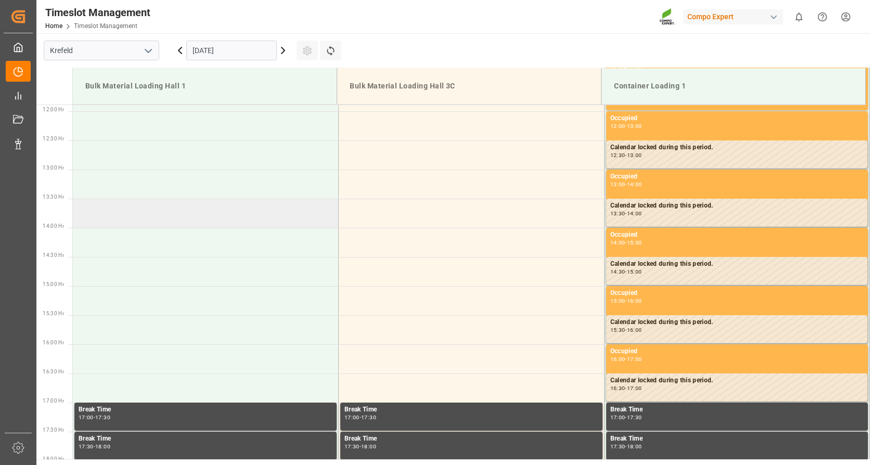
scroll to position [432, 0]
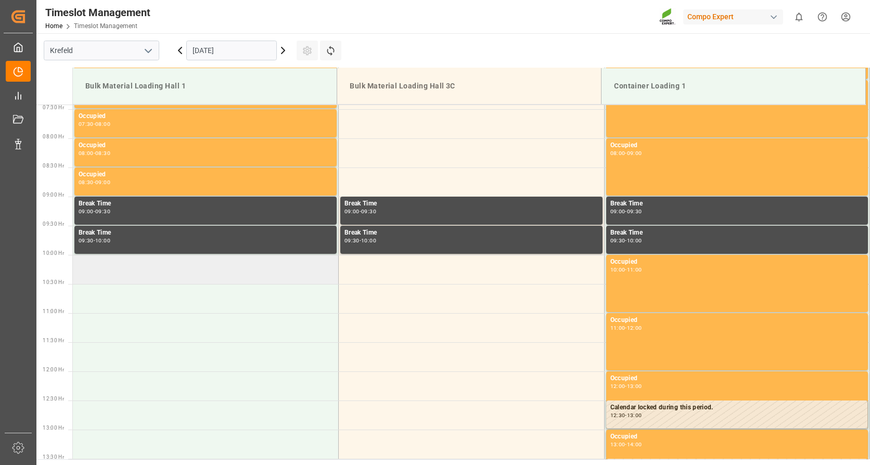
click at [184, 271] on td at bounding box center [206, 269] width 266 height 29
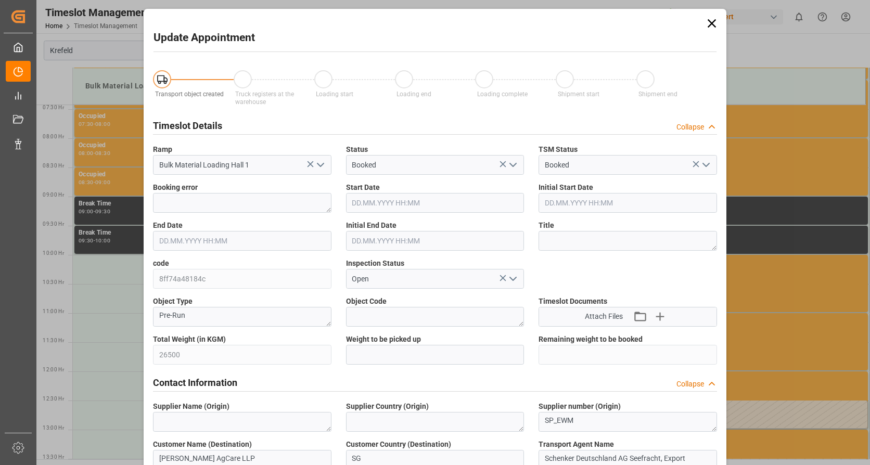
type input "[DATE] 10:00"
type input "[DATE] 10:30"
type input "[DATE] 11:15"
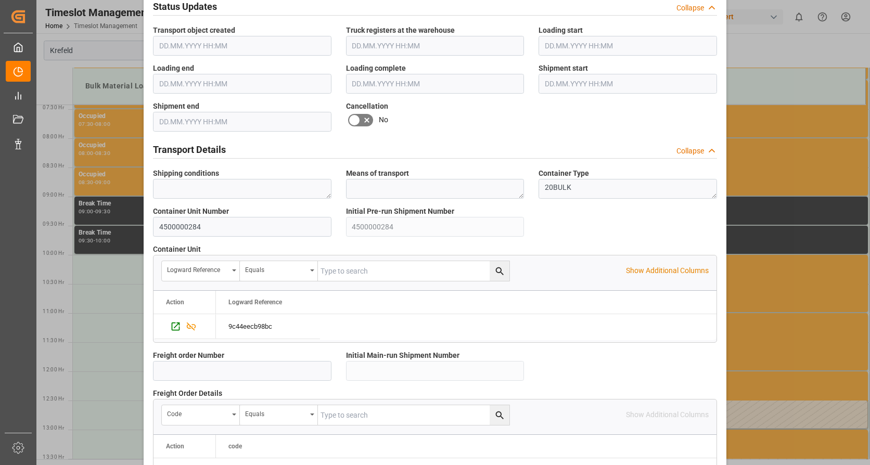
scroll to position [907, 0]
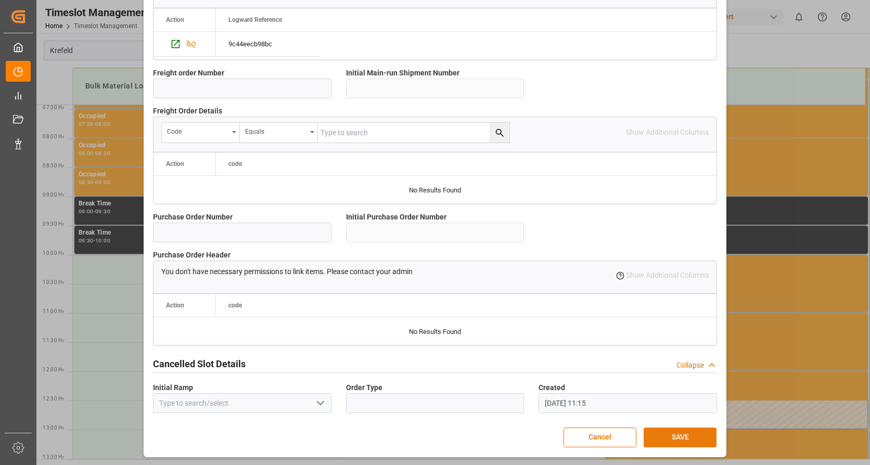
click at [658, 430] on button "SAVE" at bounding box center [679, 438] width 73 height 20
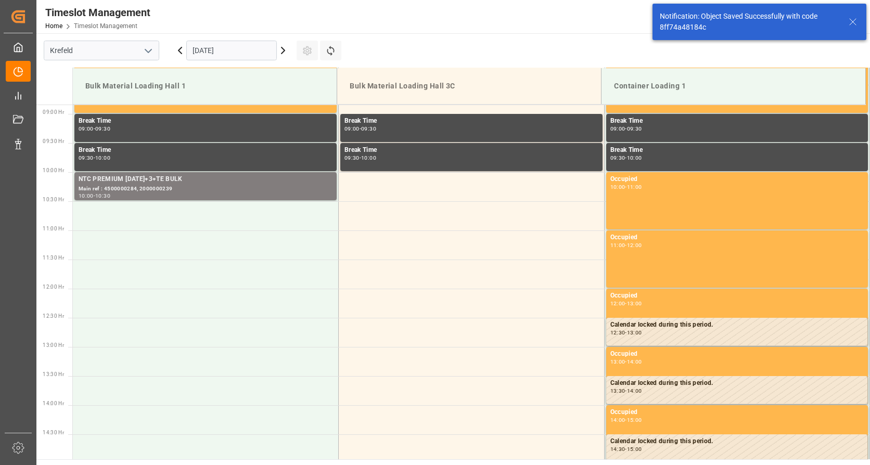
scroll to position [517, 0]
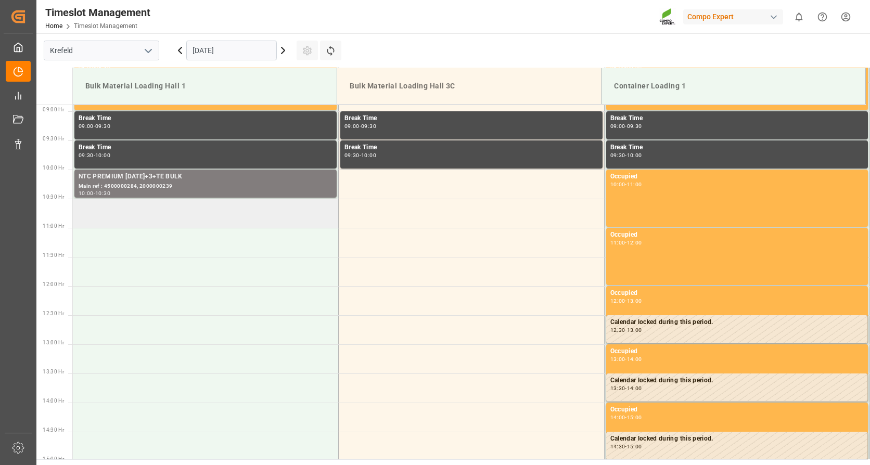
click at [148, 210] on td at bounding box center [206, 213] width 266 height 29
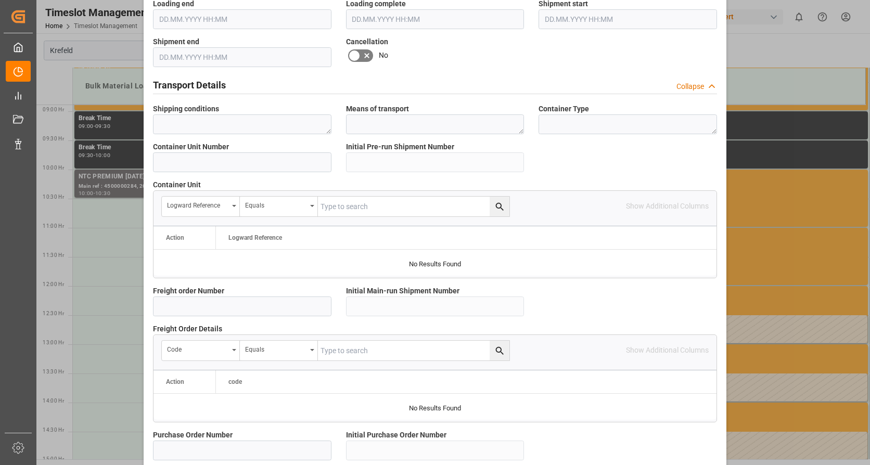
scroll to position [907, 0]
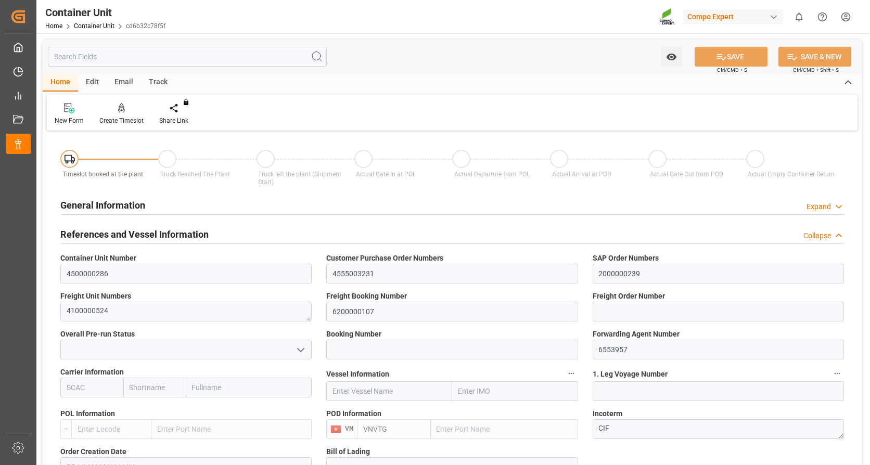
type input "VNVTG"
type input "0"
type input "26500"
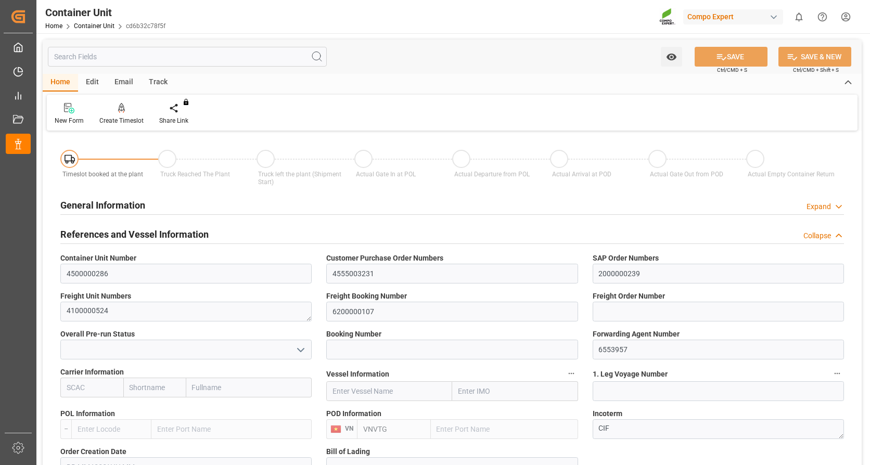
type input "[DATE]"
click at [110, 112] on div at bounding box center [121, 107] width 44 height 11
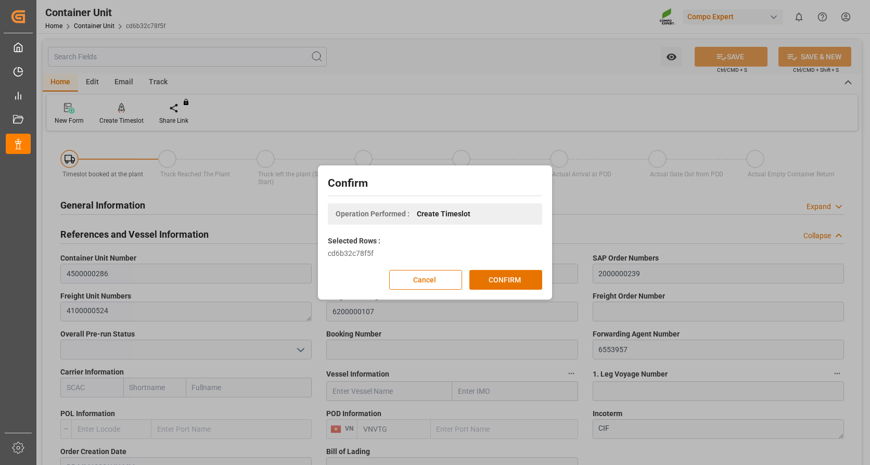
drag, startPoint x: 525, startPoint y: 284, endPoint x: 533, endPoint y: 294, distance: 12.5
click at [527, 285] on button "CONFIRM" at bounding box center [505, 280] width 73 height 20
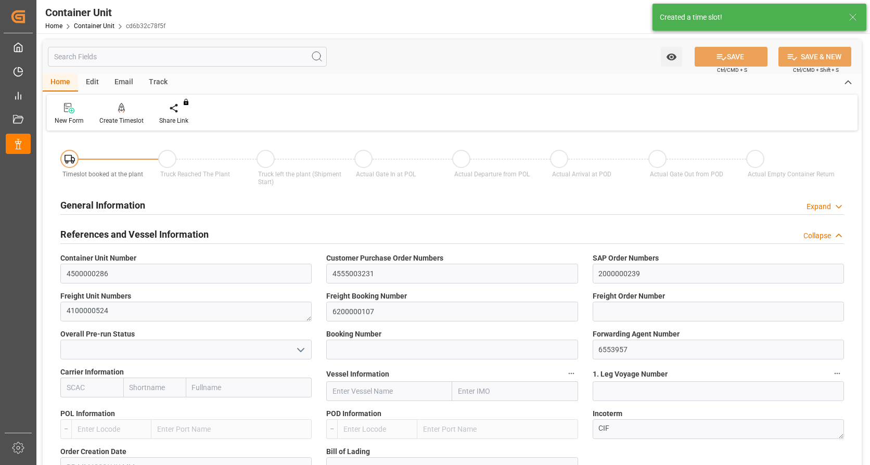
type input "VNVTG"
type input "0"
type input "26500"
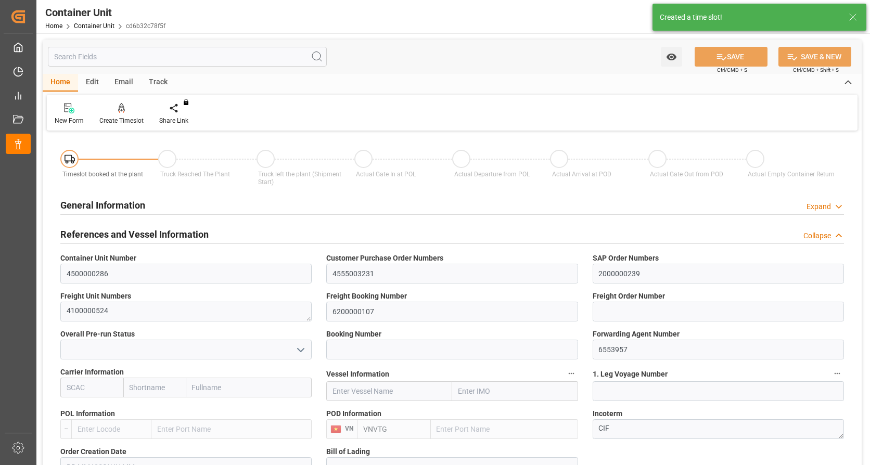
type input "29.08.2025"
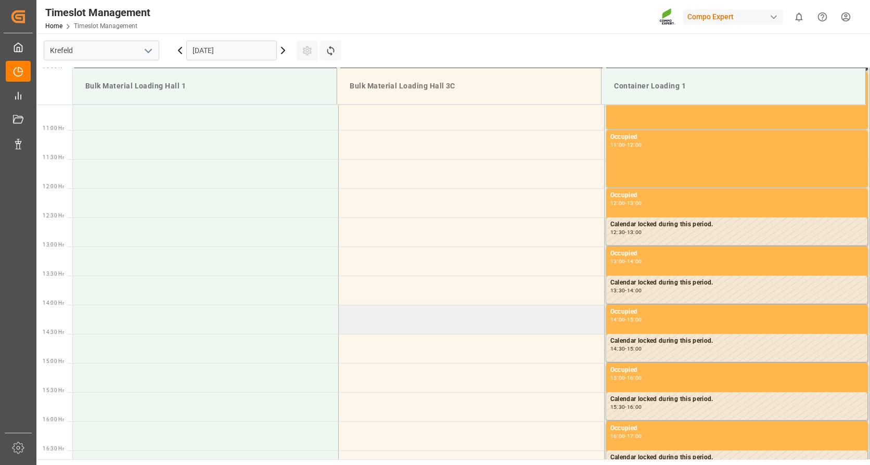
scroll to position [692, 0]
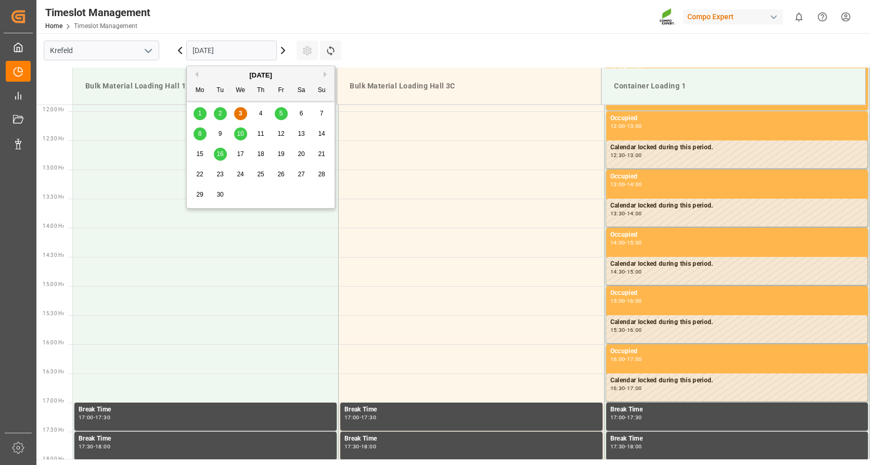
click at [213, 57] on input "03.09.2025" at bounding box center [231, 51] width 90 height 20
click at [220, 152] on span "16" at bounding box center [219, 153] width 7 height 7
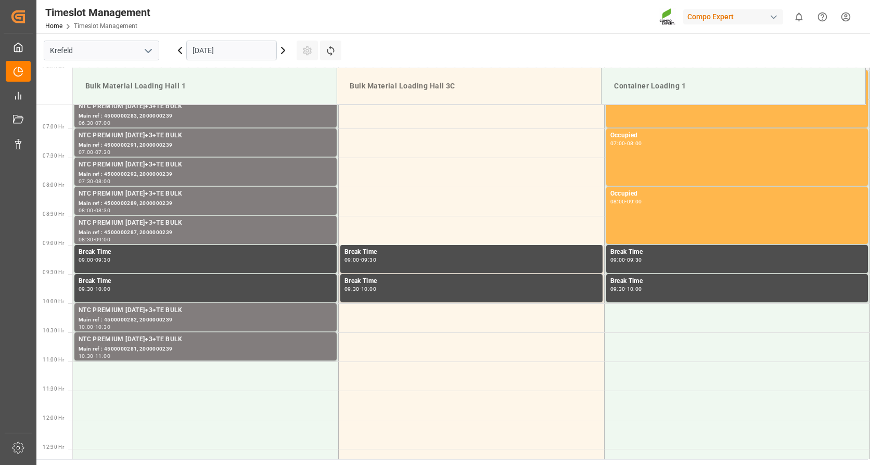
scroll to position [380, 0]
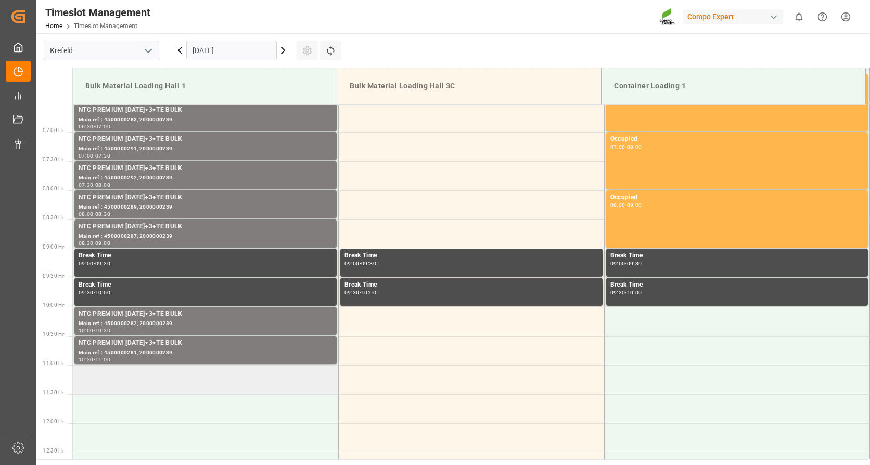
click at [217, 378] on td at bounding box center [206, 379] width 266 height 29
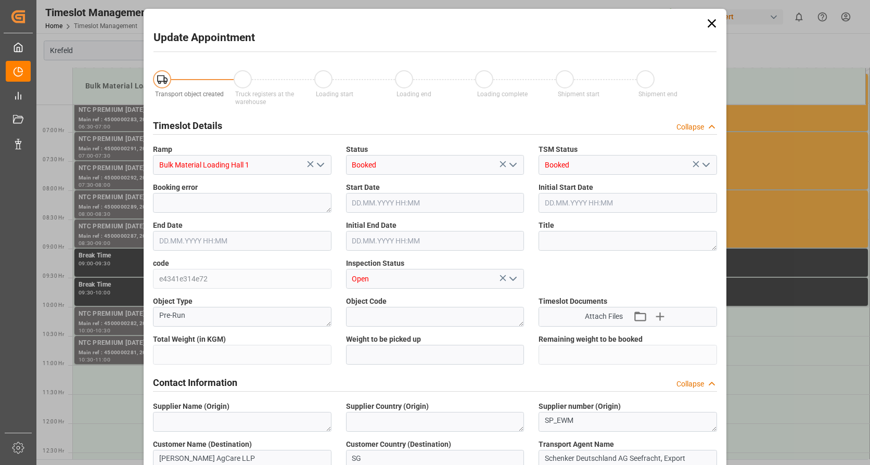
type input "26500"
type input "0"
type input "16.09.2025 11:00"
type input "16.09.2025 11:30"
type input "03.09.2025 11:16"
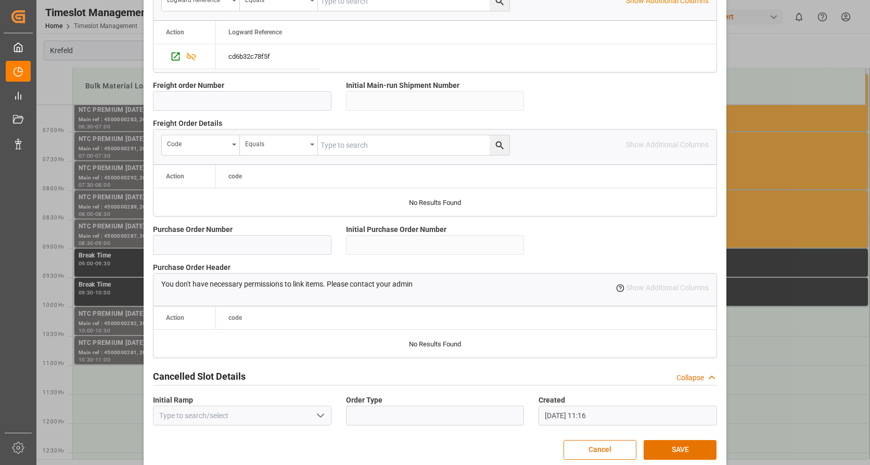
scroll to position [907, 0]
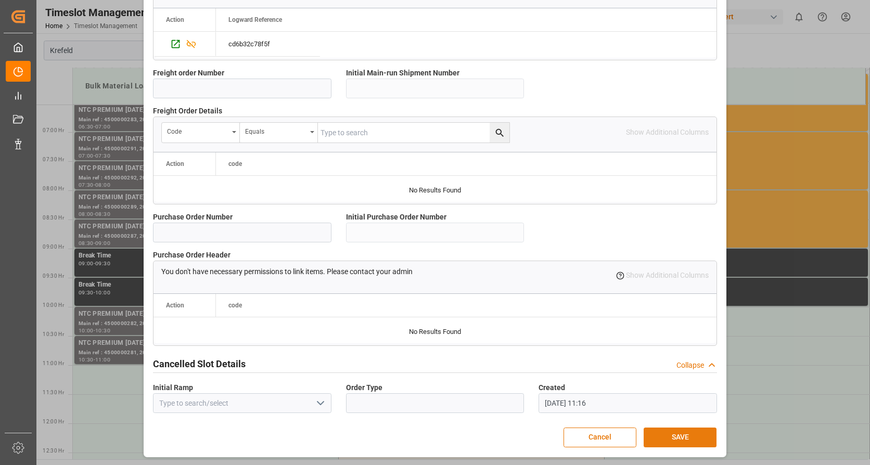
click at [681, 441] on button "SAVE" at bounding box center [679, 438] width 73 height 20
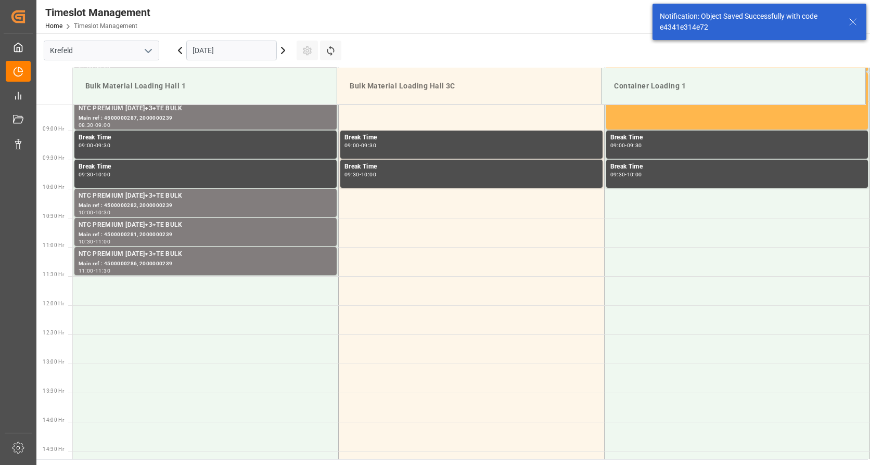
scroll to position [539, 0]
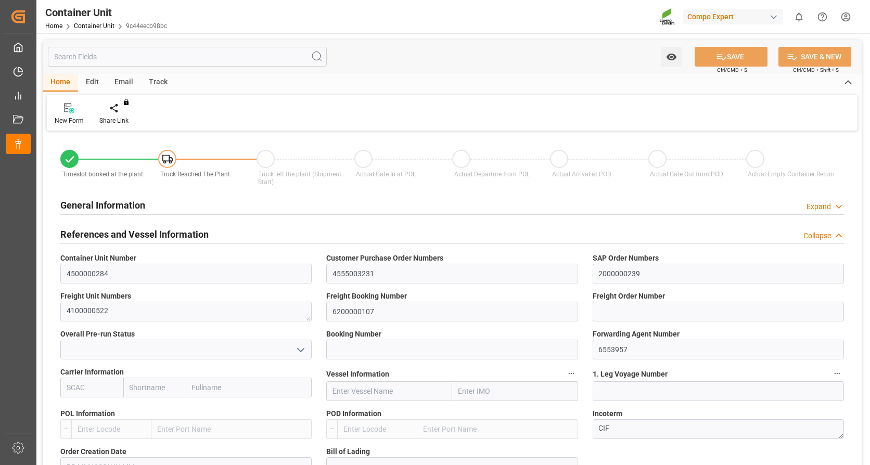
type input "VNVTG"
type input "0"
type input "26500"
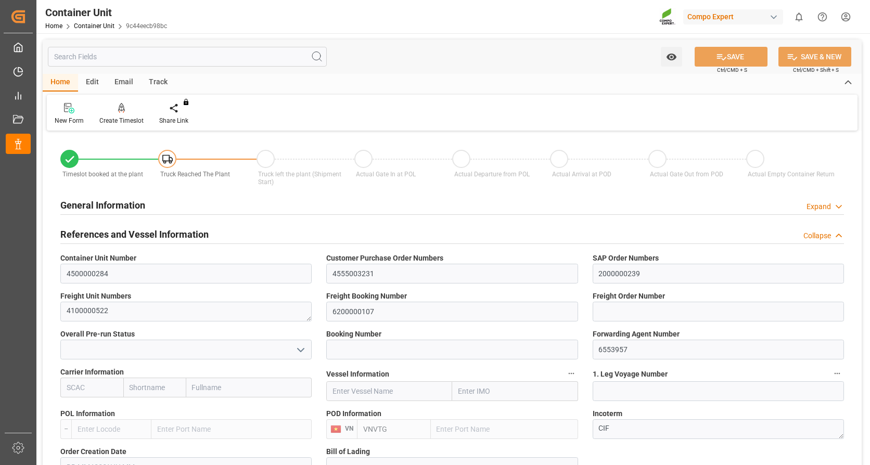
type input "29.08.2025"
click at [130, 101] on div "New Form Create Timeslot Share Link You don't have permission for this feature.…" at bounding box center [452, 113] width 810 height 36
click at [122, 112] on icon at bounding box center [121, 108] width 7 height 10
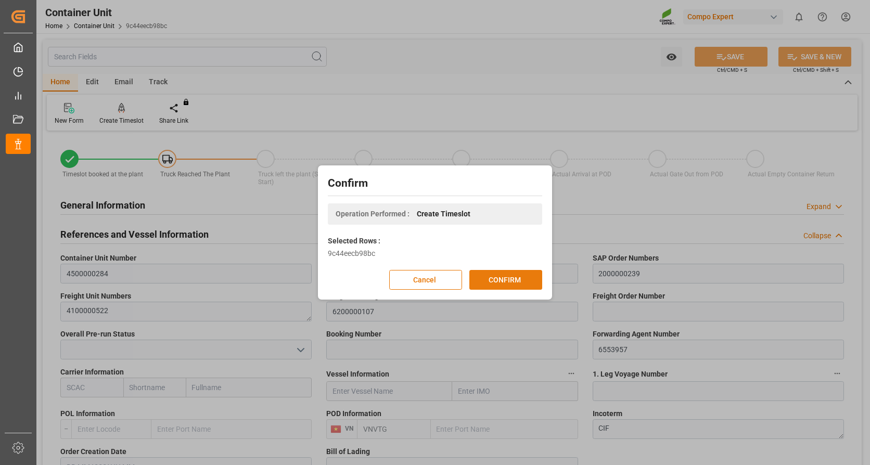
click at [522, 275] on button "CONFIRM" at bounding box center [505, 280] width 73 height 20
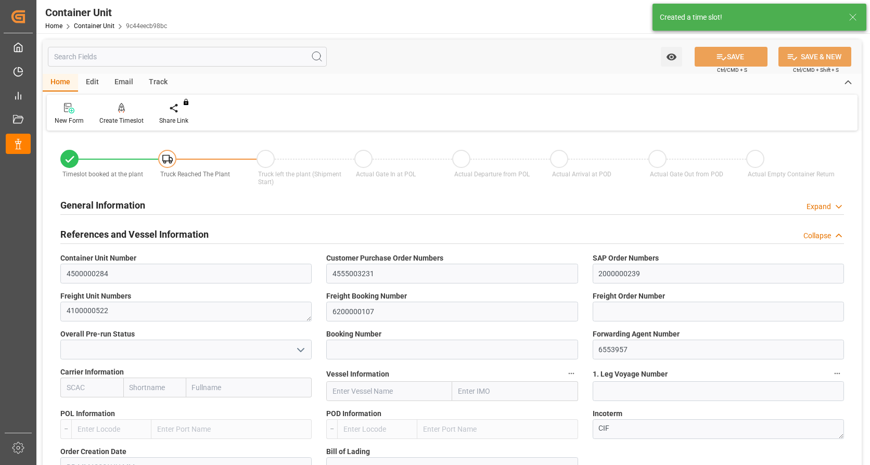
type input "VNVTG"
type input "0"
type input "26500"
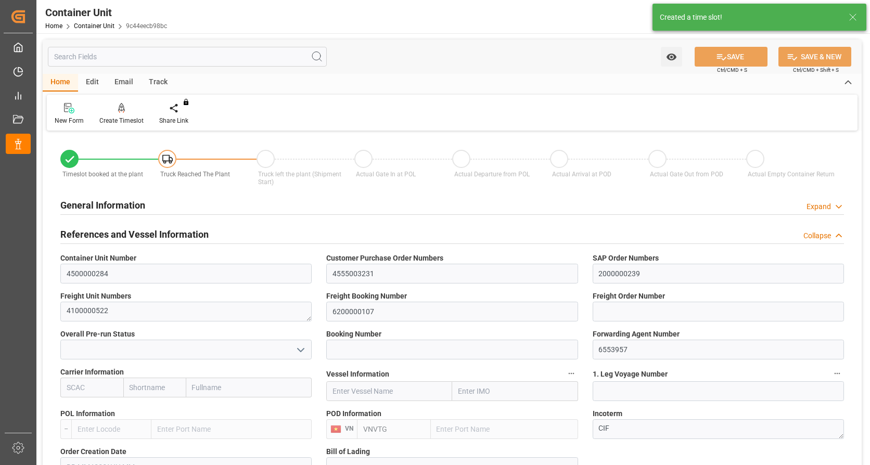
type input "[DATE]"
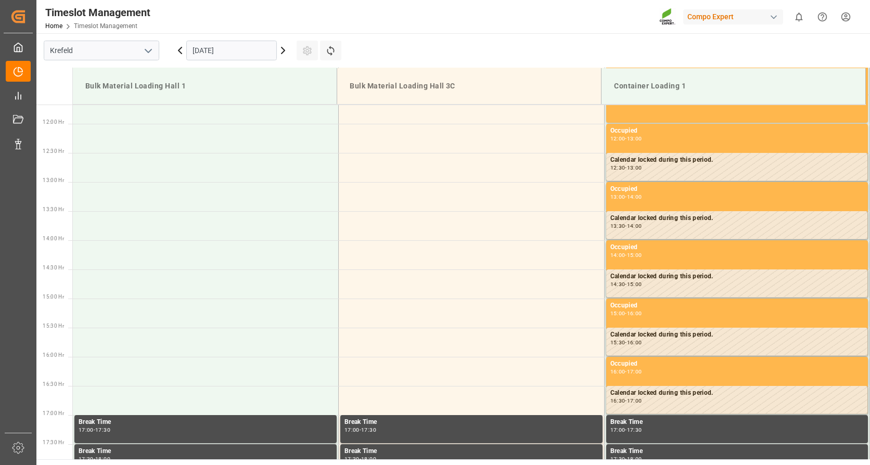
scroll to position [692, 0]
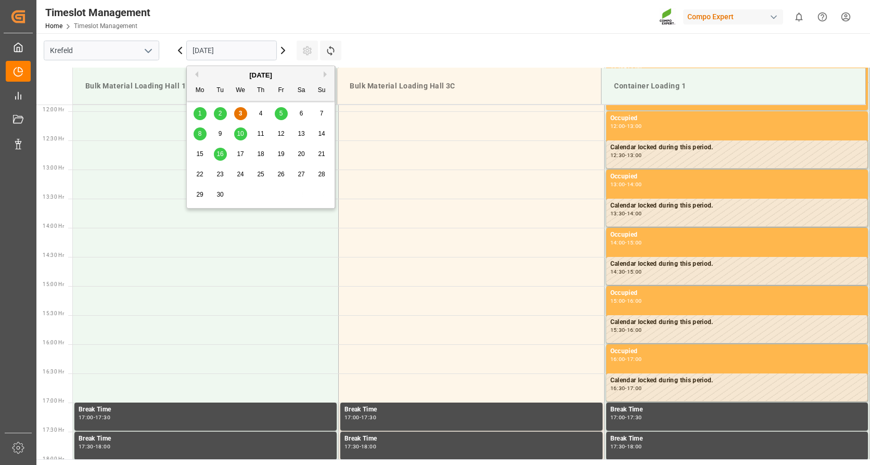
click at [223, 44] on input "[DATE]" at bounding box center [231, 51] width 90 height 20
click at [221, 154] on span "16" at bounding box center [219, 153] width 7 height 7
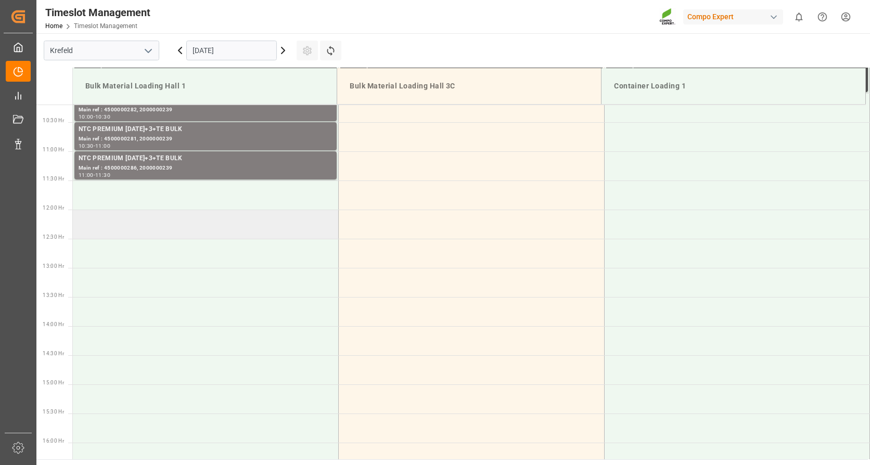
scroll to position [588, 0]
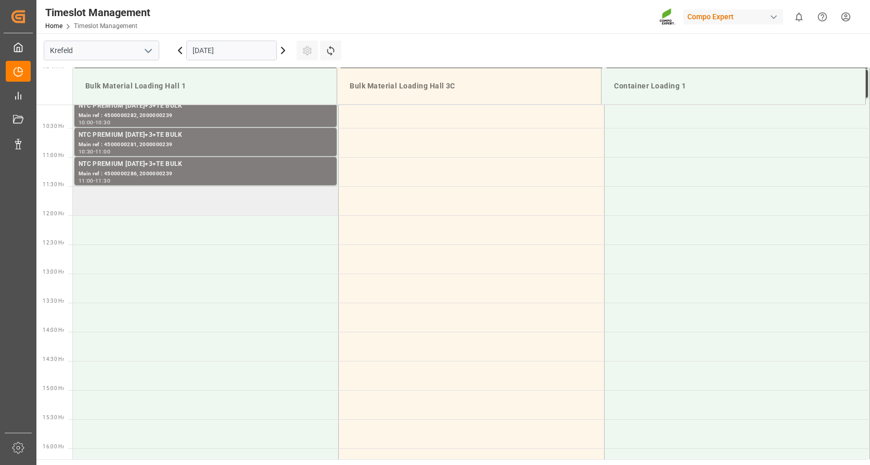
click at [134, 190] on td at bounding box center [206, 200] width 266 height 29
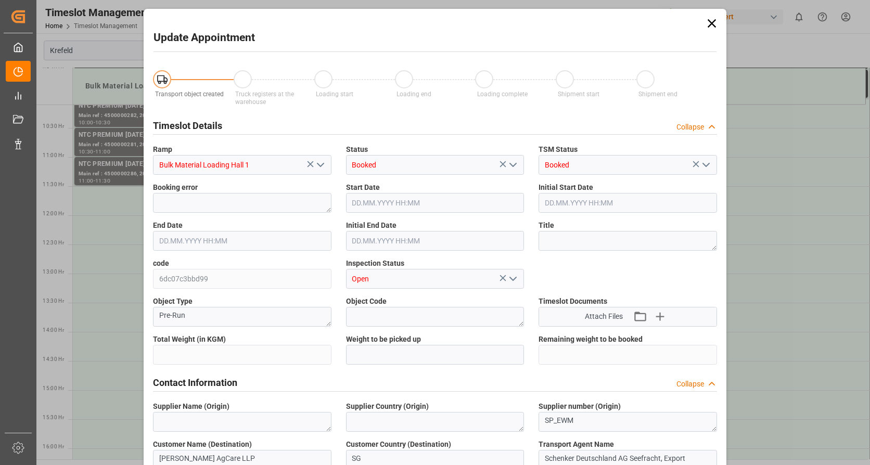
type input "26500"
type input "0"
type input "16.09.2025 11:30"
type input "16.09.2025 12:00"
type input "03.09.2025 11:17"
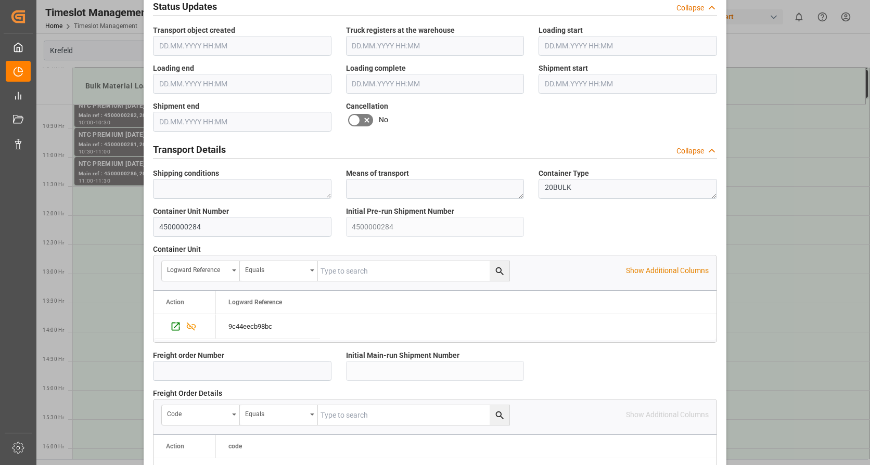
scroll to position [907, 0]
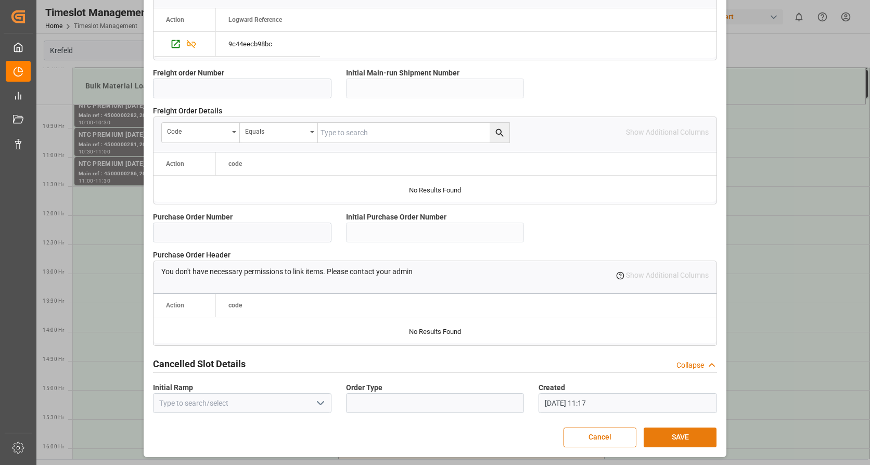
click at [662, 432] on button "SAVE" at bounding box center [679, 438] width 73 height 20
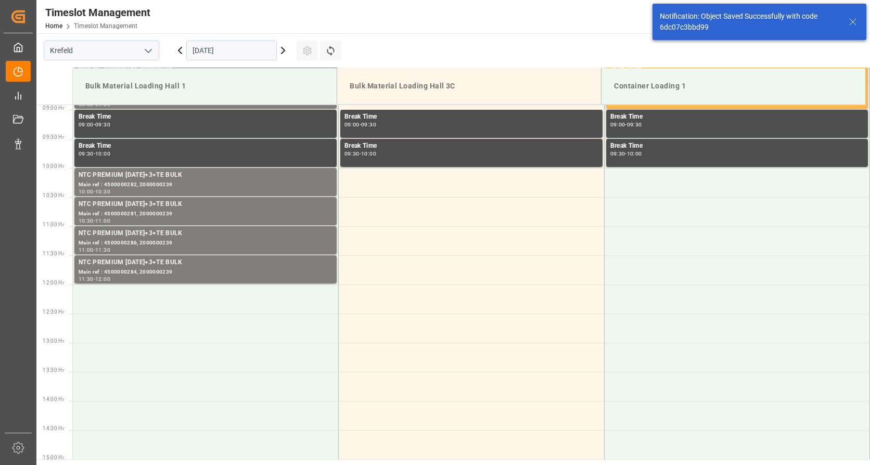
scroll to position [576, 0]
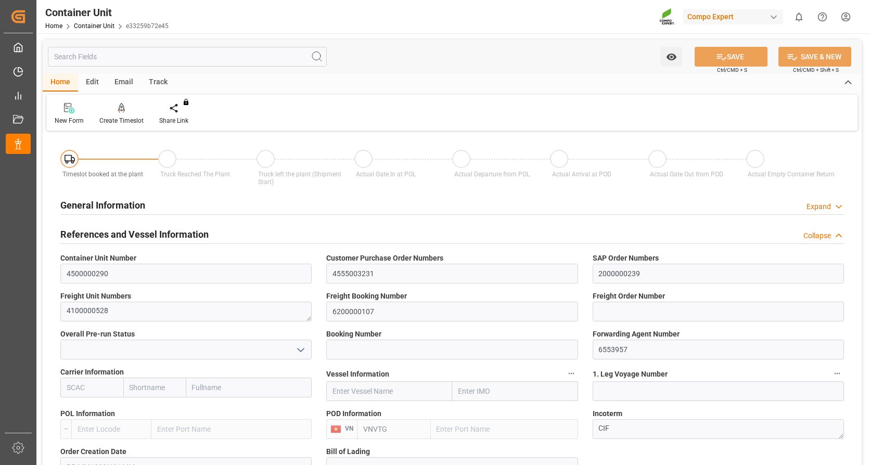
type input "VNVTG"
type input "0"
type input "26500"
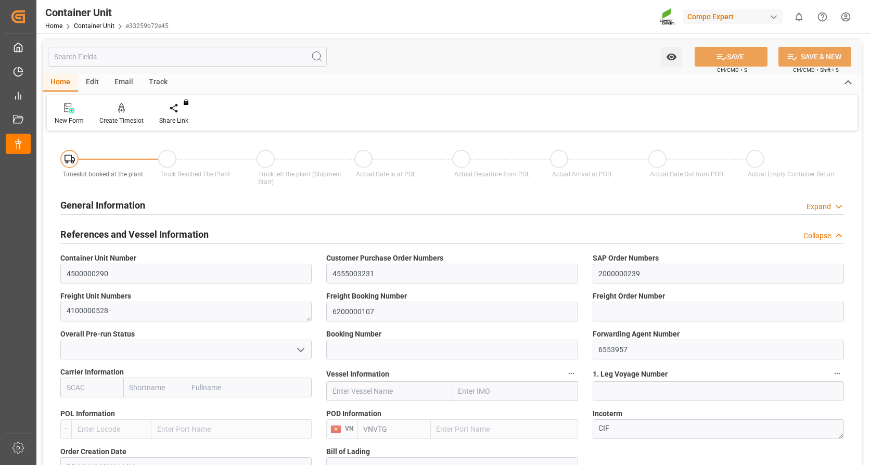
type input "[DATE]"
click at [113, 110] on div at bounding box center [121, 107] width 44 height 11
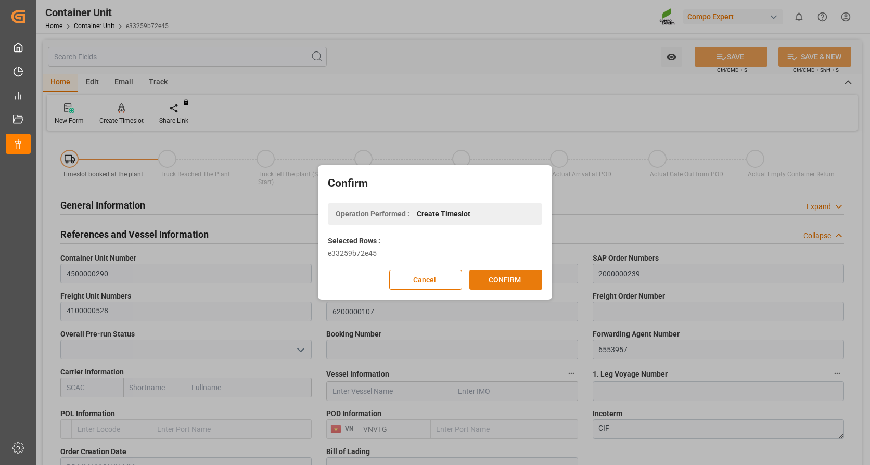
click at [486, 280] on button "CONFIRM" at bounding box center [505, 280] width 73 height 20
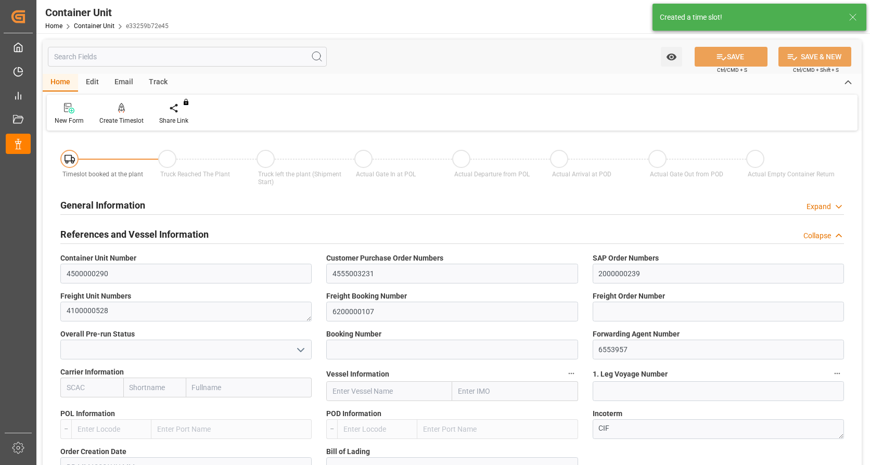
type input "VNVTG"
type input "0"
type input "26500"
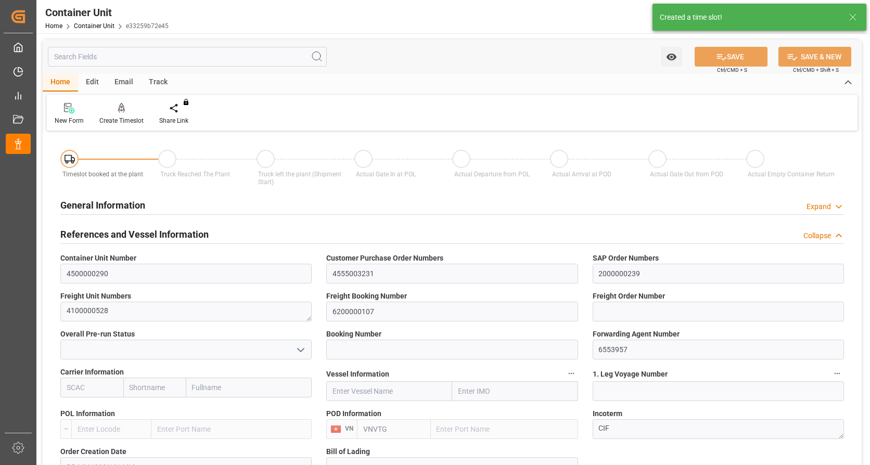
type input "29.08.2025"
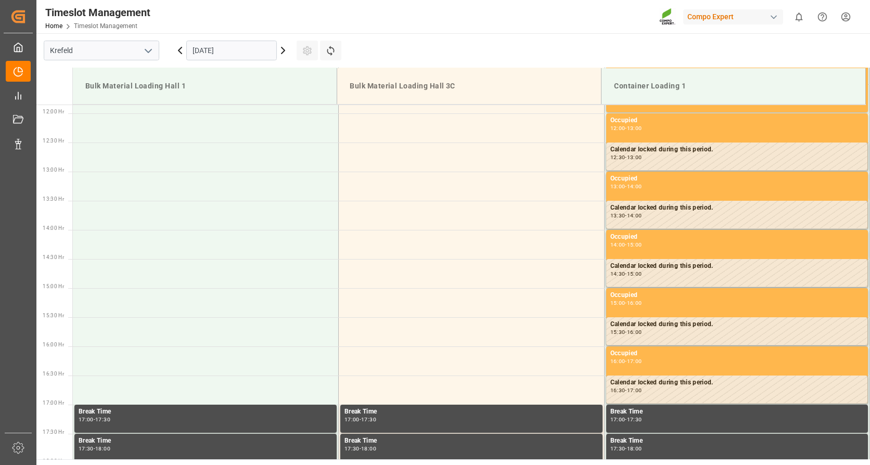
scroll to position [692, 0]
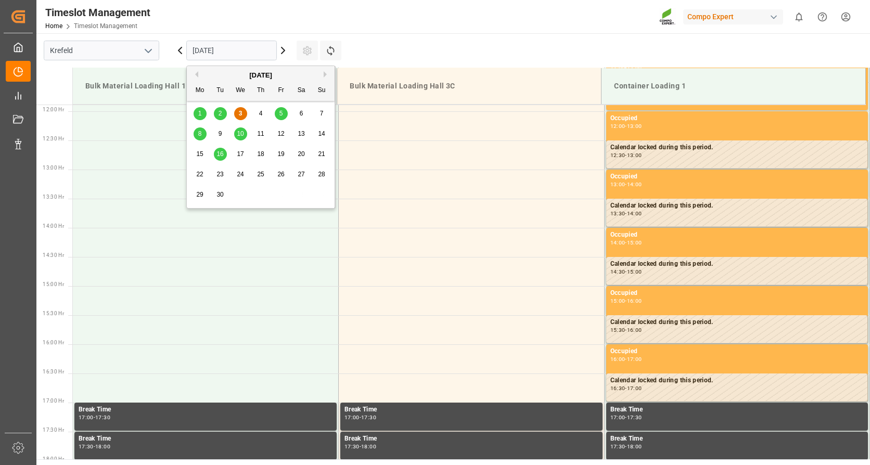
click at [213, 51] on input "[DATE]" at bounding box center [231, 51] width 90 height 20
click at [222, 152] on span "16" at bounding box center [219, 153] width 7 height 7
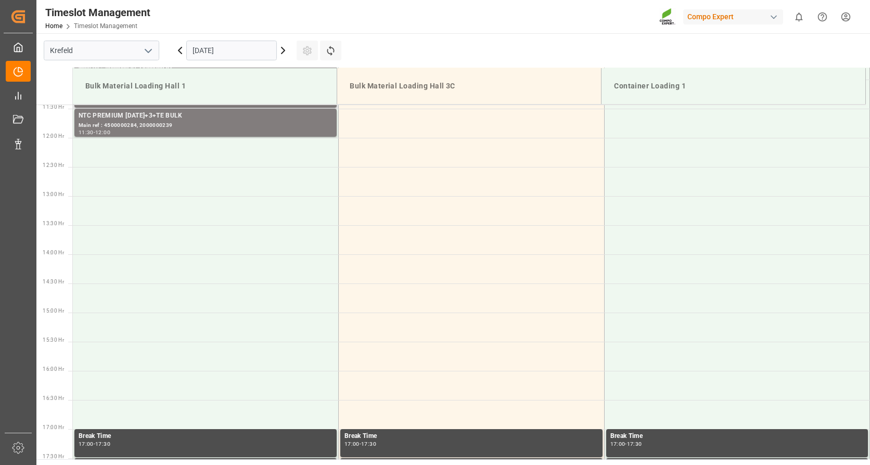
scroll to position [640, 0]
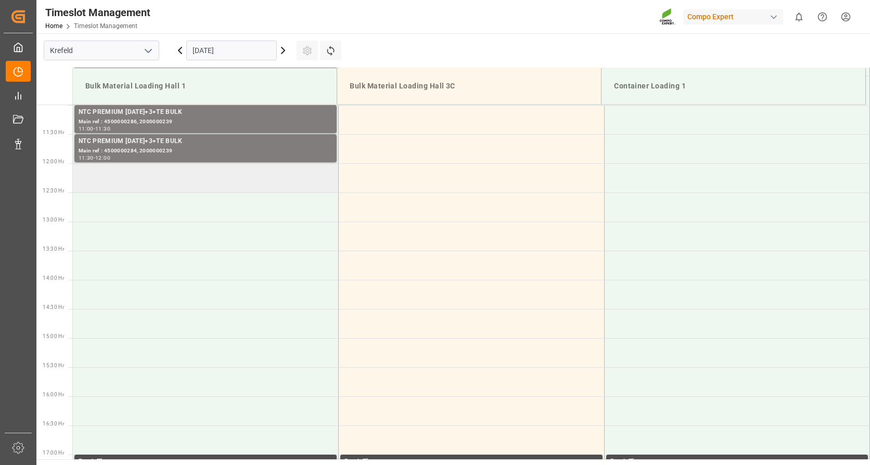
click at [180, 179] on td at bounding box center [206, 177] width 266 height 29
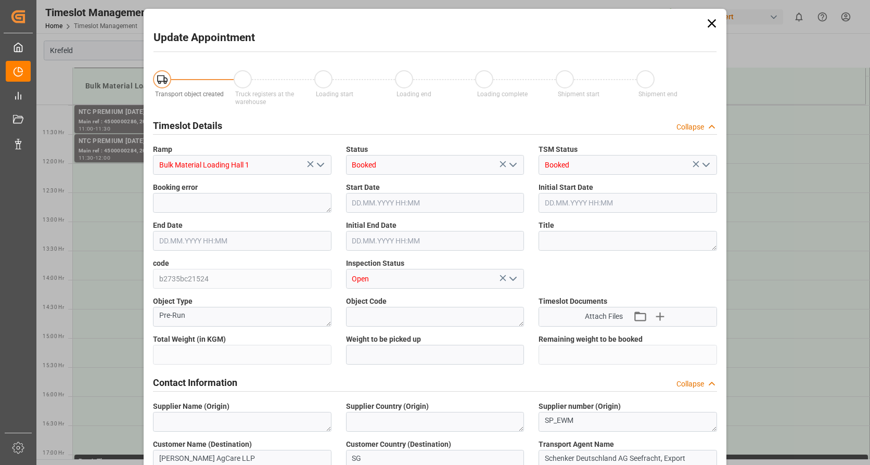
type input "26500"
type input "0"
type input "16.09.2025 12:00"
type input "16.09.2025 12:30"
type input "03.09.2025 11:17"
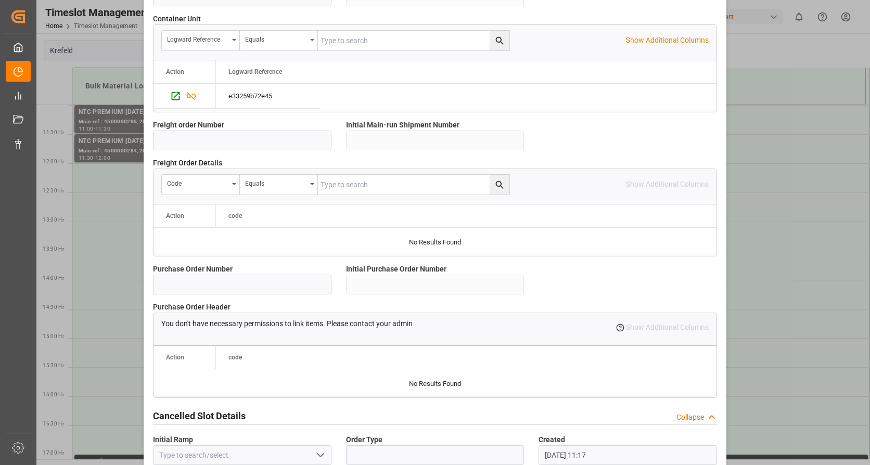
scroll to position [907, 0]
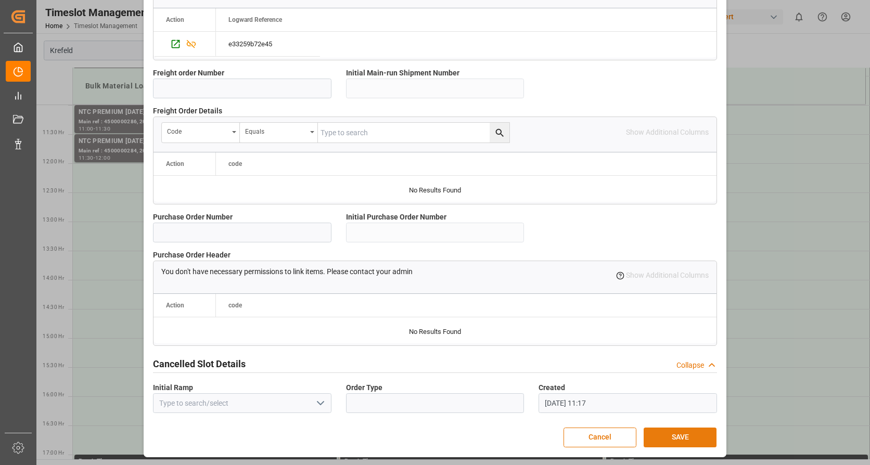
click at [670, 431] on button "SAVE" at bounding box center [679, 438] width 73 height 20
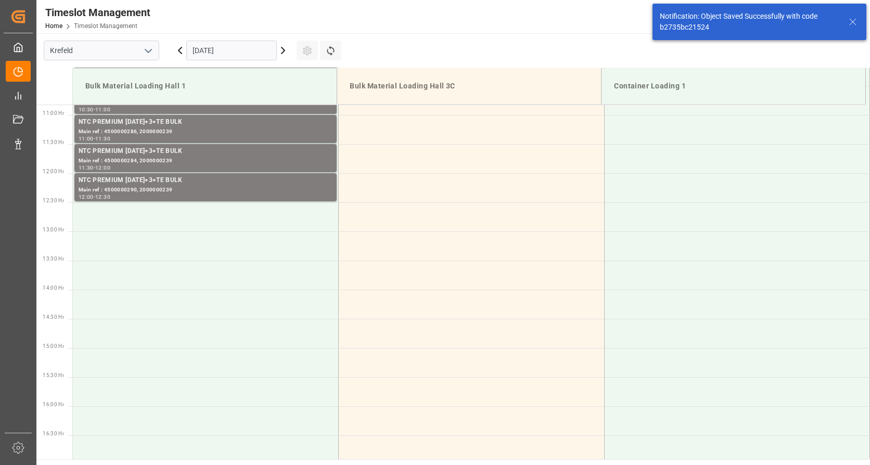
scroll to position [634, 0]
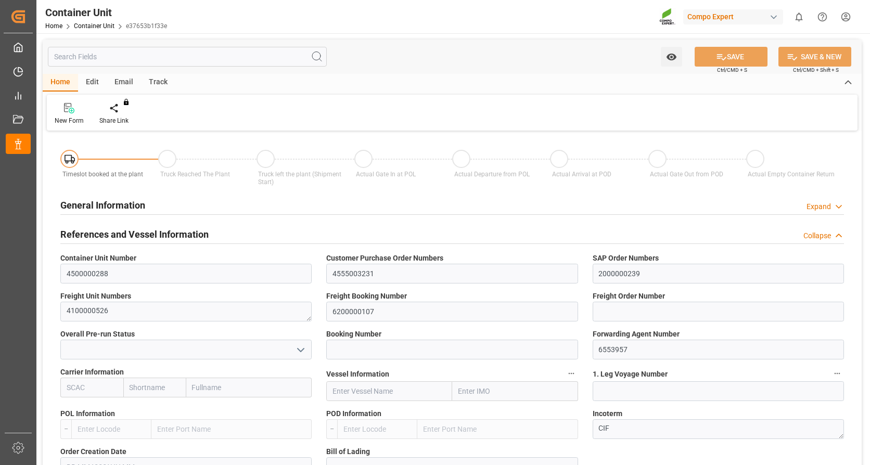
type input "VNVTG"
type input "0"
type input "26500"
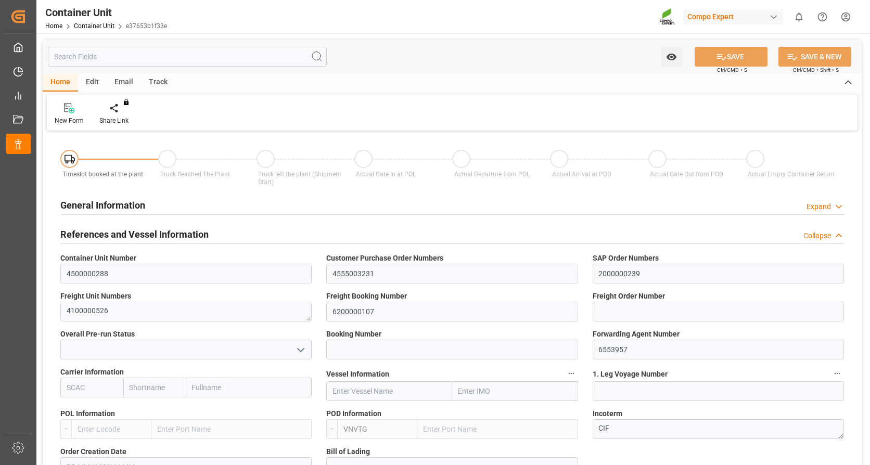
type input "29.08.2025"
click at [129, 114] on div "Create Timeslot" at bounding box center [122, 113] width 60 height 23
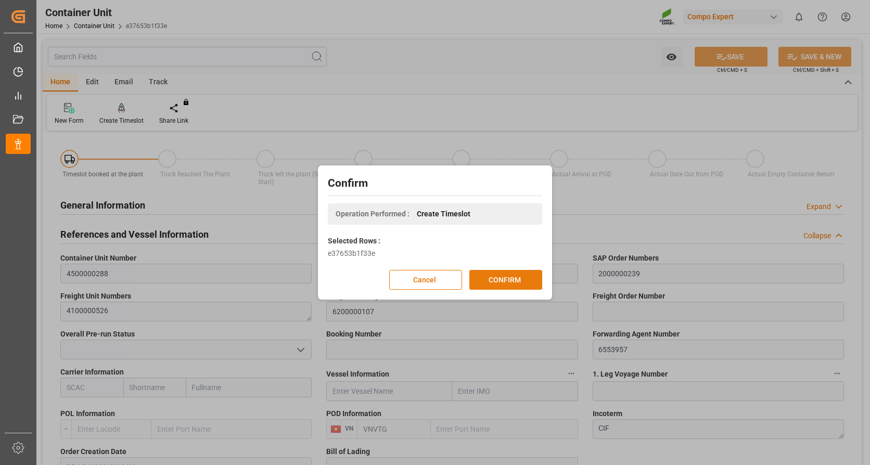
click at [498, 276] on button "CONFIRM" at bounding box center [505, 280] width 73 height 20
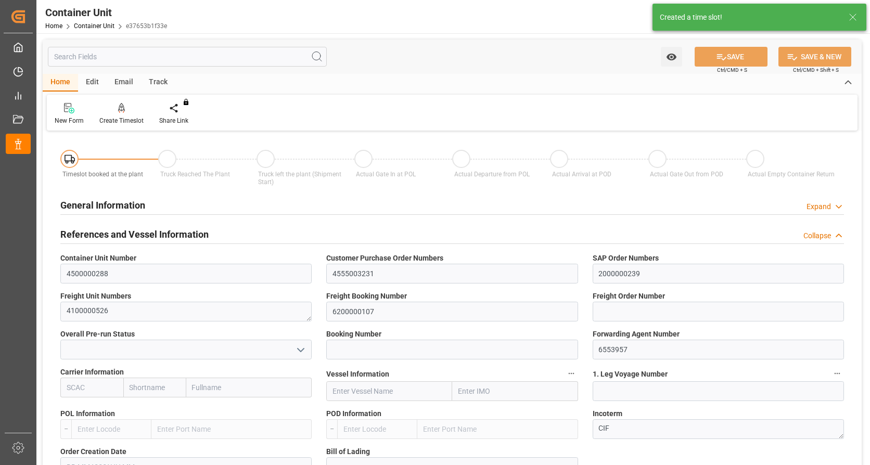
type input "VNVTG"
type input "0"
type input "26500"
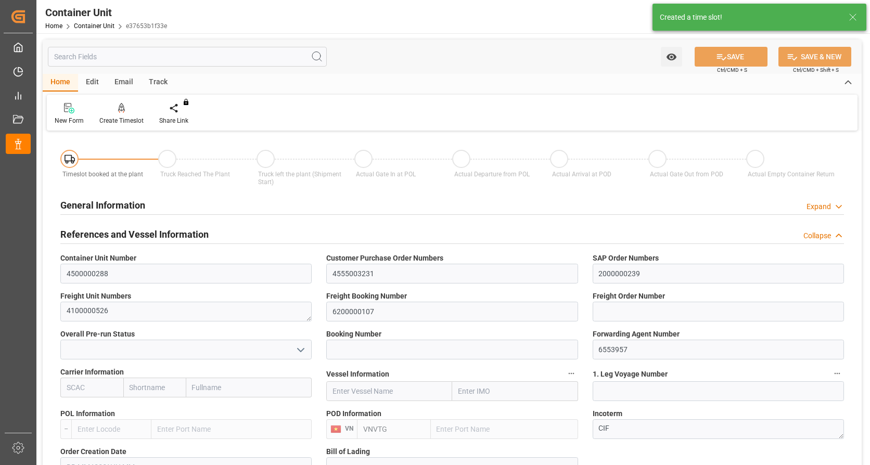
type input "29.08.2025"
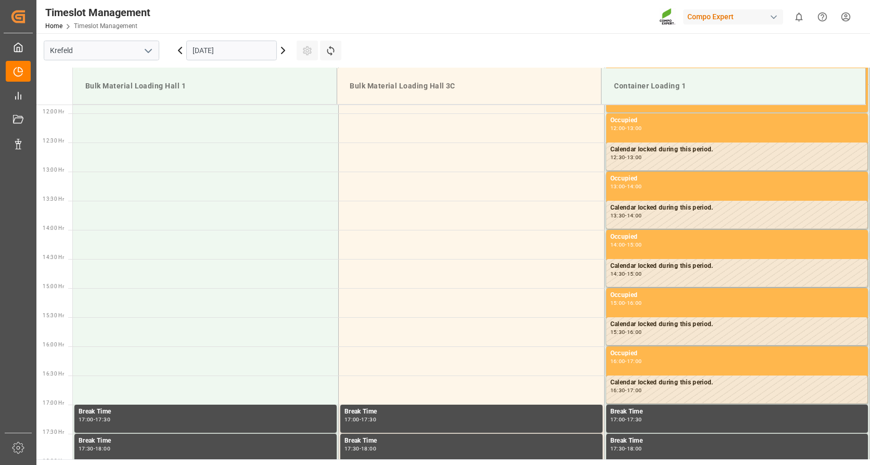
scroll to position [692, 0]
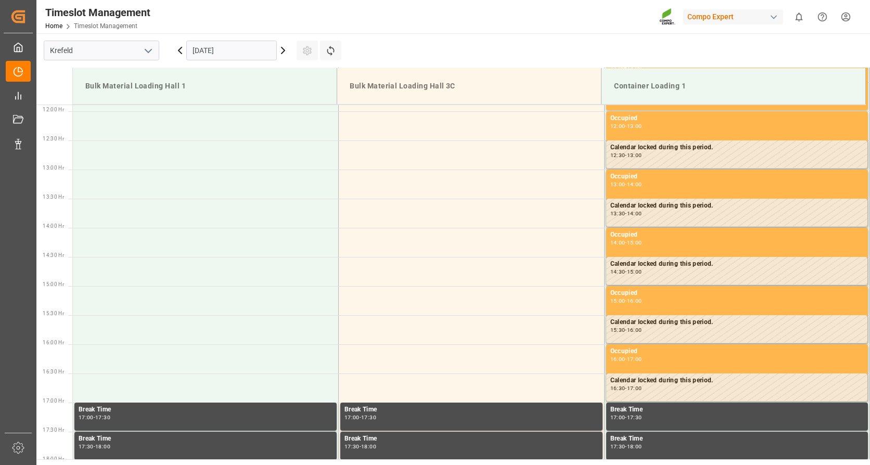
click at [219, 47] on input "[DATE]" at bounding box center [231, 51] width 90 height 20
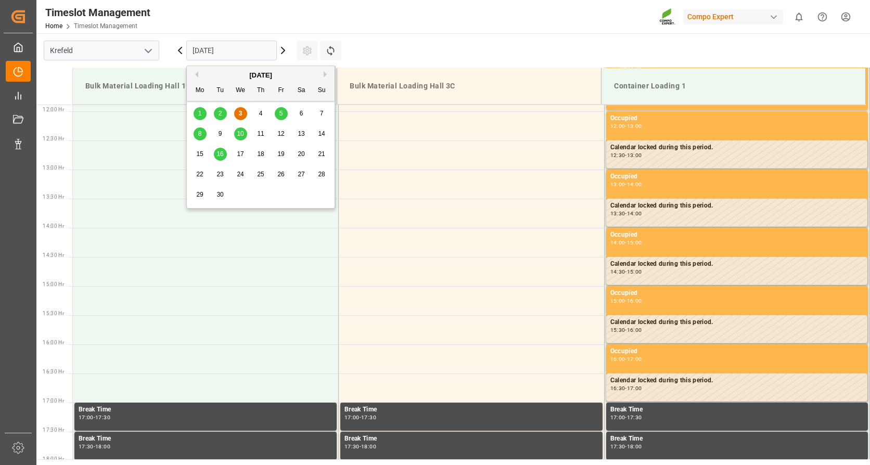
click at [221, 151] on span "16" at bounding box center [219, 153] width 7 height 7
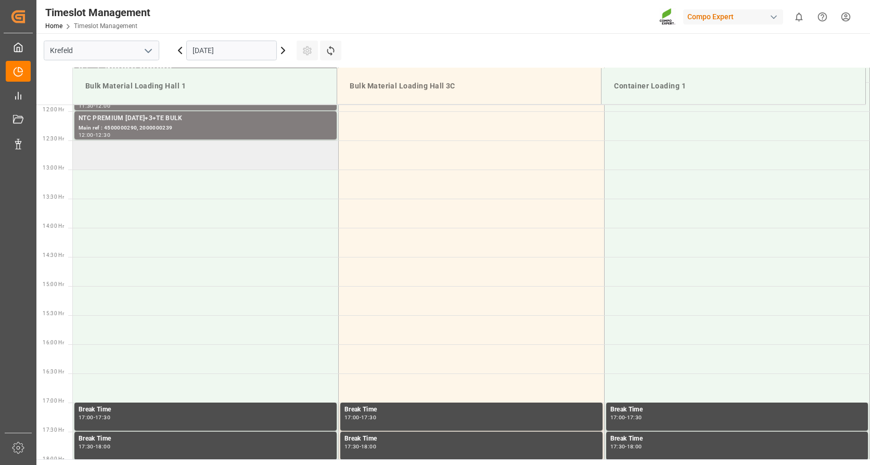
click at [164, 161] on td at bounding box center [206, 154] width 266 height 29
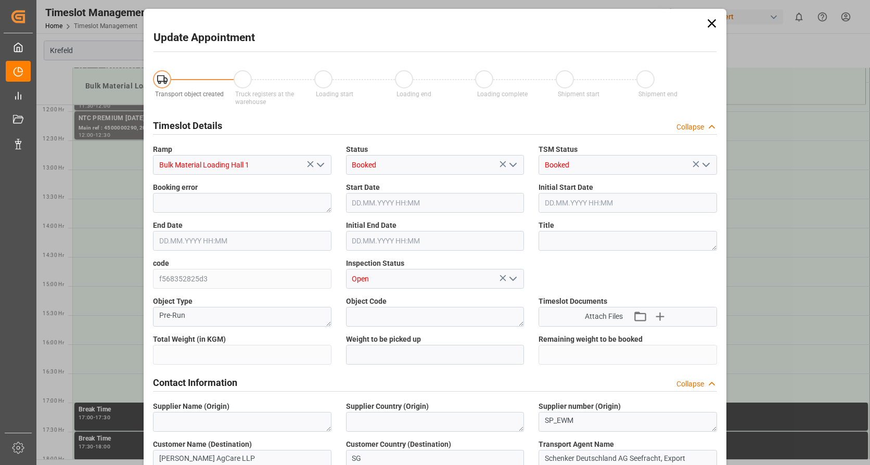
type input "26500"
type input "0"
type input "[DATE] 12:30"
type input "[DATE] 13:00"
type input "[DATE] 11:18"
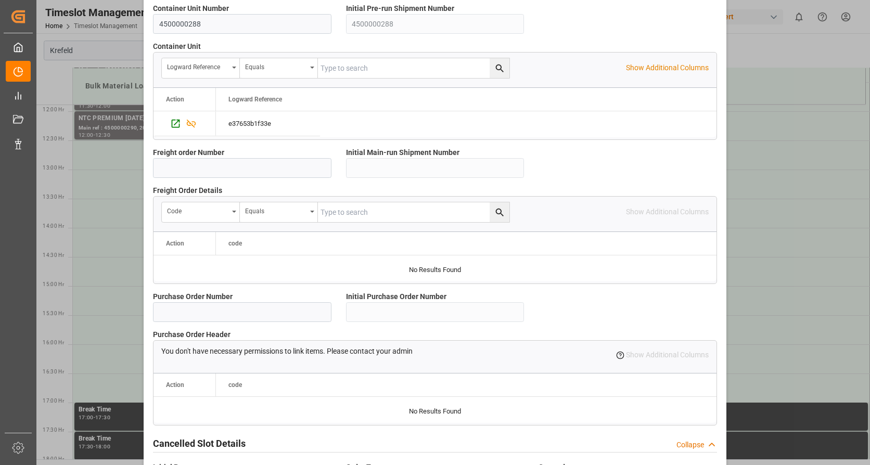
scroll to position [907, 0]
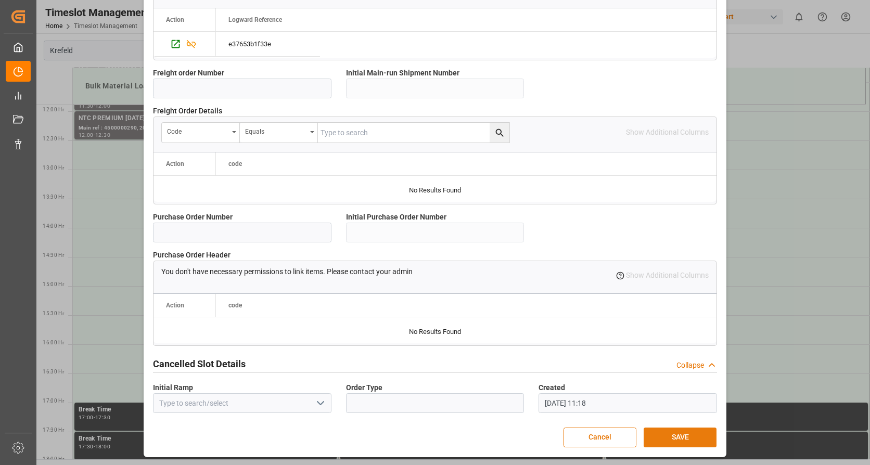
click at [663, 436] on button "SAVE" at bounding box center [679, 438] width 73 height 20
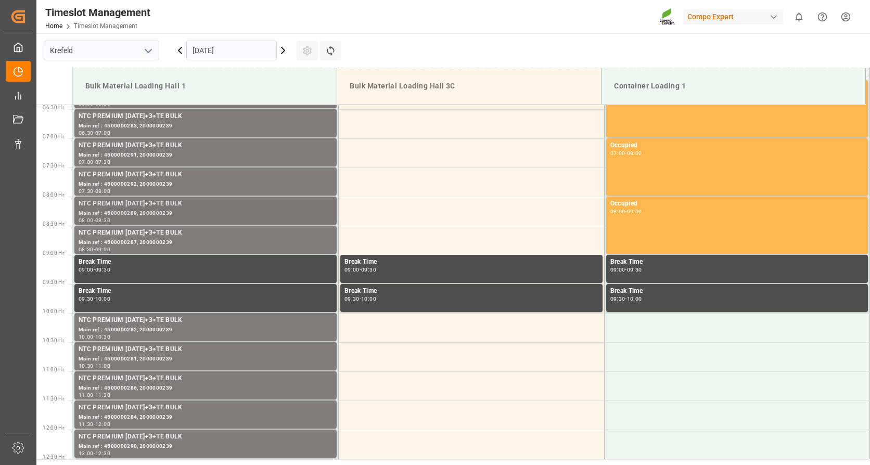
scroll to position [426, 0]
